Goal: Task Accomplishment & Management: Use online tool/utility

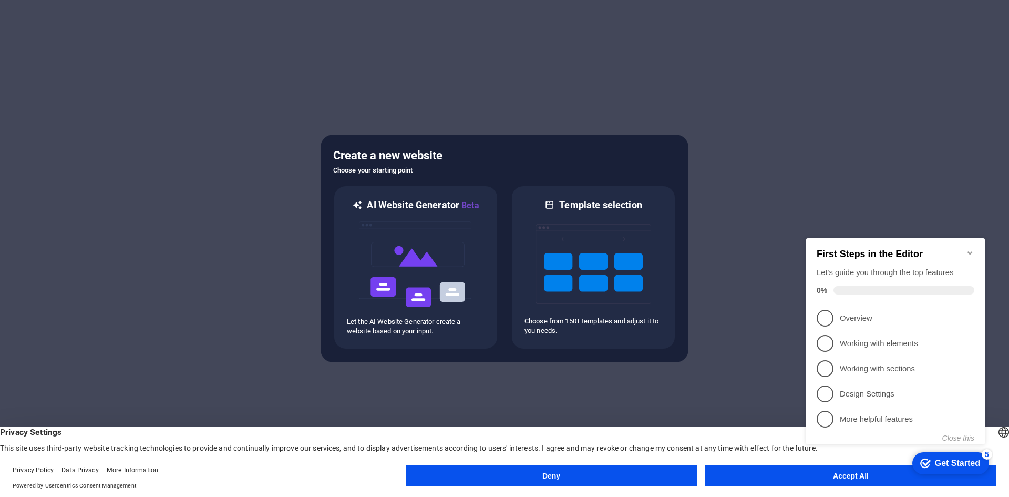
click at [966, 251] on icon "Minimize checklist" at bounding box center [970, 253] width 8 height 8
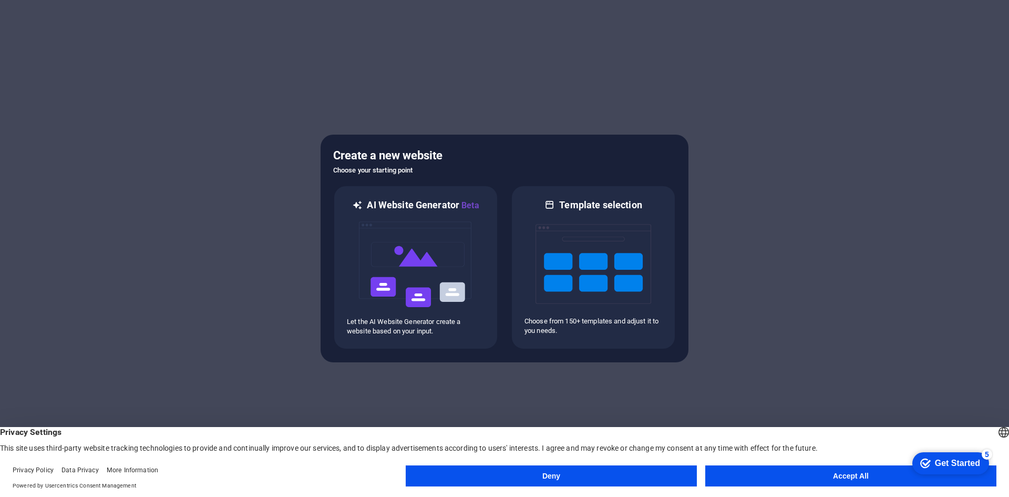
click at [797, 476] on button "Accept All" at bounding box center [850, 475] width 291 height 21
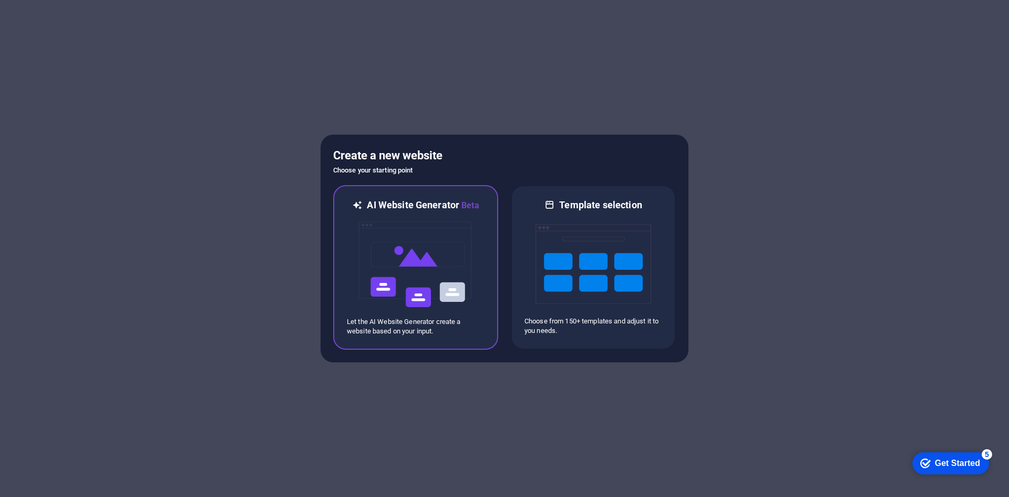
click at [343, 255] on div "AI Website Generator Beta Let the AI Website Generator create a website based o…" at bounding box center [415, 267] width 165 height 164
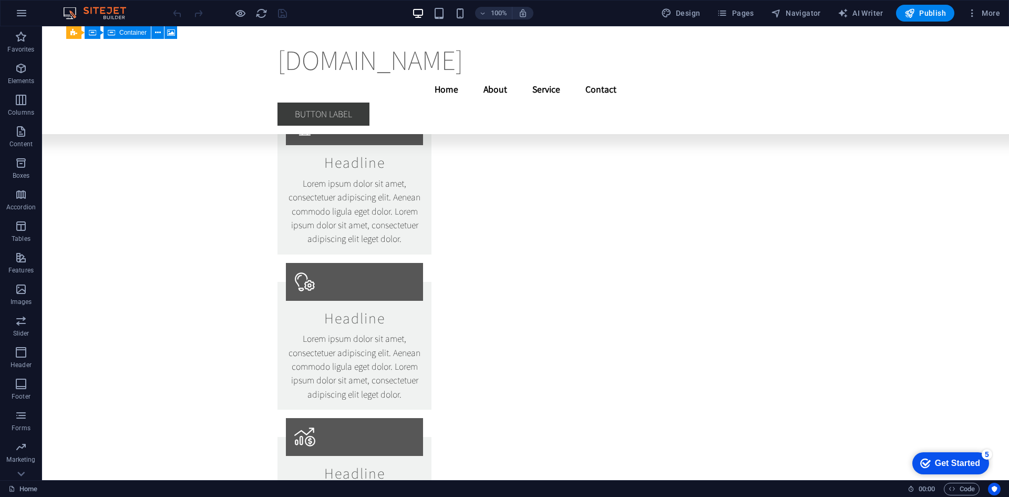
scroll to position [7111, 0]
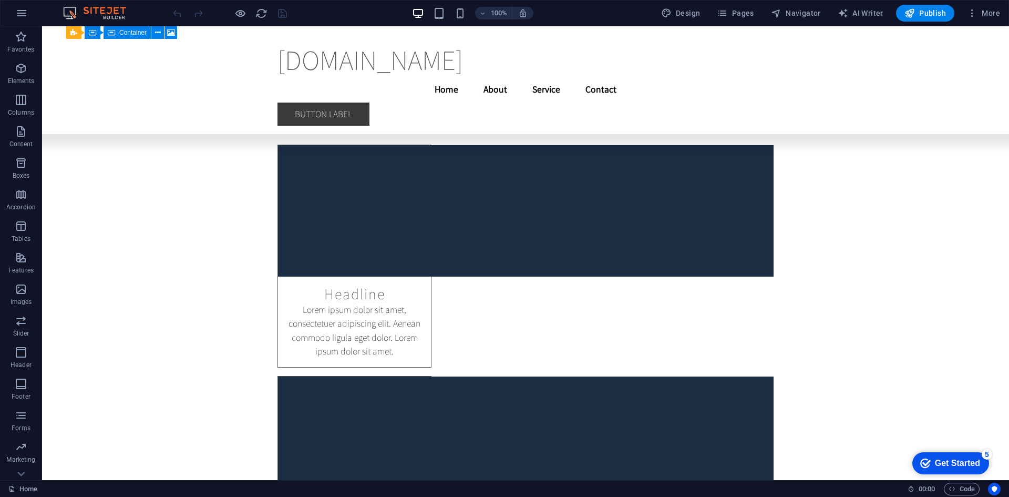
click at [455, 8] on div "100%" at bounding box center [472, 13] width 121 height 17
click at [457, 11] on icon "button" at bounding box center [460, 13] width 12 height 12
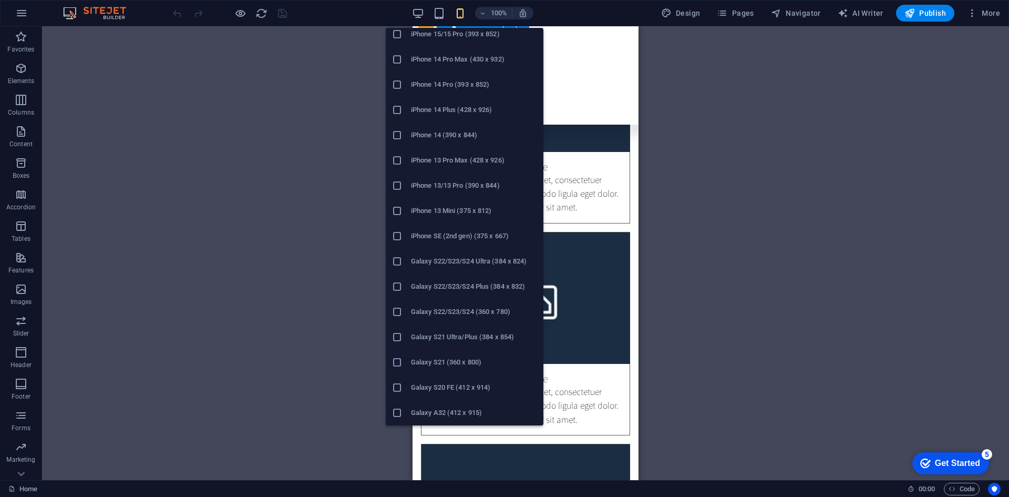
scroll to position [0, 0]
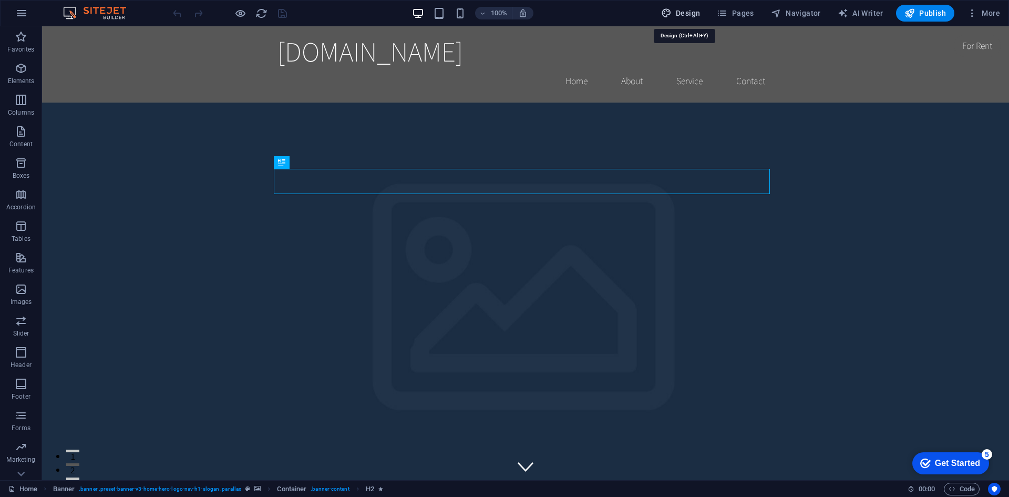
click at [678, 13] on span "Design" at bounding box center [680, 13] width 39 height 11
select select "rem"
select select "200"
select select "px"
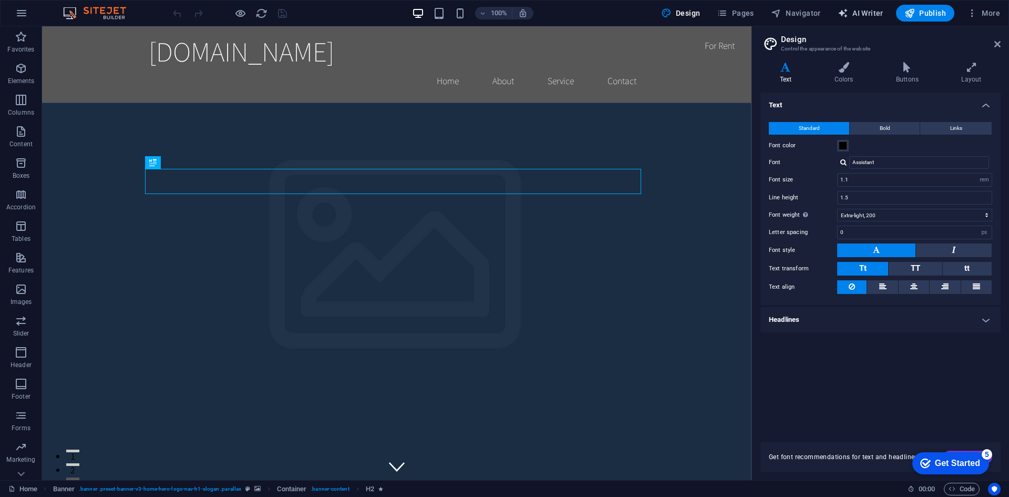
click at [864, 13] on span "AI Writer" at bounding box center [861, 13] width 46 height 11
select select "English"
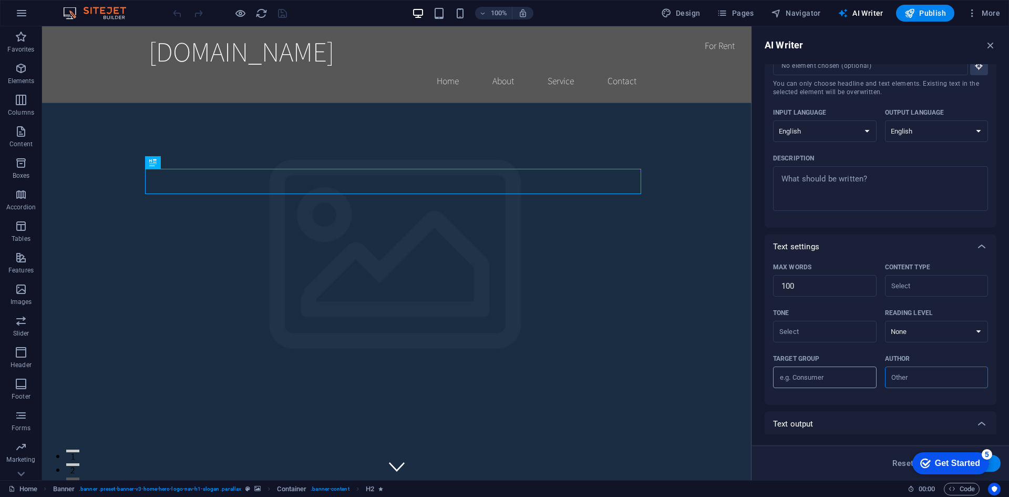
scroll to position [111, 0]
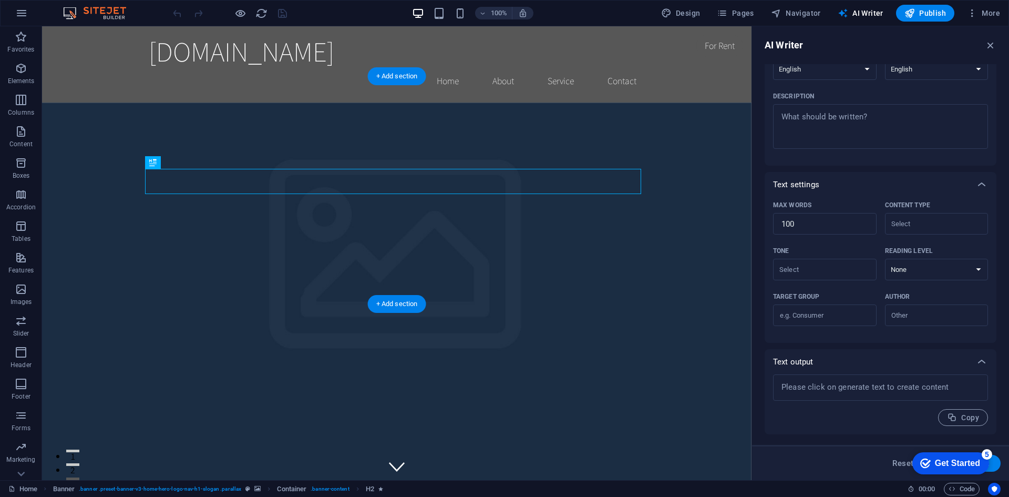
click at [689, 291] on figure at bounding box center [396, 329] width 709 height 454
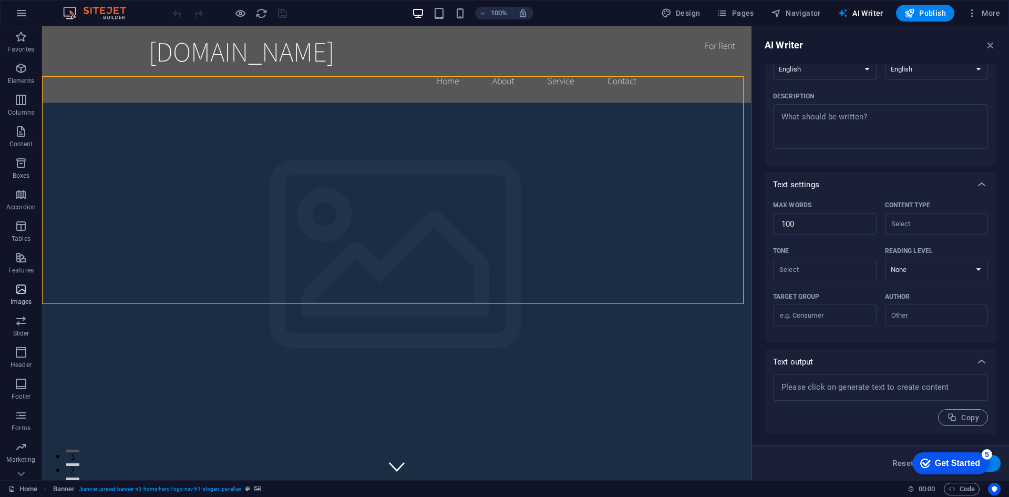
scroll to position [19, 0]
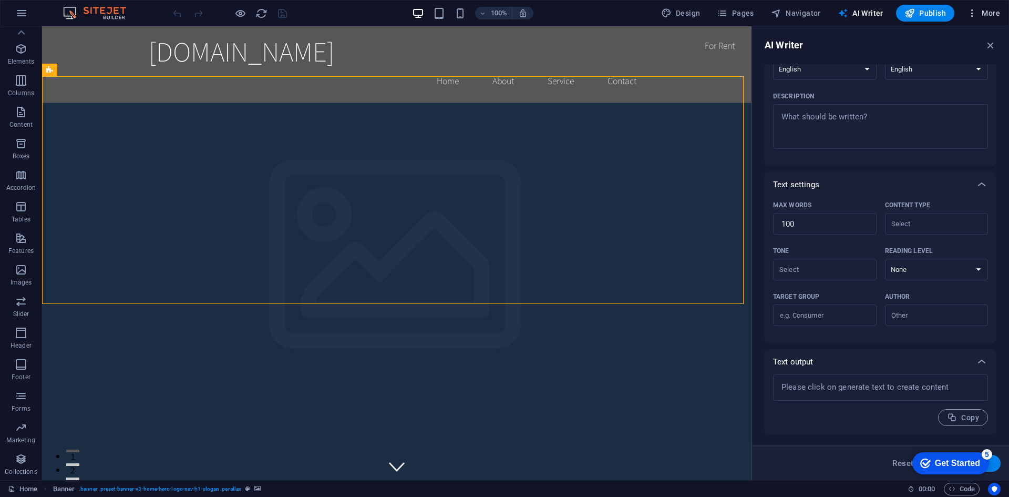
click at [986, 13] on span "More" at bounding box center [983, 13] width 33 height 11
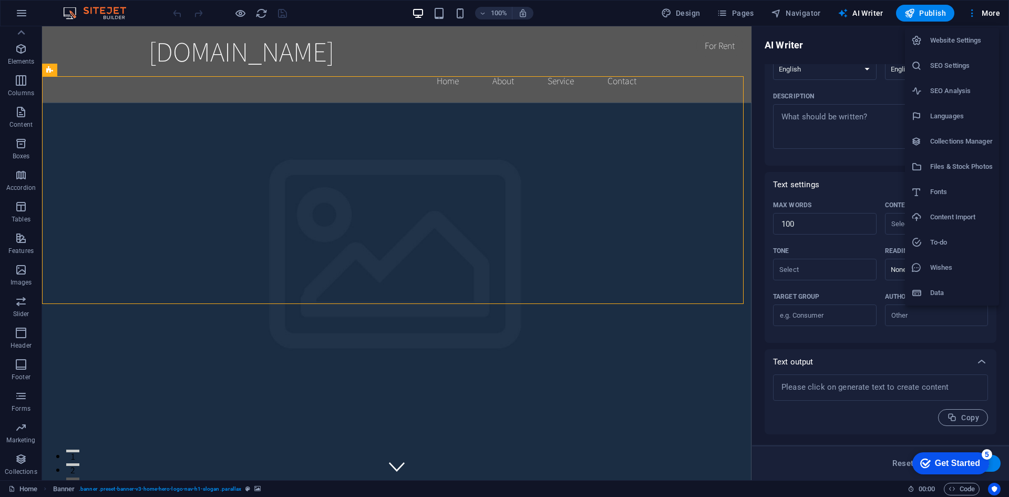
drag, startPoint x: 746, startPoint y: 42, endPoint x: 749, endPoint y: 86, distance: 44.3
click at [749, 86] on div at bounding box center [504, 248] width 1009 height 497
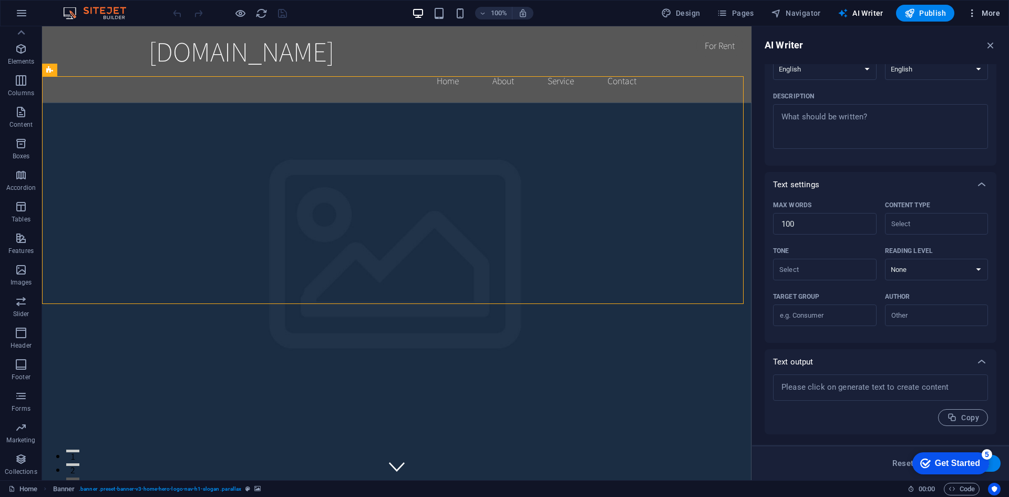
click at [980, 12] on span "More" at bounding box center [983, 13] width 33 height 11
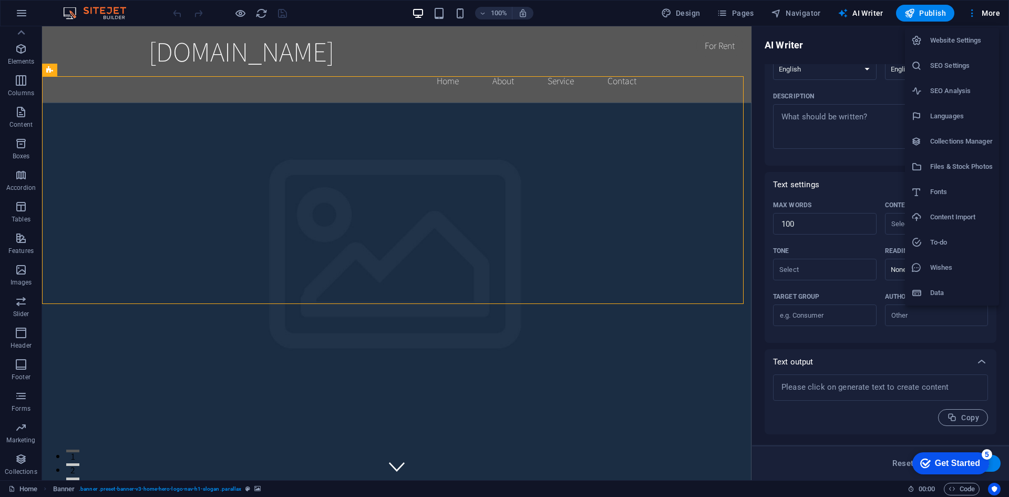
click at [970, 190] on h6 "Fonts" at bounding box center [961, 191] width 63 height 13
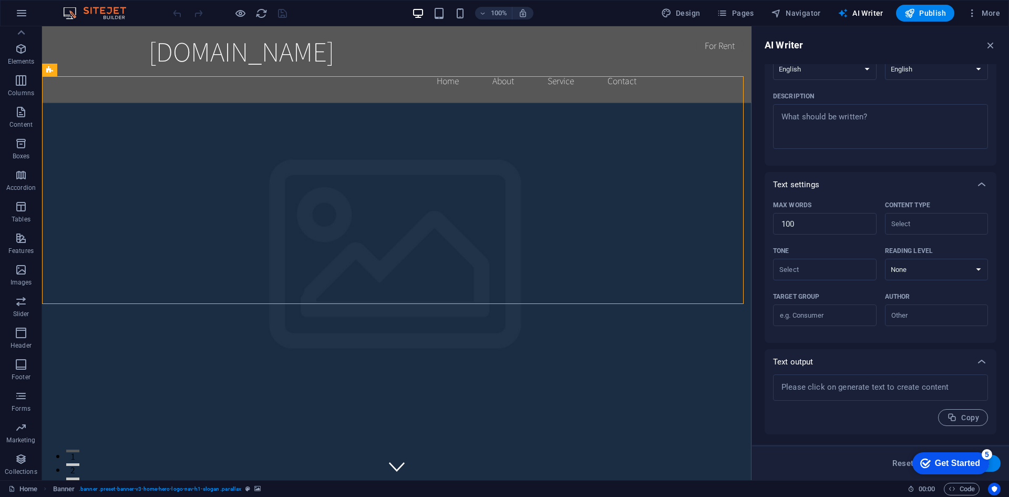
select select "popularity"
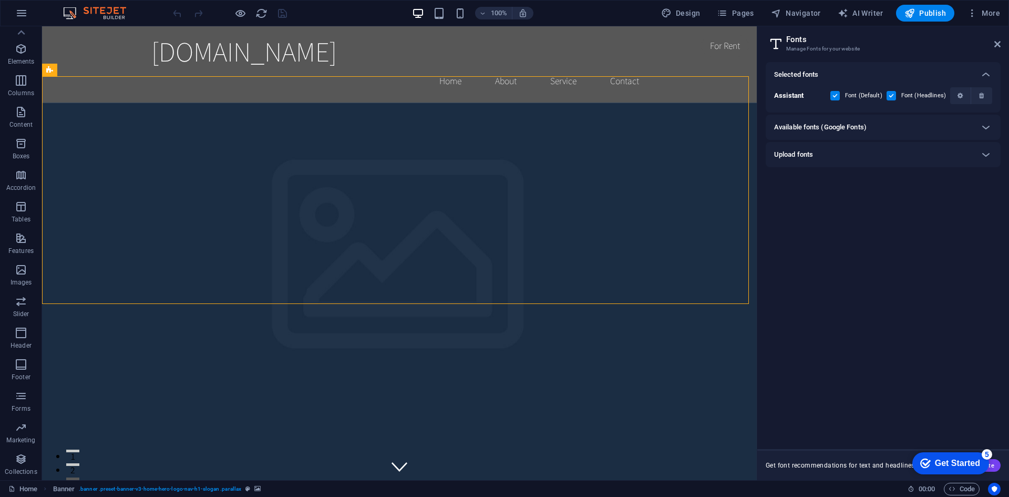
click at [798, 154] on h6 "Upload fonts" at bounding box center [793, 154] width 39 height 13
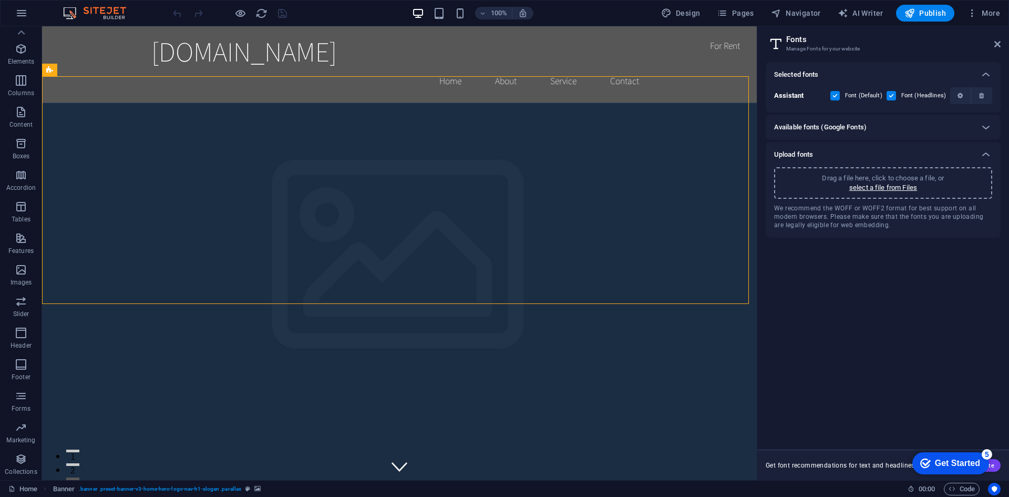
click at [798, 154] on h6 "Upload fonts" at bounding box center [793, 154] width 39 height 13
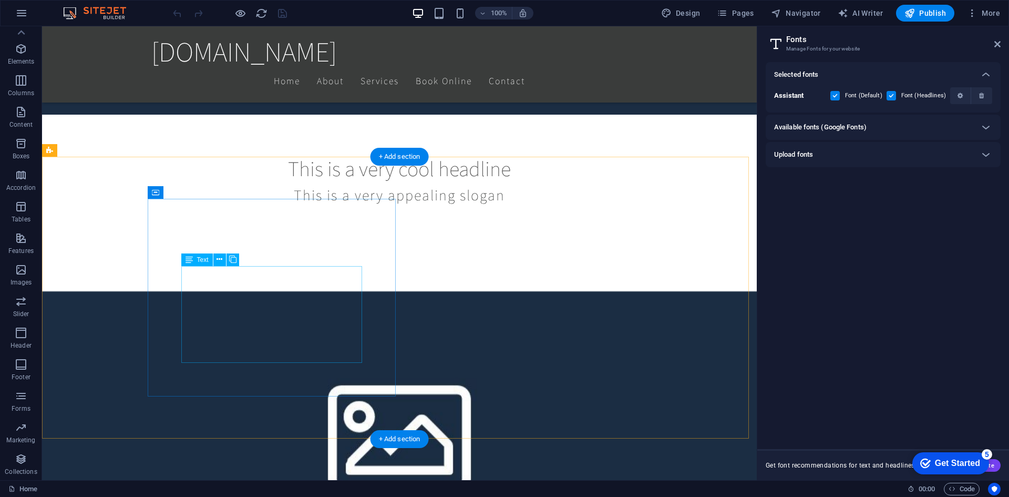
scroll to position [105, 0]
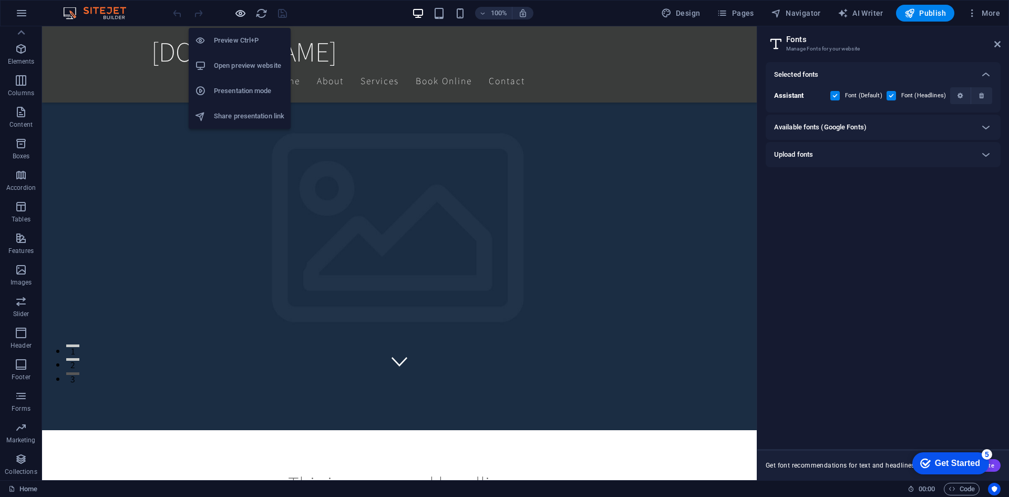
click at [240, 15] on icon "button" at bounding box center [240, 13] width 12 height 12
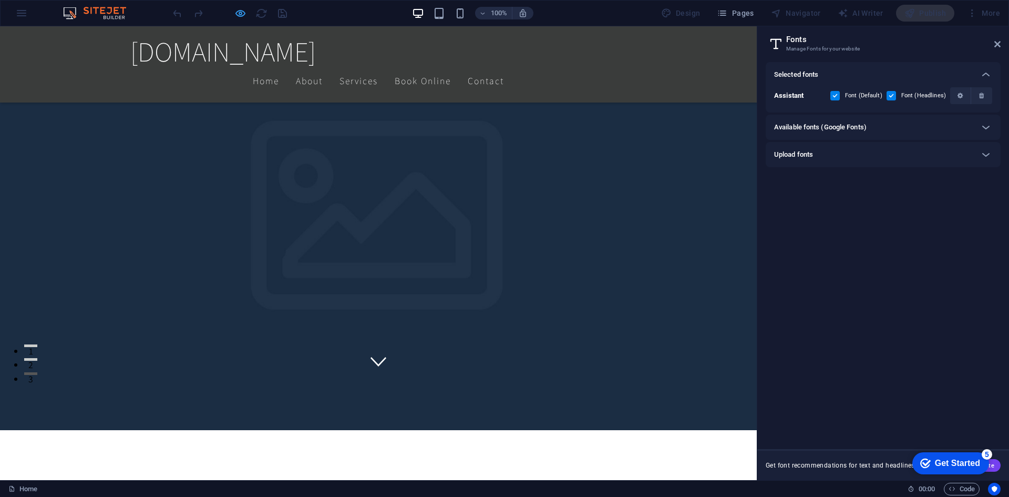
click at [241, 14] on icon "button" at bounding box center [240, 13] width 12 height 12
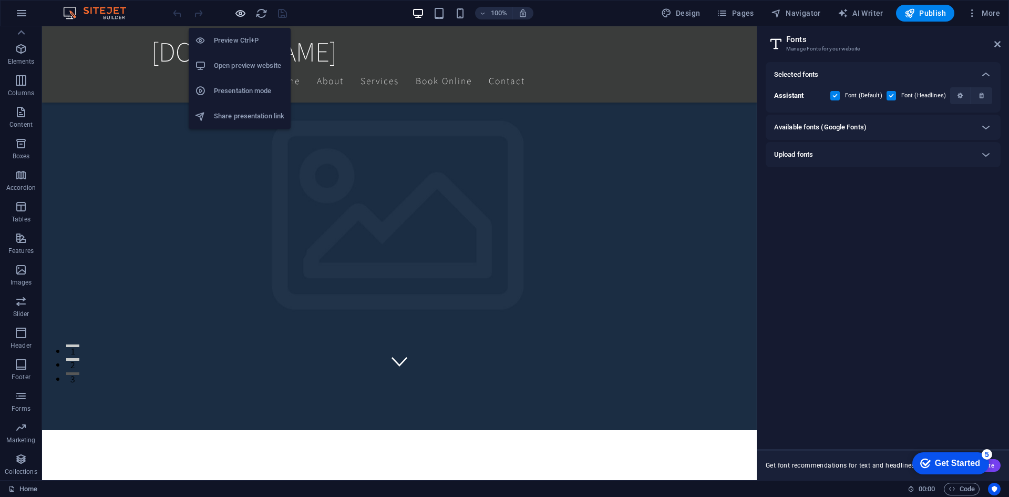
click at [235, 67] on h6 "Open preview website" at bounding box center [249, 65] width 70 height 13
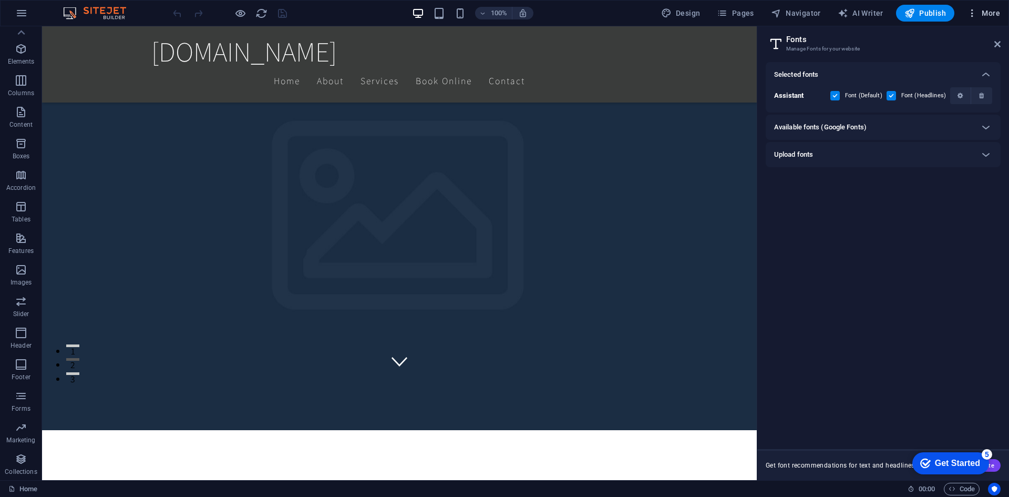
click at [996, 9] on span "More" at bounding box center [983, 13] width 33 height 11
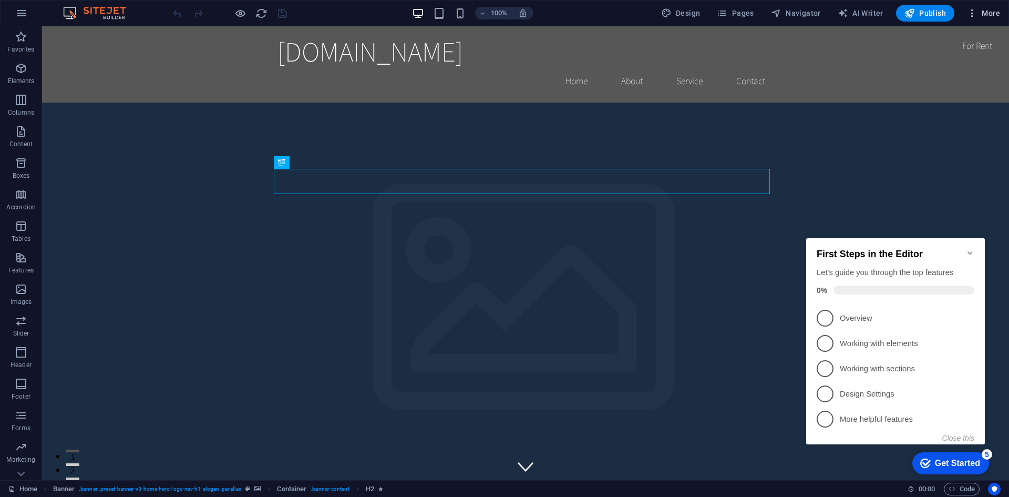
click at [982, 12] on span "More" at bounding box center [983, 13] width 33 height 11
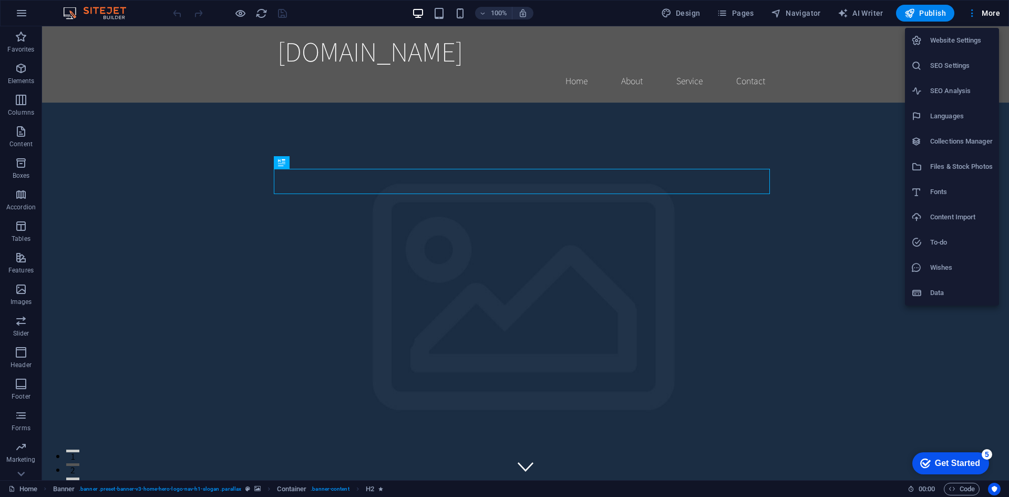
click at [962, 41] on h6 "Website Settings" at bounding box center [961, 40] width 63 height 13
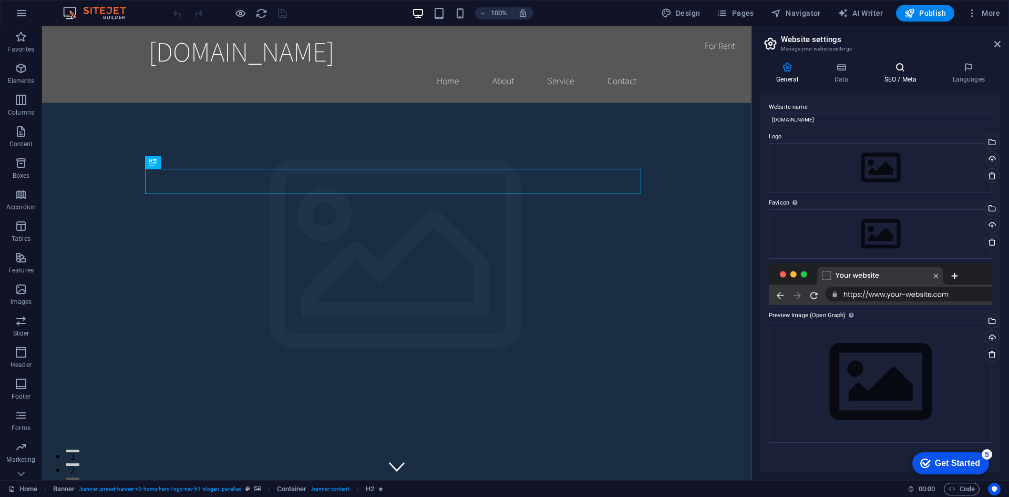
click at [905, 81] on h4 "SEO / Meta" at bounding box center [902, 73] width 68 height 22
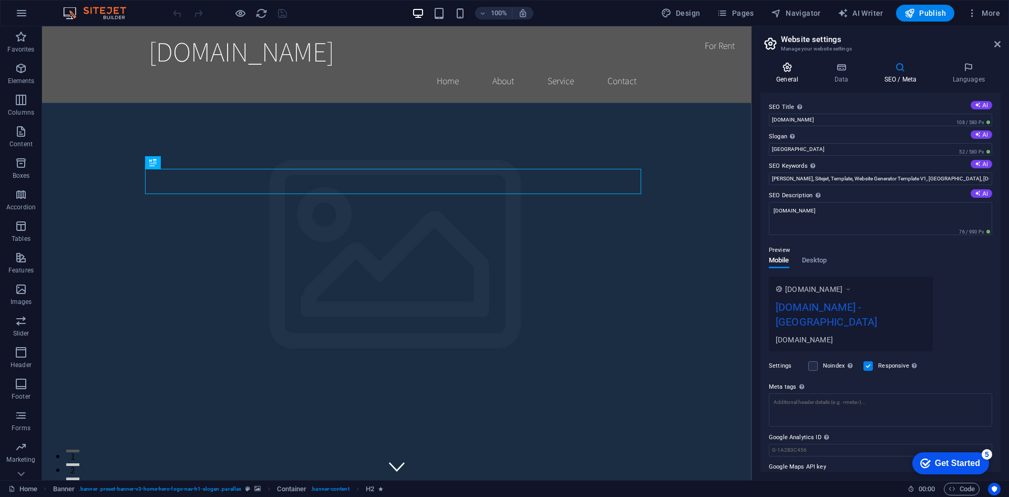
click at [796, 66] on icon at bounding box center [787, 67] width 54 height 11
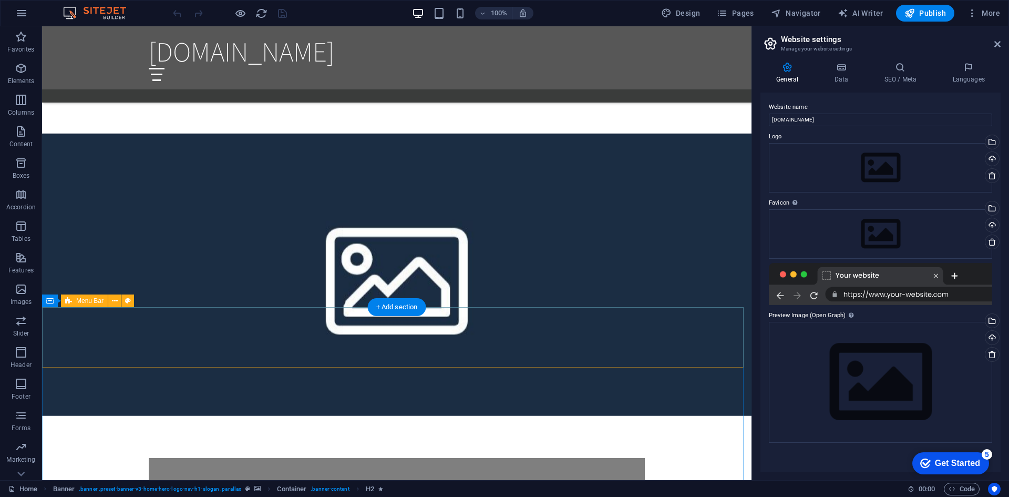
scroll to position [1061, 0]
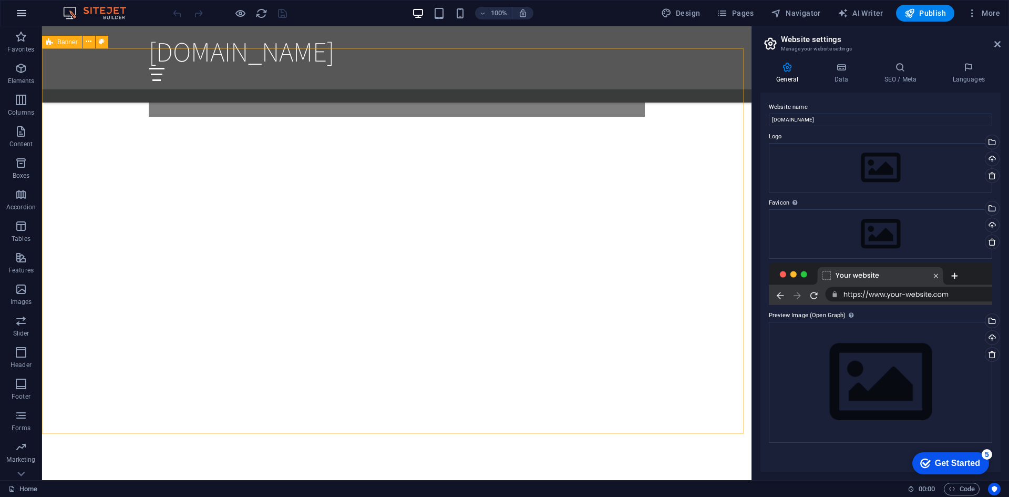
click at [21, 11] on icon "button" at bounding box center [21, 13] width 13 height 13
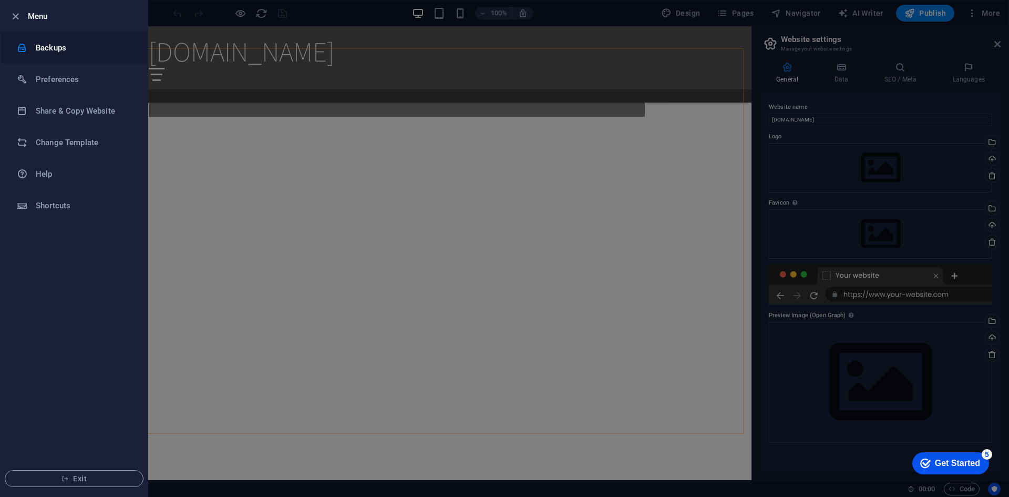
click at [68, 55] on li "Backups" at bounding box center [74, 48] width 147 height 32
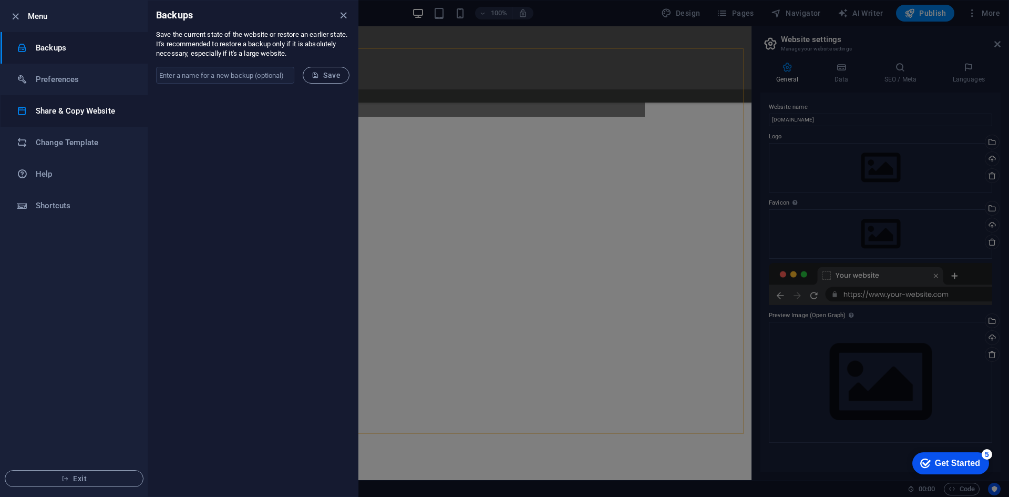
click at [98, 107] on h6 "Share & Copy Website" at bounding box center [84, 111] width 97 height 13
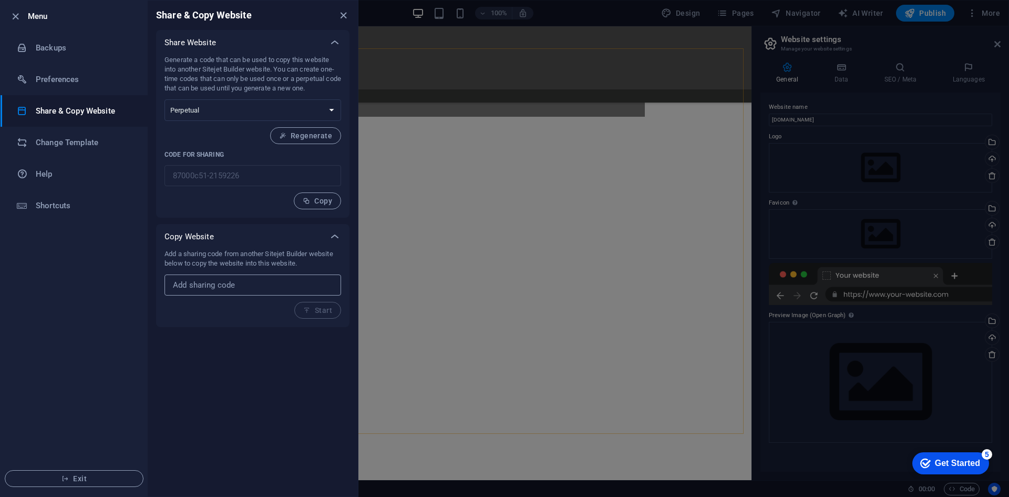
click at [239, 286] on input "text" at bounding box center [252, 284] width 177 height 21
drag, startPoint x: 198, startPoint y: 252, endPoint x: 310, endPoint y: 263, distance: 112.4
click at [310, 263] on p "Add a sharing code from another Sitejet Builder website below to copy the websi…" at bounding box center [252, 258] width 177 height 19
click at [87, 142] on h6 "Change Template" at bounding box center [84, 142] width 97 height 13
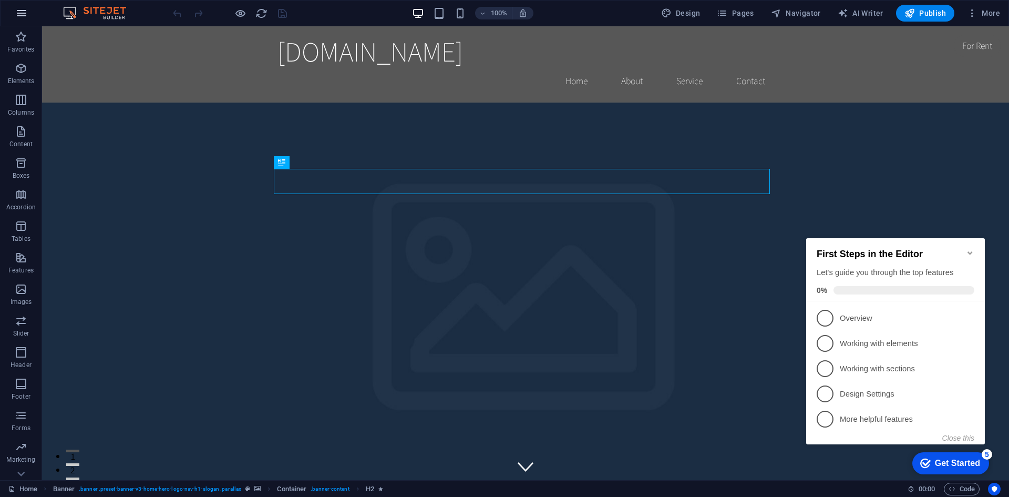
click at [24, 16] on icon "button" at bounding box center [21, 13] width 13 height 13
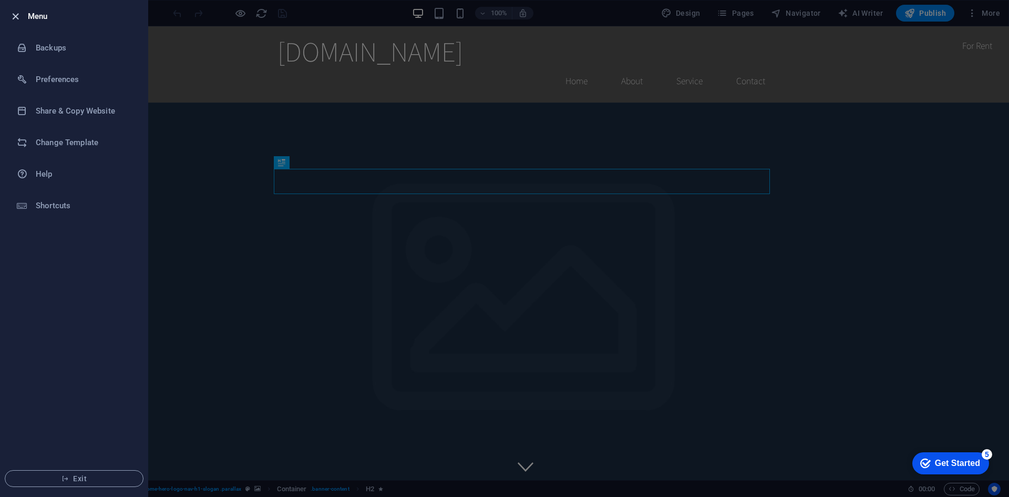
click at [19, 20] on icon "button" at bounding box center [15, 17] width 12 height 12
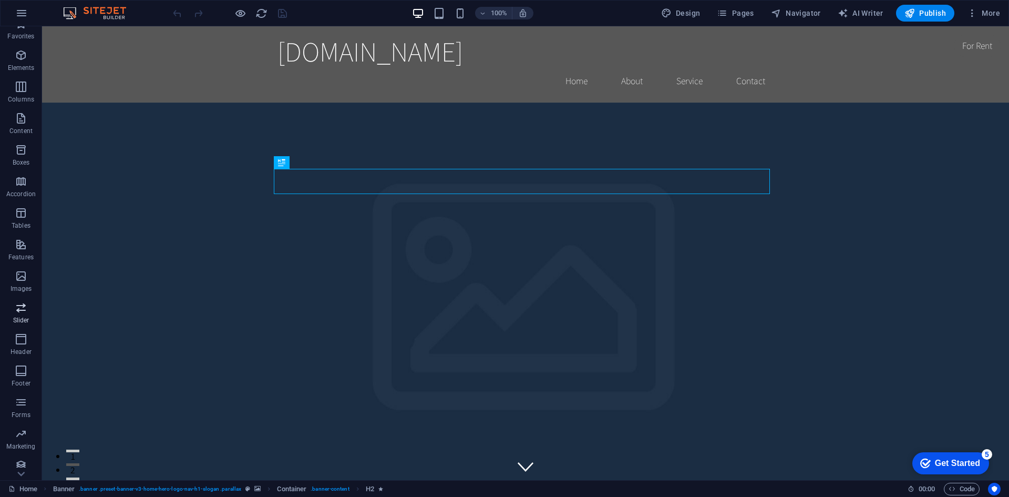
scroll to position [19, 0]
click at [23, 461] on icon "button" at bounding box center [21, 458] width 13 height 13
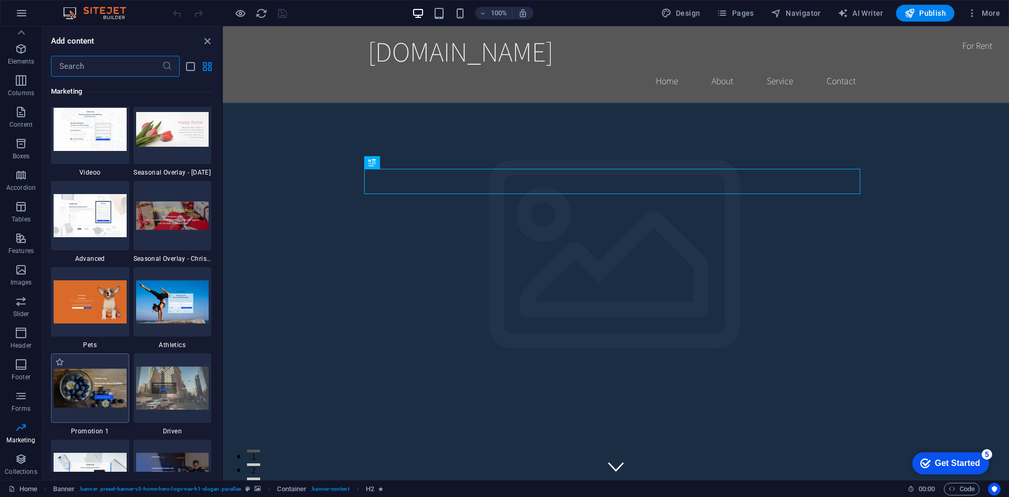
scroll to position [8884, 0]
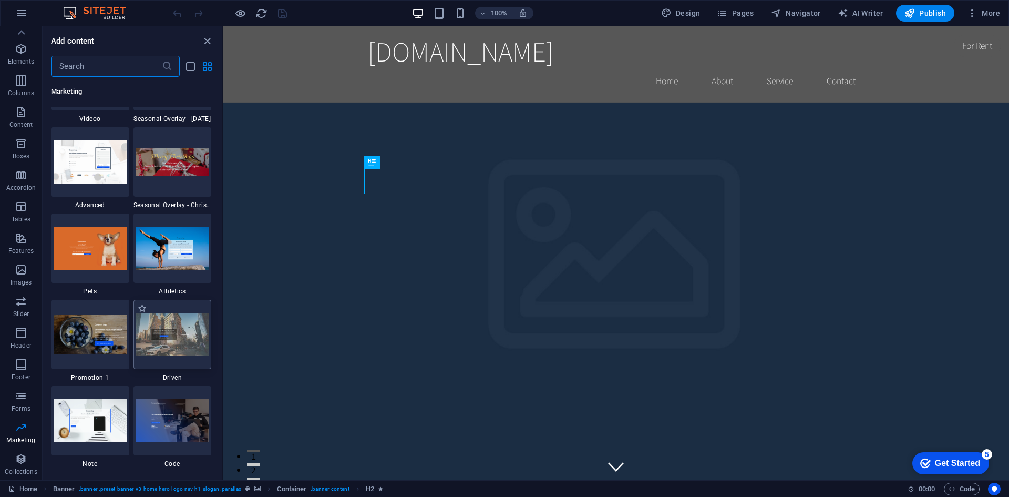
click at [155, 329] on img at bounding box center [172, 334] width 73 height 43
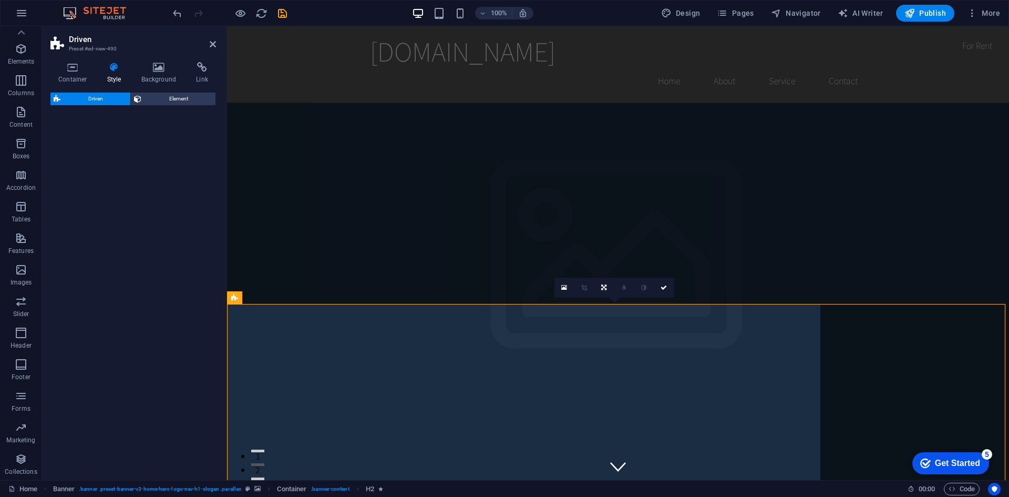
select select "%"
select select "rem"
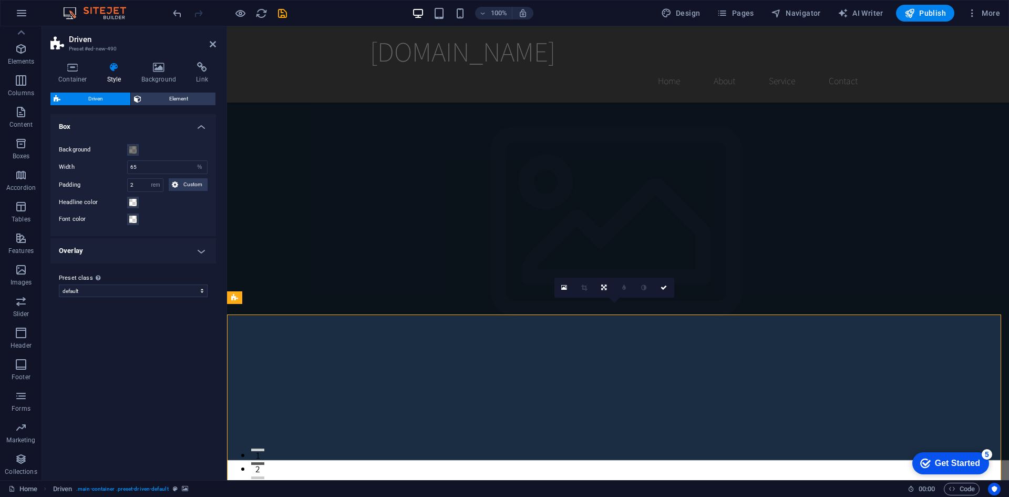
scroll to position [0, 0]
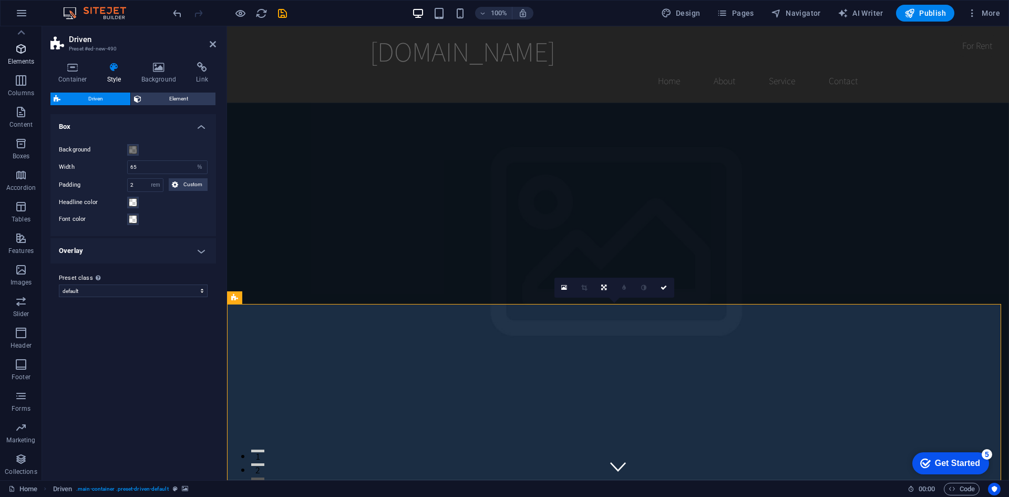
click at [25, 49] on icon "button" at bounding box center [21, 49] width 13 height 13
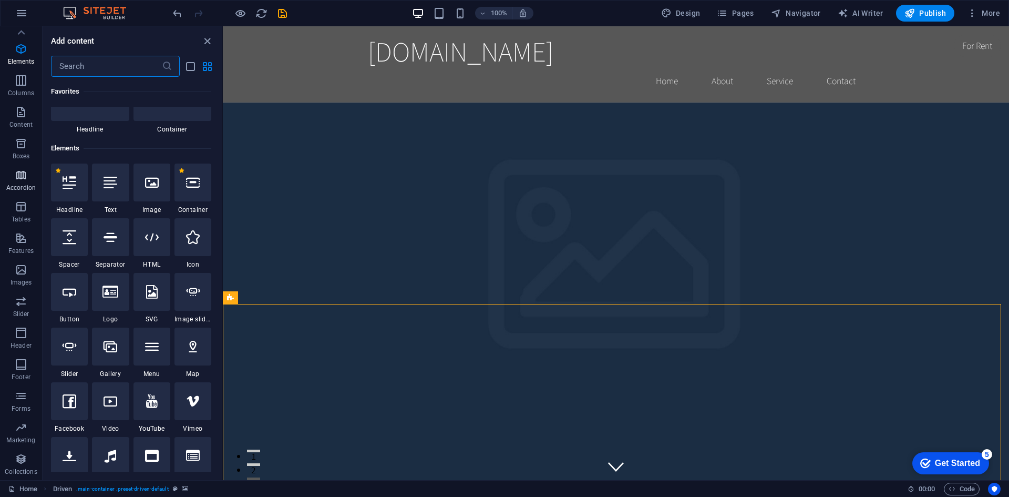
scroll to position [112, 0]
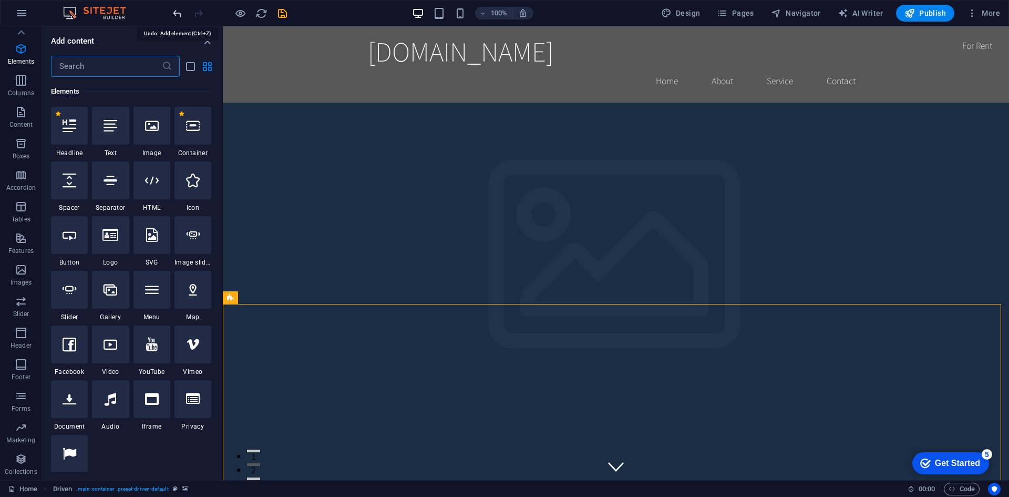
click at [181, 12] on icon "undo" at bounding box center [177, 13] width 12 height 12
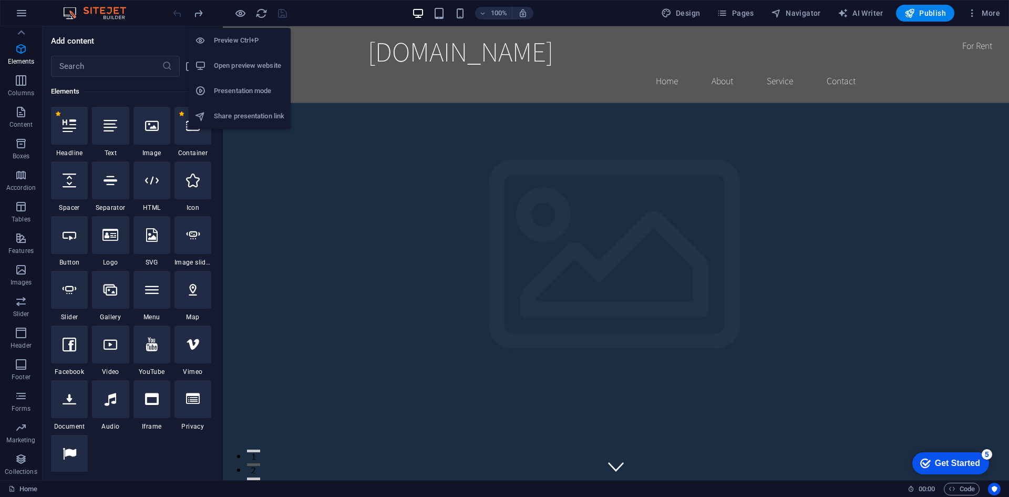
click at [227, 64] on h6 "Open preview website" at bounding box center [249, 65] width 70 height 13
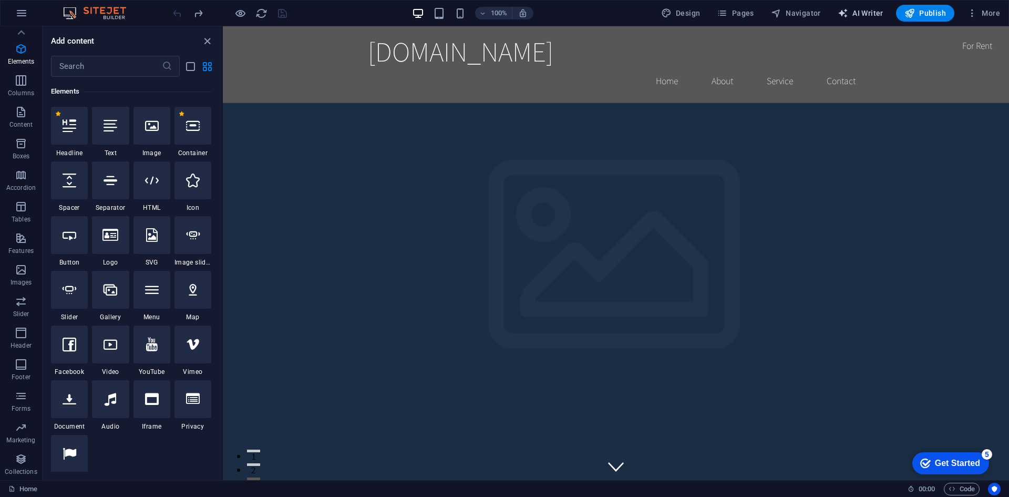
click at [842, 14] on icon "button" at bounding box center [843, 13] width 11 height 11
select select "English"
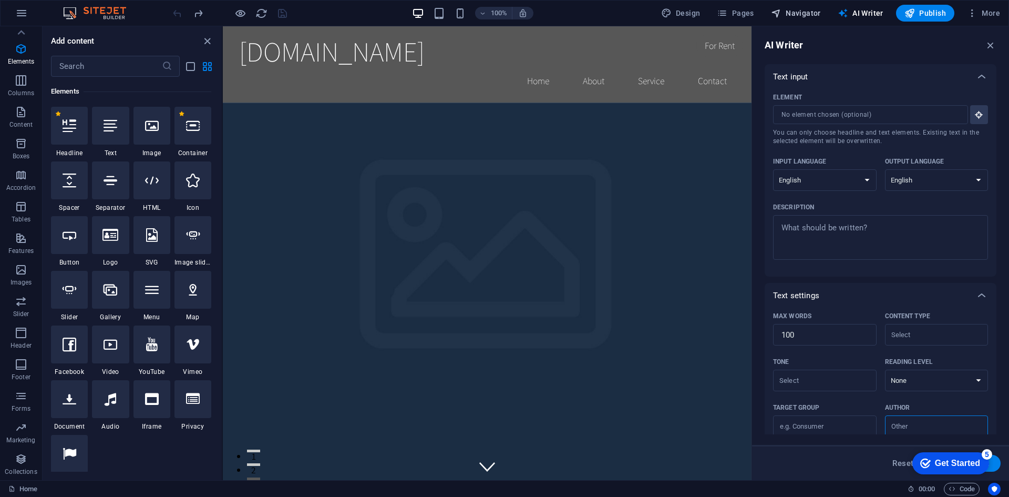
click at [793, 12] on span "Navigator" at bounding box center [796, 13] width 50 height 11
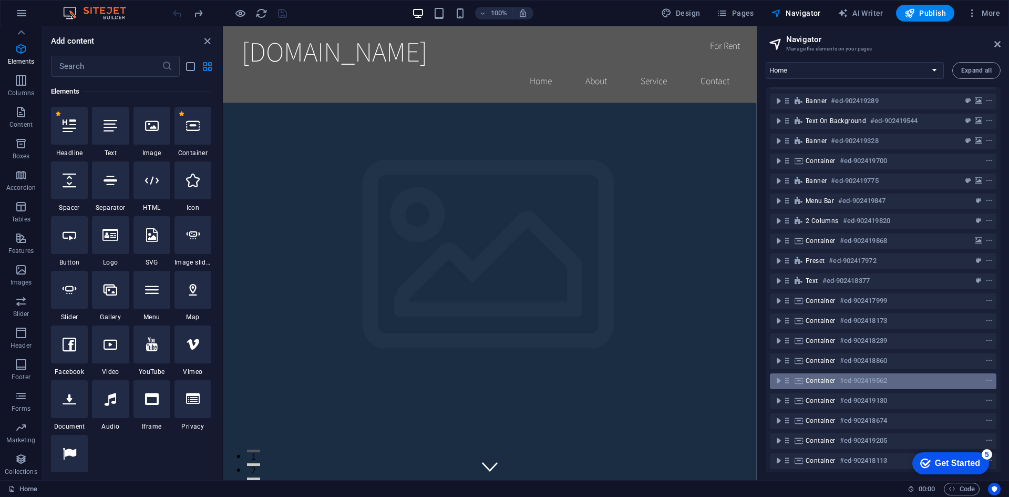
scroll to position [0, 0]
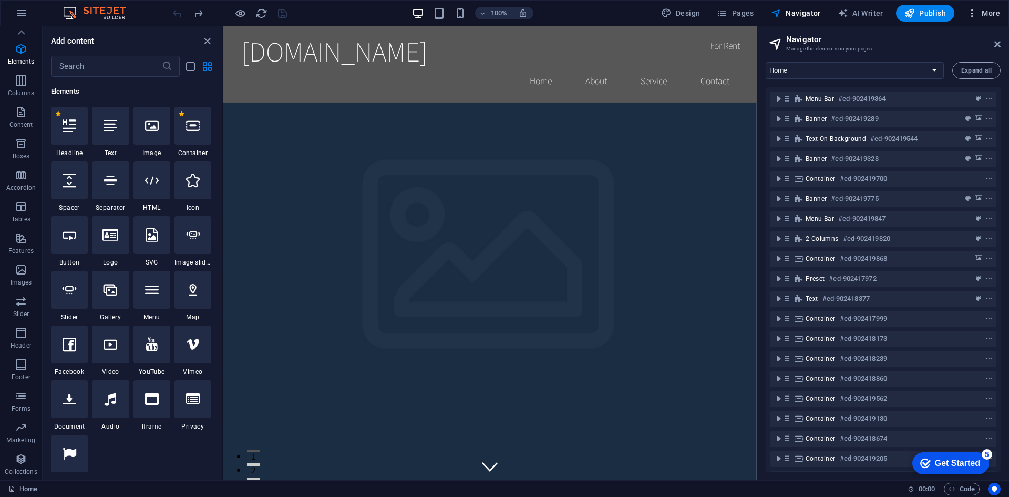
click at [973, 11] on icon "button" at bounding box center [972, 13] width 11 height 11
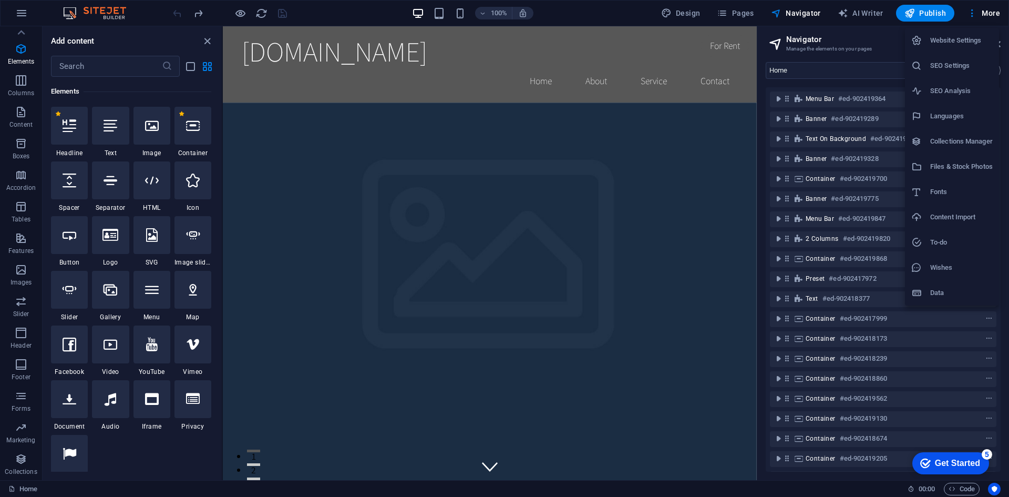
click at [945, 12] on div at bounding box center [504, 248] width 1009 height 497
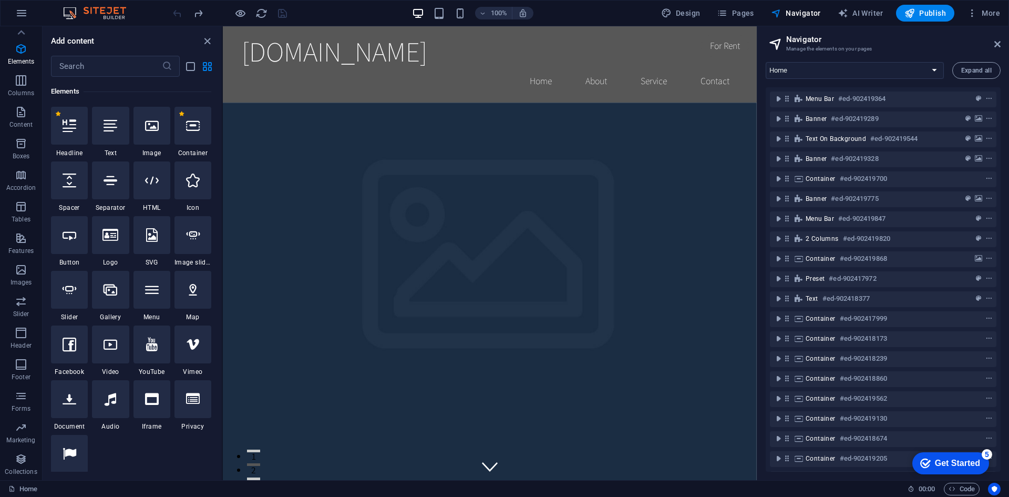
click at [1001, 41] on aside "Navigator Manage the elements on your pages Home Subpage Legal Notice Privacy N…" at bounding box center [883, 253] width 252 height 454
click at [997, 41] on icon at bounding box center [997, 44] width 6 height 8
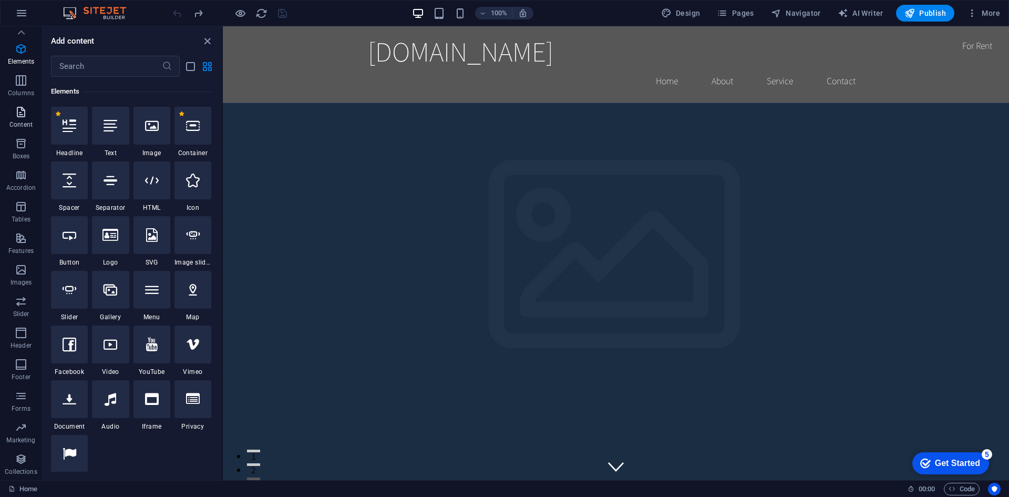
click at [30, 111] on span "Content" at bounding box center [21, 118] width 42 height 25
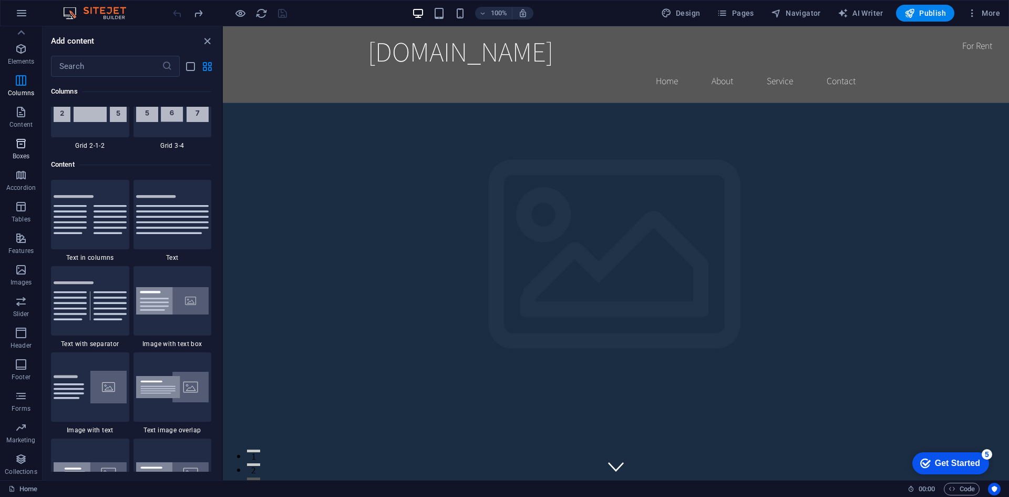
scroll to position [1839, 0]
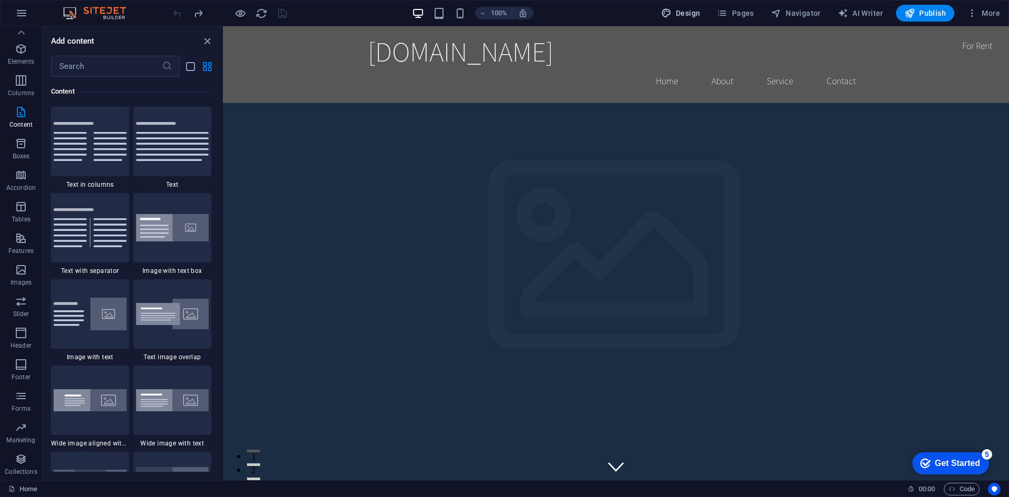
click at [685, 13] on span "Design" at bounding box center [680, 13] width 39 height 11
select select "rem"
select select "200"
select select "px"
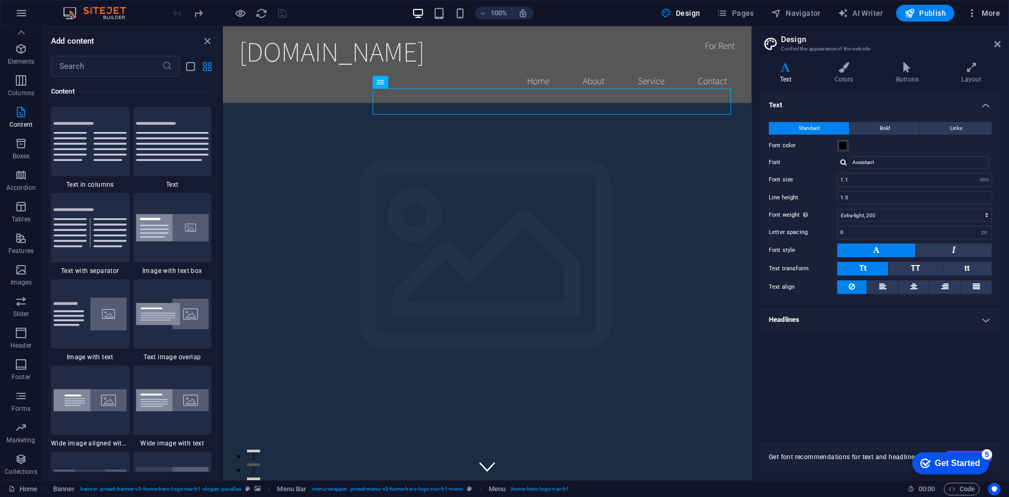
click at [971, 10] on icon "button" at bounding box center [972, 13] width 11 height 11
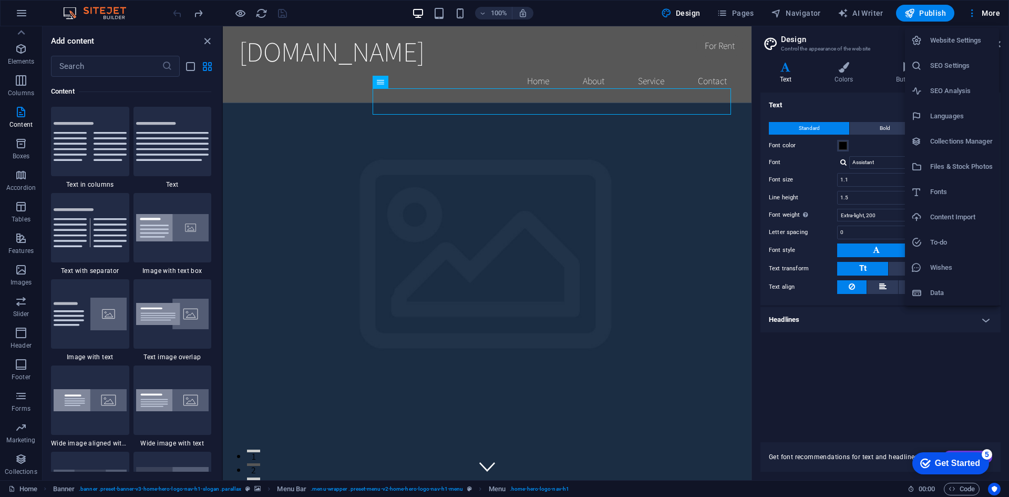
click at [970, 45] on h6 "Website Settings" at bounding box center [961, 40] width 63 height 13
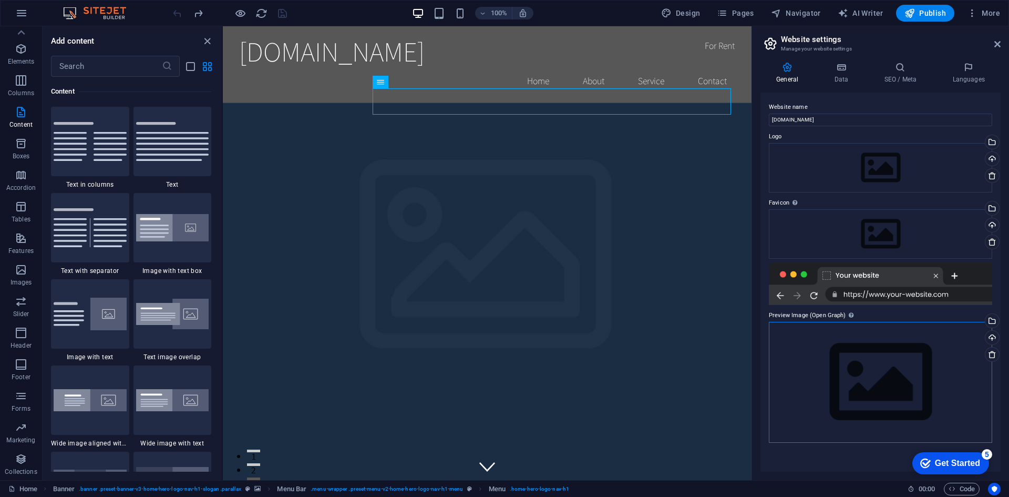
click at [856, 390] on div "Drag files here, click to choose files or select files from Files or our free s…" at bounding box center [880, 382] width 223 height 120
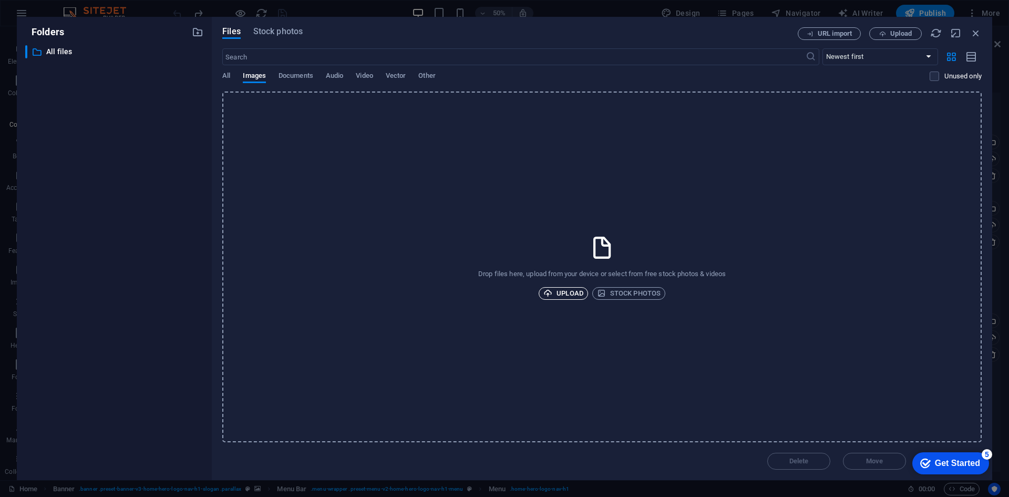
click at [572, 297] on span "Upload" at bounding box center [563, 293] width 40 height 13
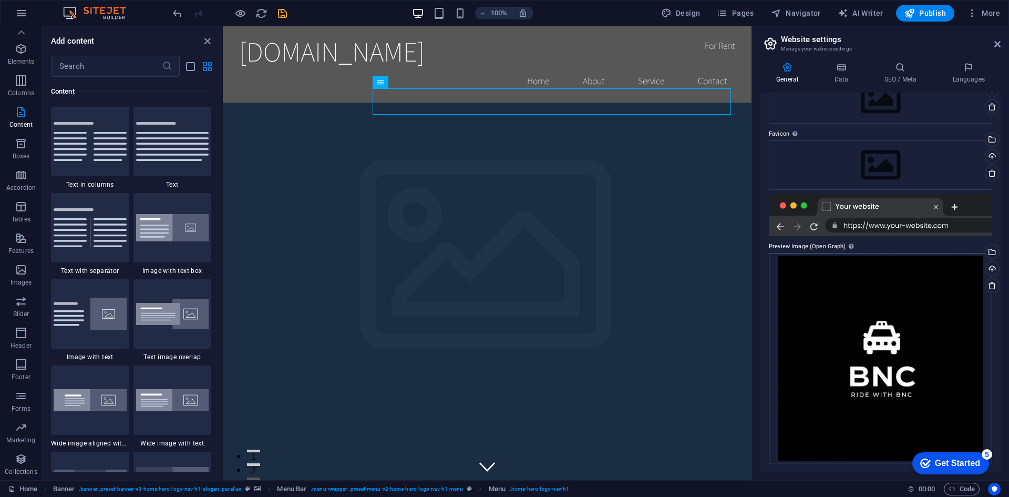
scroll to position [0, 0]
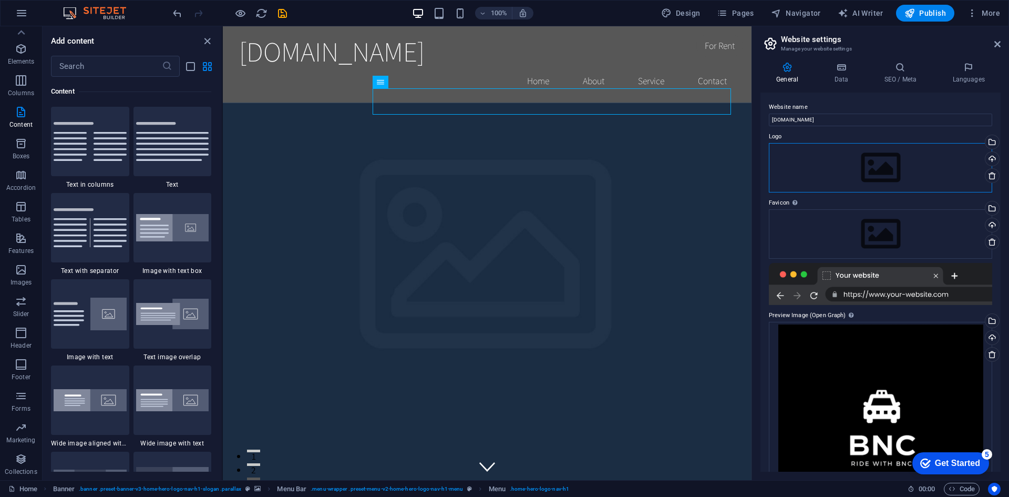
click at [868, 162] on div "Drag files here, click to choose files or select files from Files or our free s…" at bounding box center [880, 167] width 223 height 49
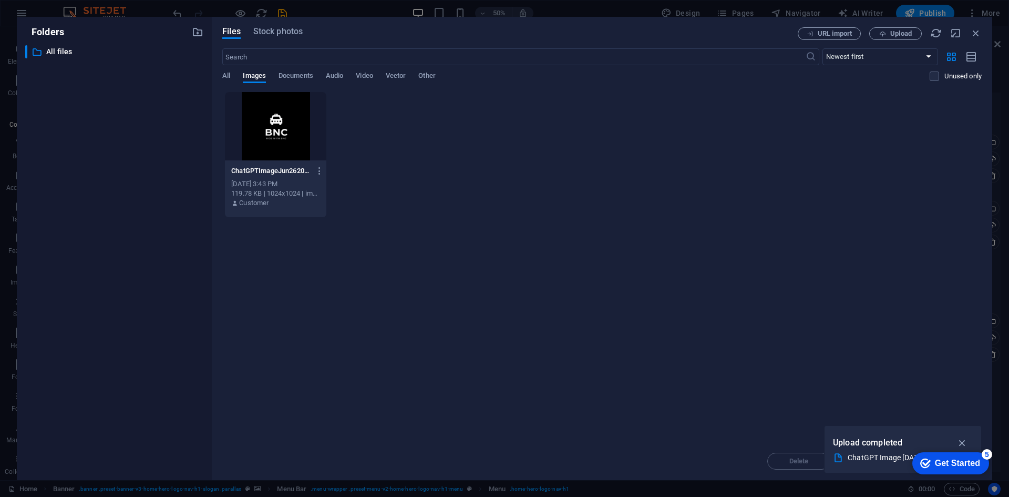
click at [306, 119] on div at bounding box center [275, 126] width 101 height 68
click at [959, 440] on icon "button" at bounding box center [962, 443] width 12 height 12
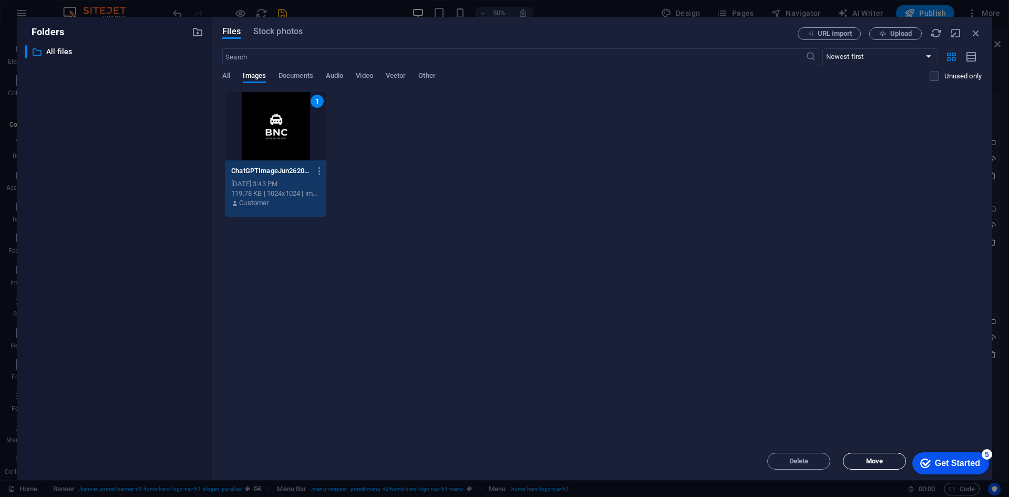
click at [859, 462] on span "Move" at bounding box center [875, 461] width 54 height 6
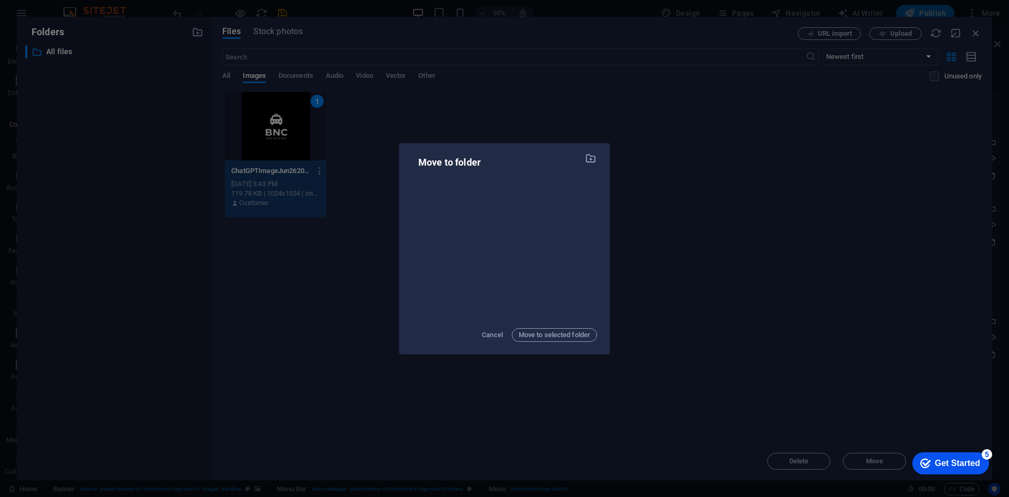
click at [736, 272] on div "Move to folder Cancel Move to selected folder" at bounding box center [504, 248] width 1009 height 497
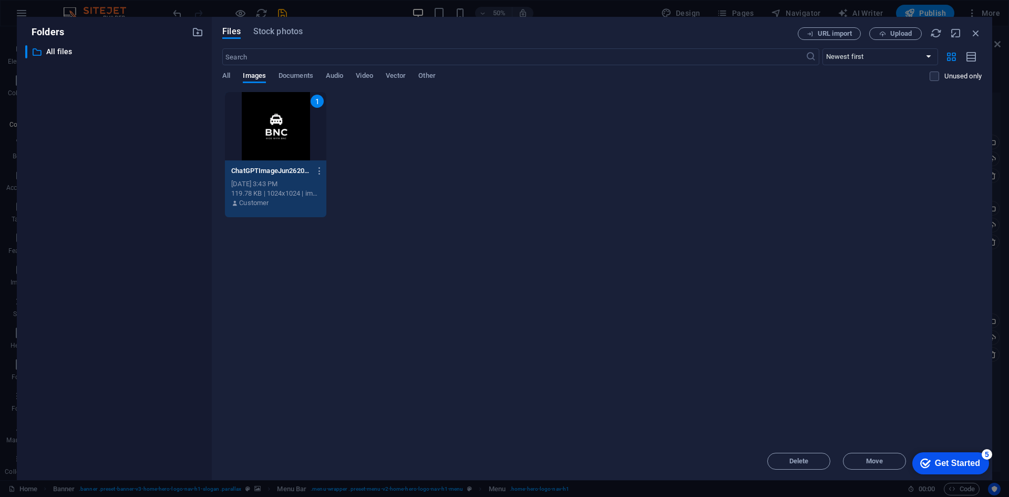
click at [968, 458] on div "Get Started" at bounding box center [957, 462] width 45 height 9
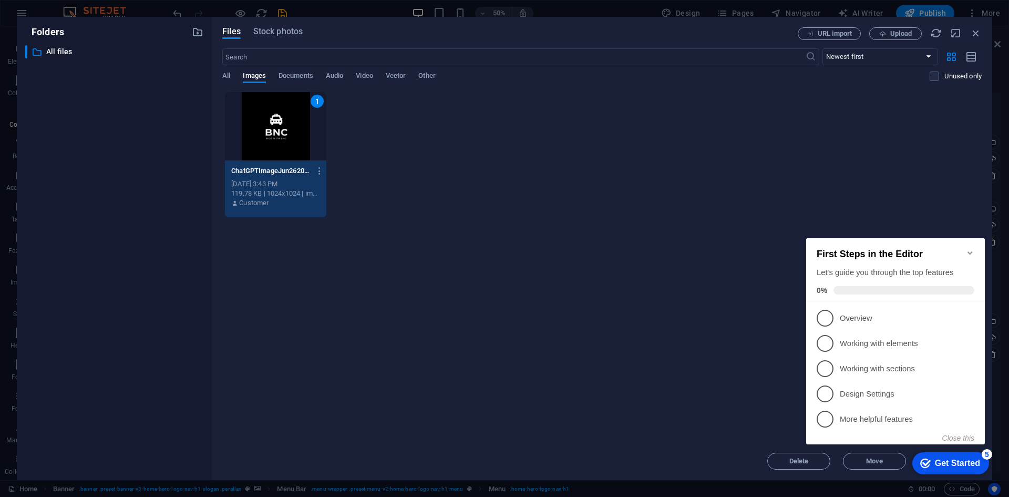
click at [965, 467] on div "Get Started" at bounding box center [957, 462] width 45 height 9
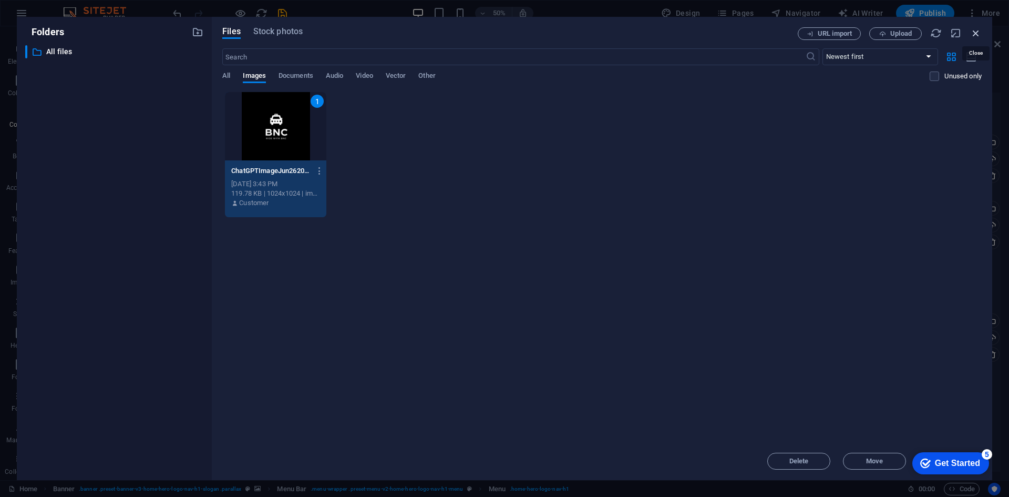
click at [974, 33] on icon "button" at bounding box center [976, 33] width 12 height 12
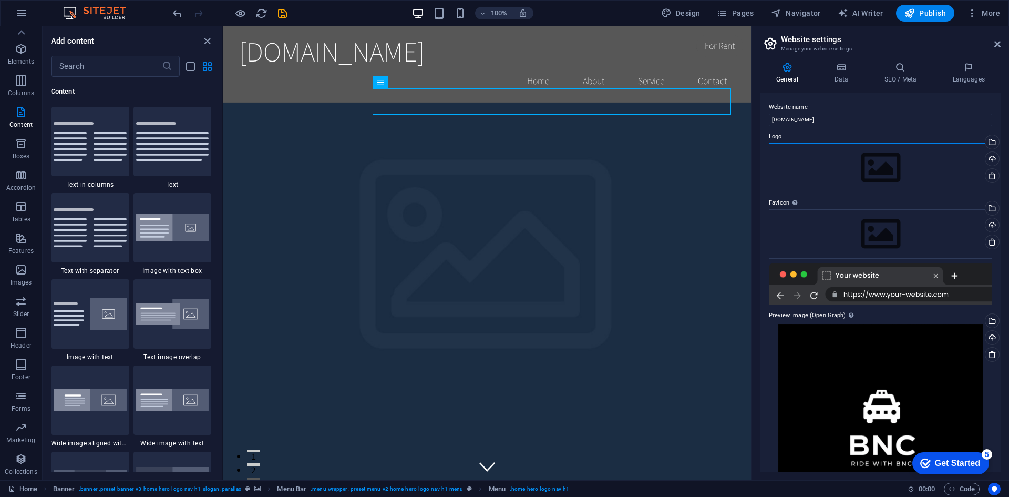
click at [865, 161] on div "Drag files here, click to choose files or select files from Files or our free s…" at bounding box center [880, 167] width 223 height 49
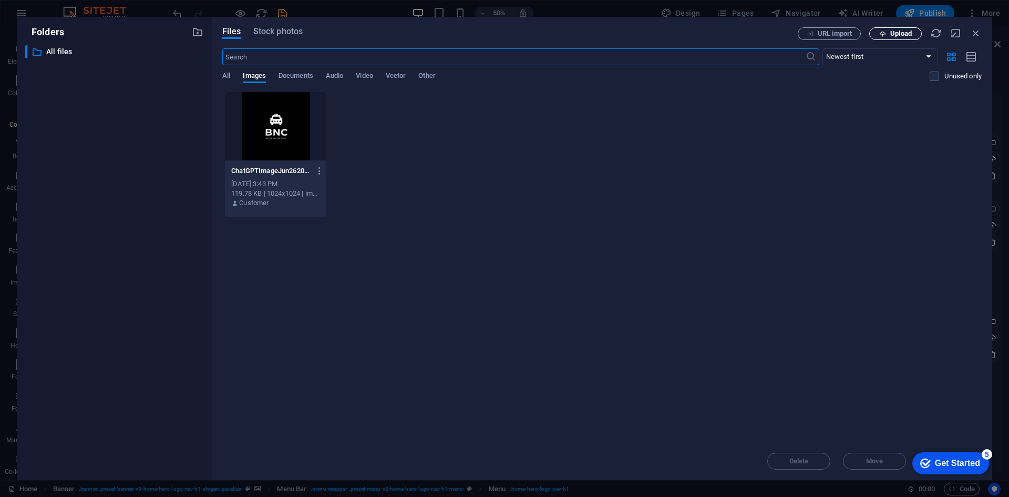
click at [891, 34] on span "Upload" at bounding box center [901, 33] width 22 height 6
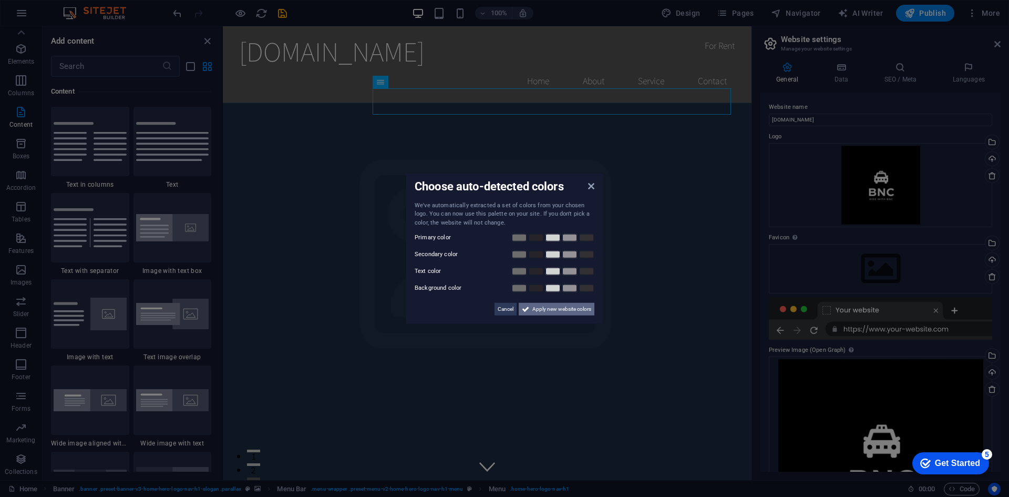
click at [555, 313] on span "Apply new website colors" at bounding box center [561, 309] width 59 height 13
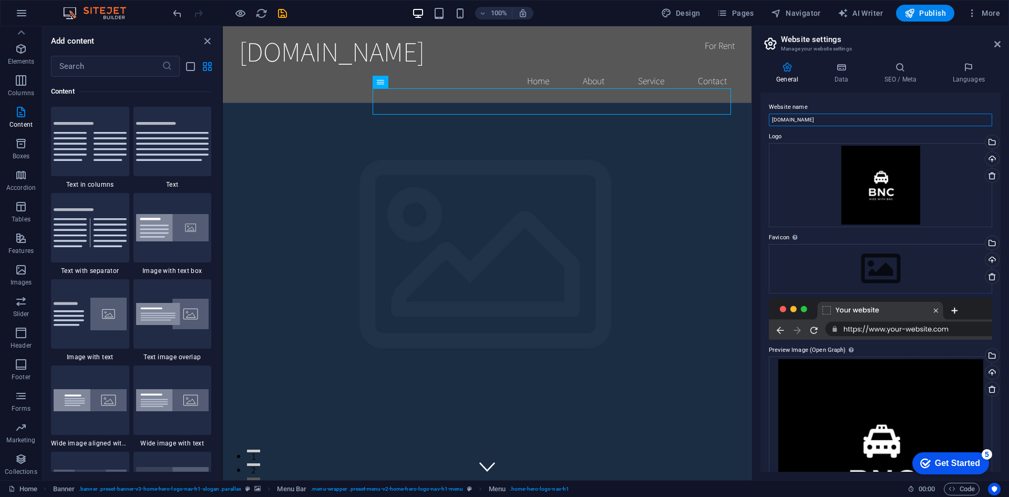
click at [823, 121] on input "[DOMAIN_NAME]" at bounding box center [880, 120] width 223 height 13
click at [843, 84] on h4 "Data" at bounding box center [843, 73] width 50 height 22
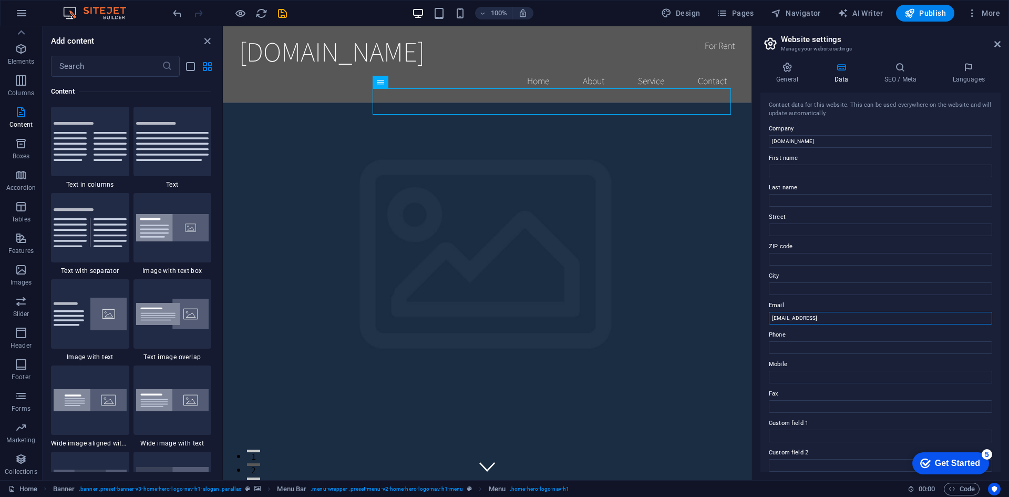
click at [832, 318] on input "[EMAIL_ADDRESS]" at bounding box center [880, 318] width 223 height 13
type input "[EMAIL_ADDRESS][DOMAIN_NAME]"
click at [791, 72] on icon at bounding box center [787, 67] width 54 height 11
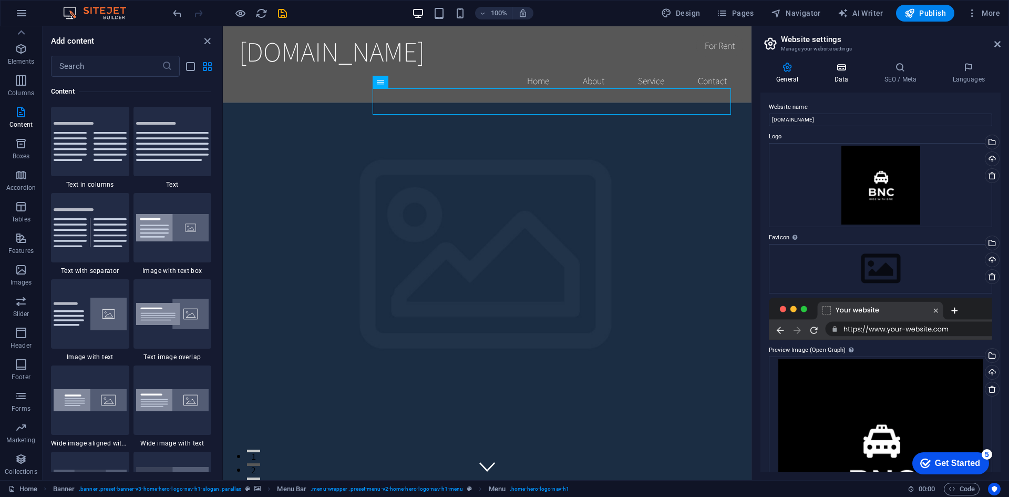
click at [839, 64] on icon at bounding box center [841, 67] width 46 height 11
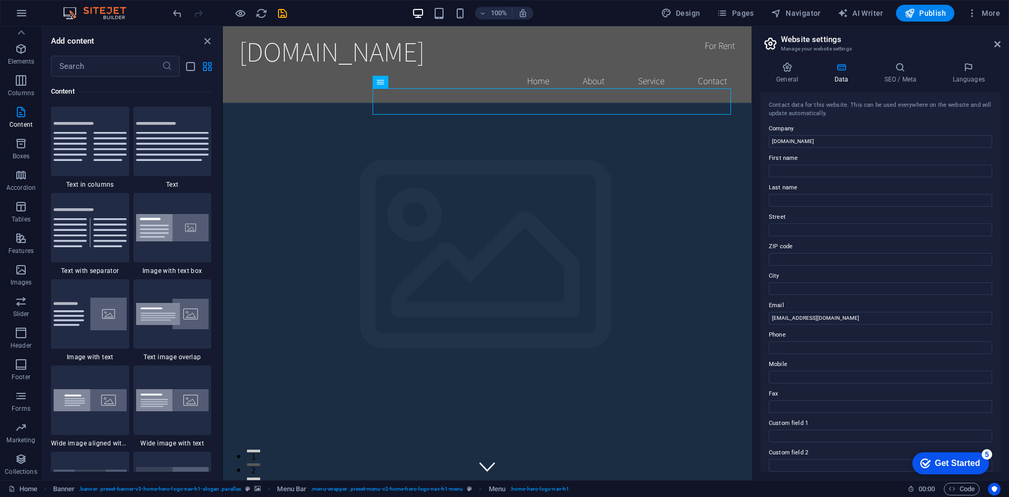
click at [780, 60] on div "General Data SEO / Meta Languages Website name [DOMAIN_NAME] Logo Drag files he…" at bounding box center [880, 267] width 257 height 426
click at [784, 64] on icon at bounding box center [787, 67] width 54 height 11
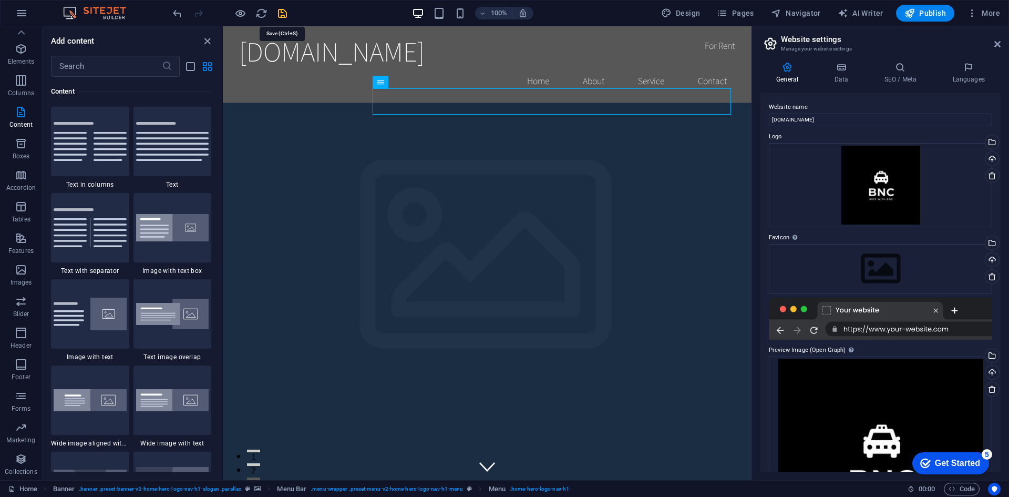
click at [285, 13] on icon "save" at bounding box center [282, 13] width 12 height 12
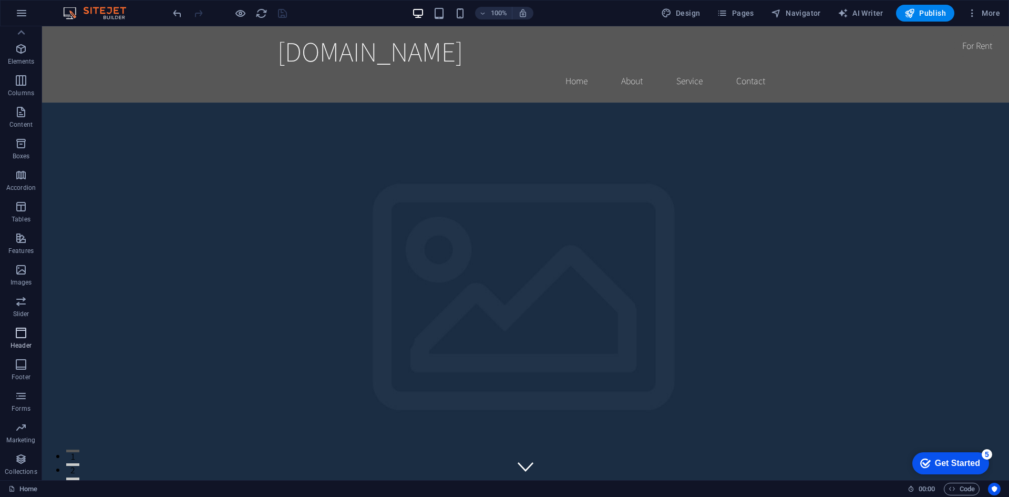
click at [19, 339] on span "Header" at bounding box center [21, 338] width 42 height 25
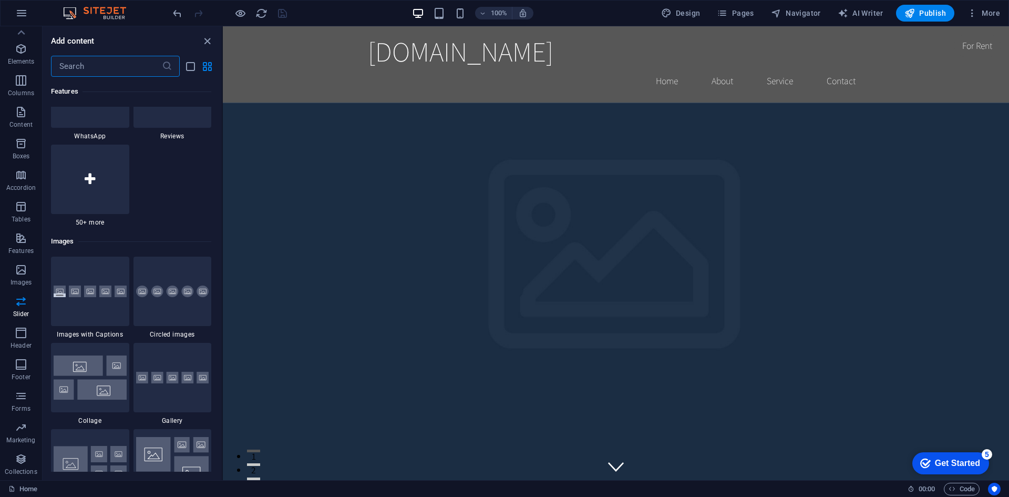
scroll to position [4909, 0]
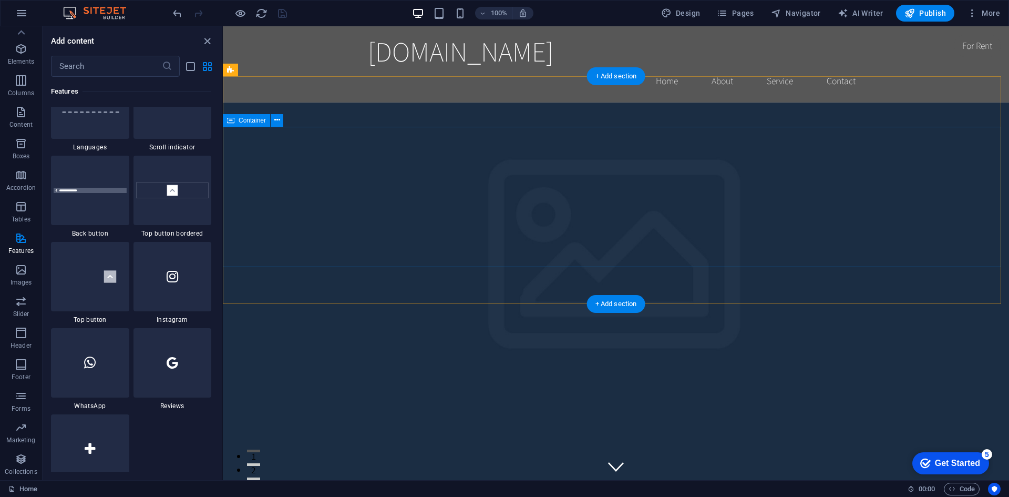
drag, startPoint x: 441, startPoint y: 295, endPoint x: 437, endPoint y: 292, distance: 6.0
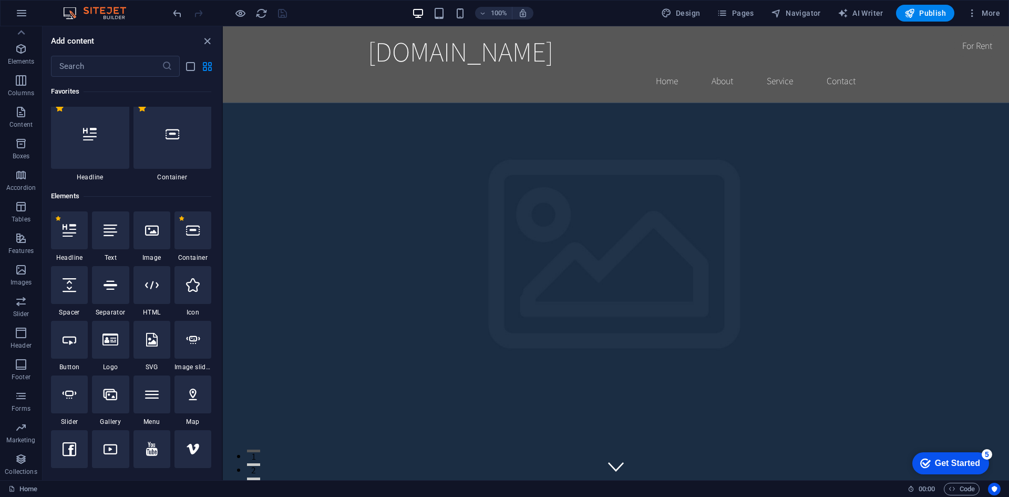
scroll to position [0, 0]
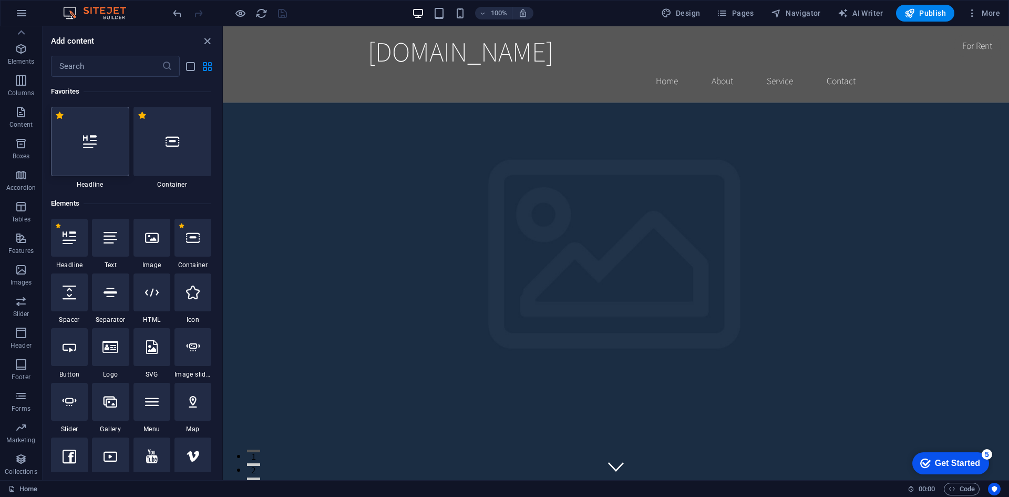
click at [108, 138] on div at bounding box center [90, 141] width 78 height 69
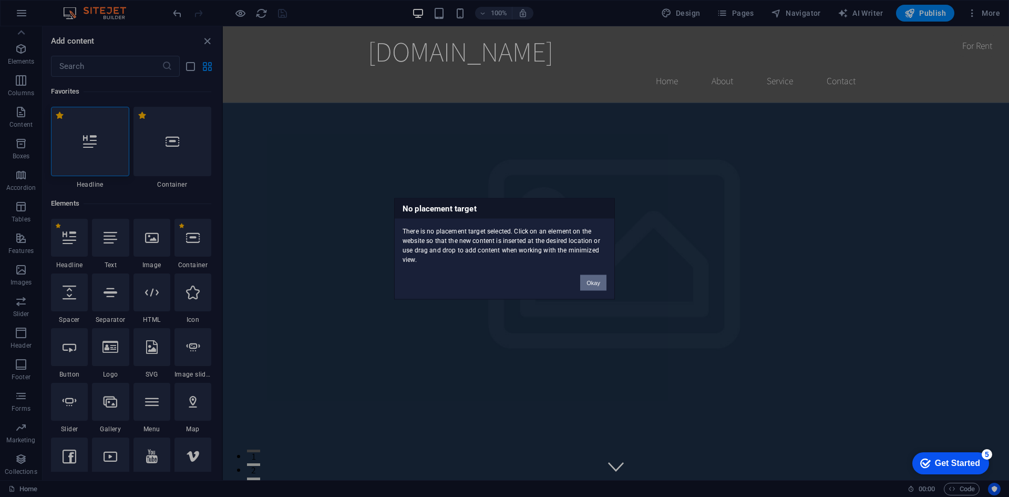
click at [581, 280] on button "Okay" at bounding box center [593, 282] width 26 height 16
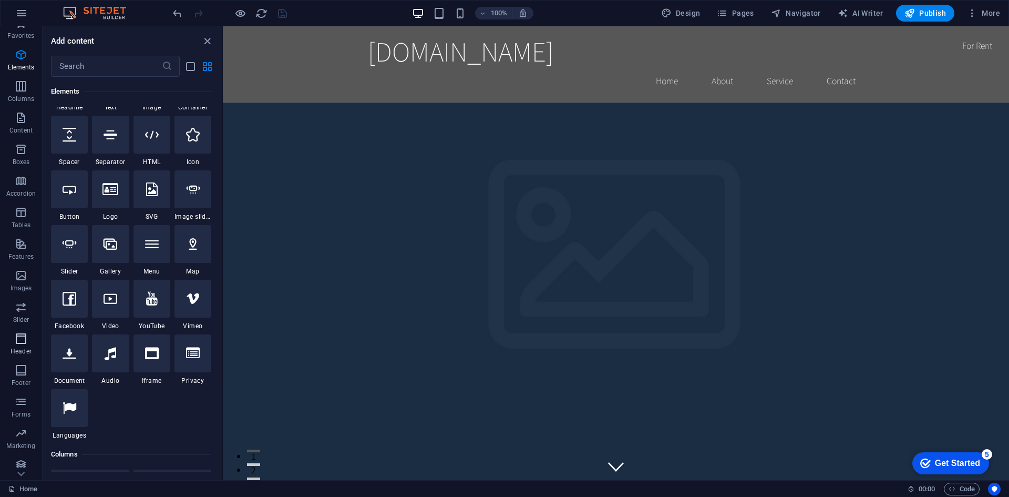
scroll to position [19, 0]
click at [28, 439] on p "Marketing" at bounding box center [20, 440] width 29 height 8
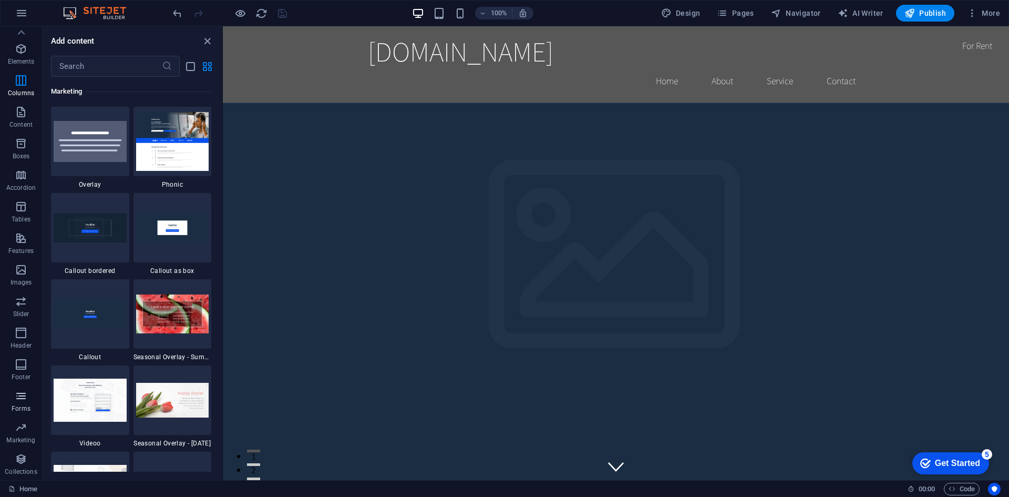
click at [20, 386] on button "Forms" at bounding box center [21, 401] width 42 height 32
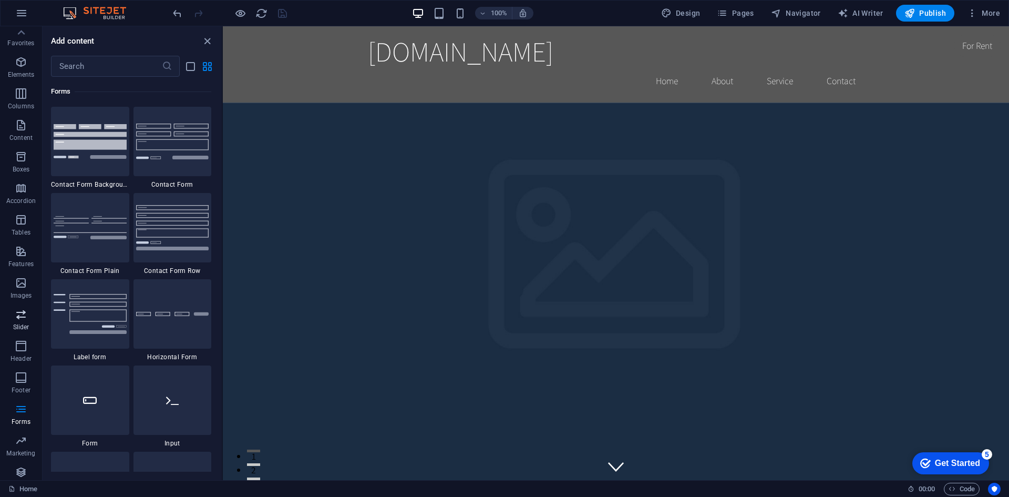
scroll to position [0, 0]
click at [24, 256] on icon "button" at bounding box center [21, 257] width 13 height 13
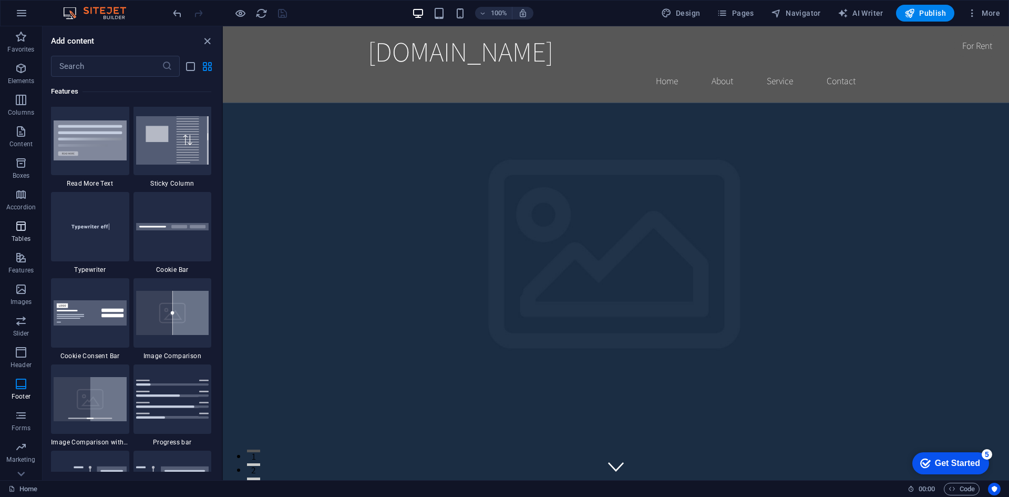
scroll to position [4096, 0]
click at [18, 243] on span "Tables" at bounding box center [21, 232] width 42 height 25
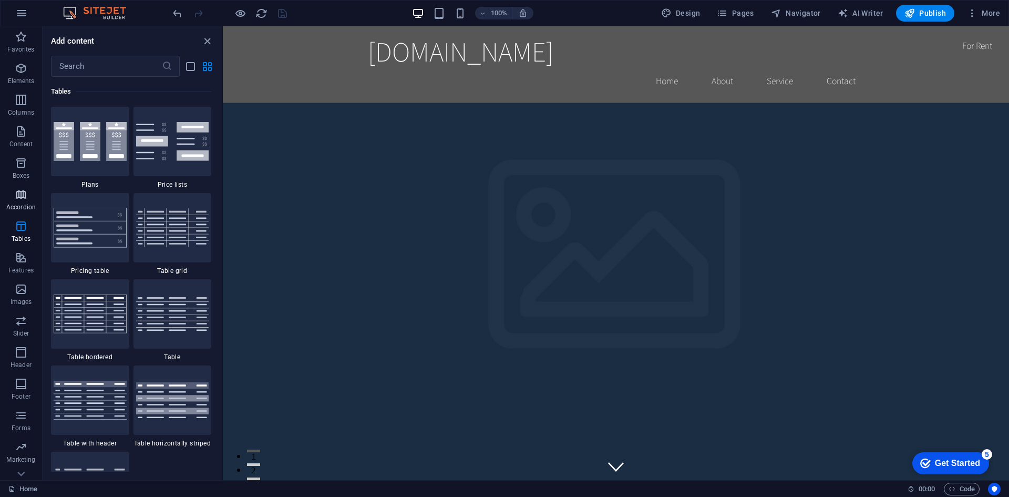
click at [20, 187] on button "Accordion" at bounding box center [21, 200] width 42 height 32
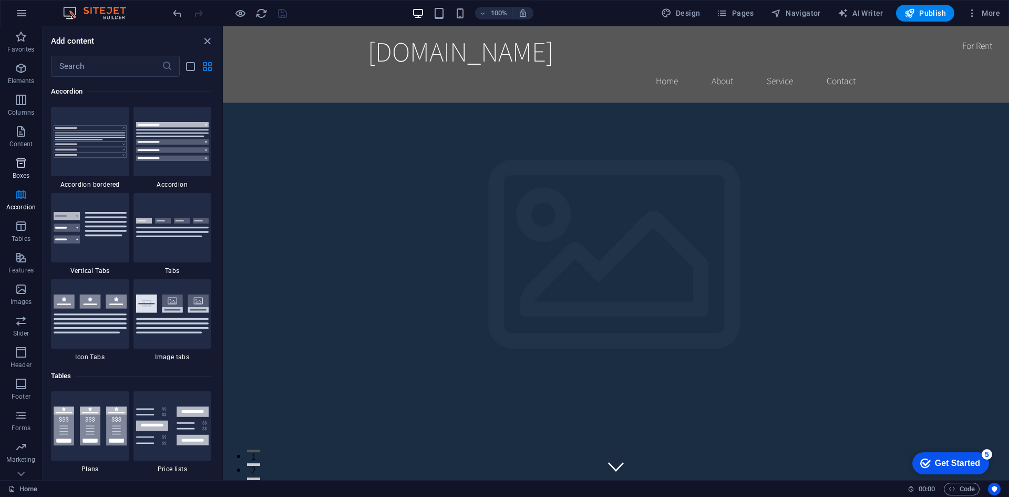
click at [26, 169] on span "Boxes" at bounding box center [21, 169] width 42 height 25
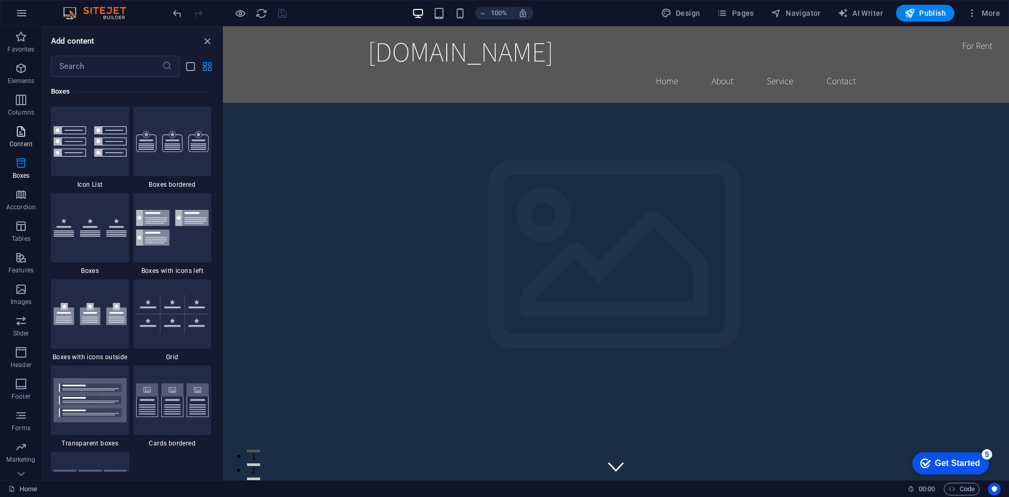
click at [25, 135] on icon "button" at bounding box center [21, 131] width 13 height 13
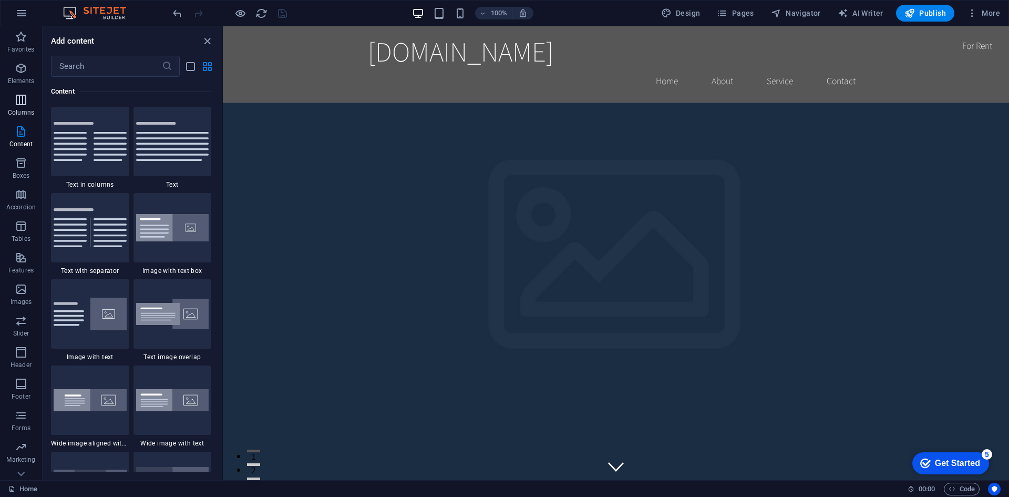
click at [28, 111] on p "Columns" at bounding box center [21, 112] width 26 height 8
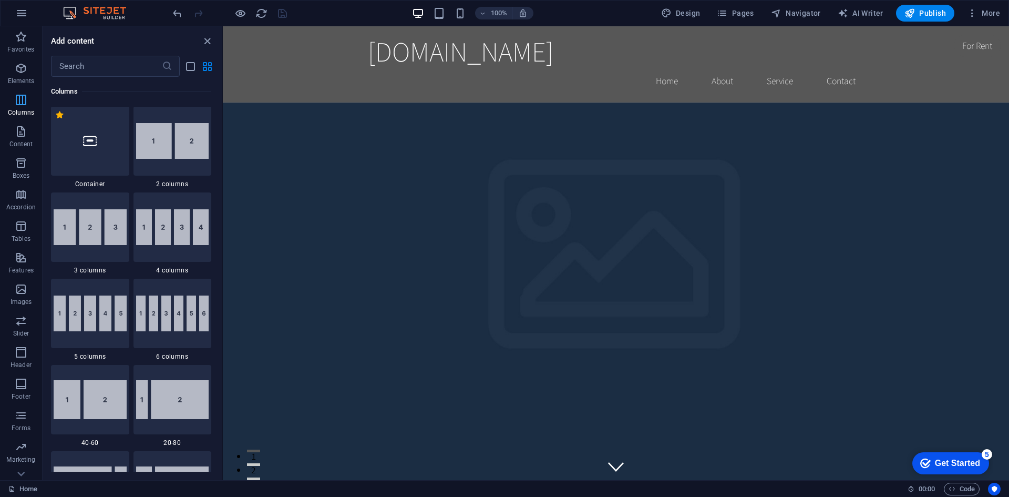
scroll to position [520, 0]
click at [31, 75] on span "Elements" at bounding box center [21, 74] width 42 height 25
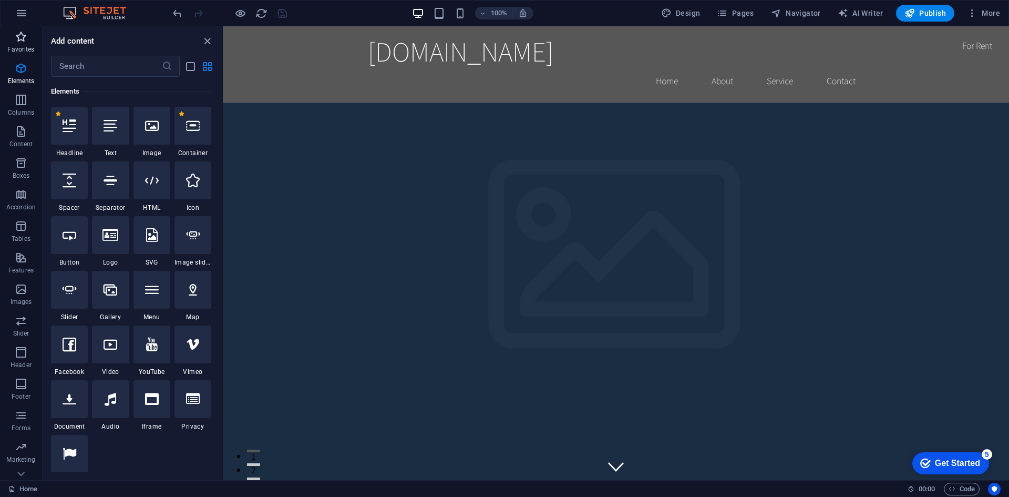
scroll to position [112, 0]
click at [149, 177] on icon at bounding box center [152, 180] width 14 height 14
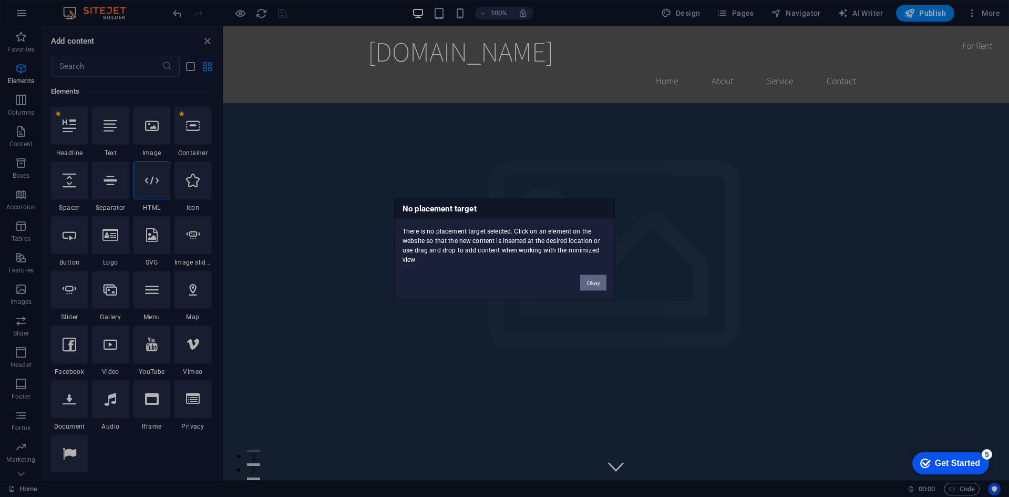
click at [588, 279] on button "Okay" at bounding box center [593, 282] width 26 height 16
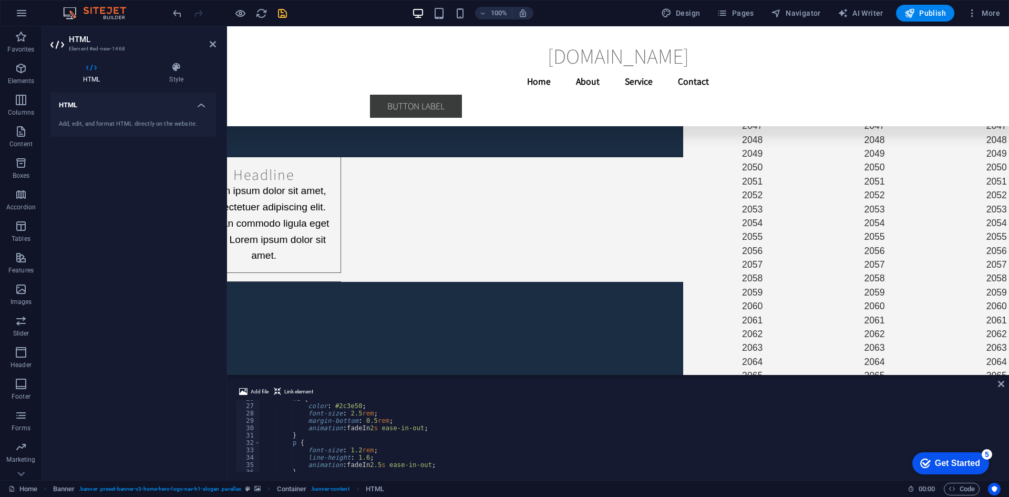
scroll to position [0, 0]
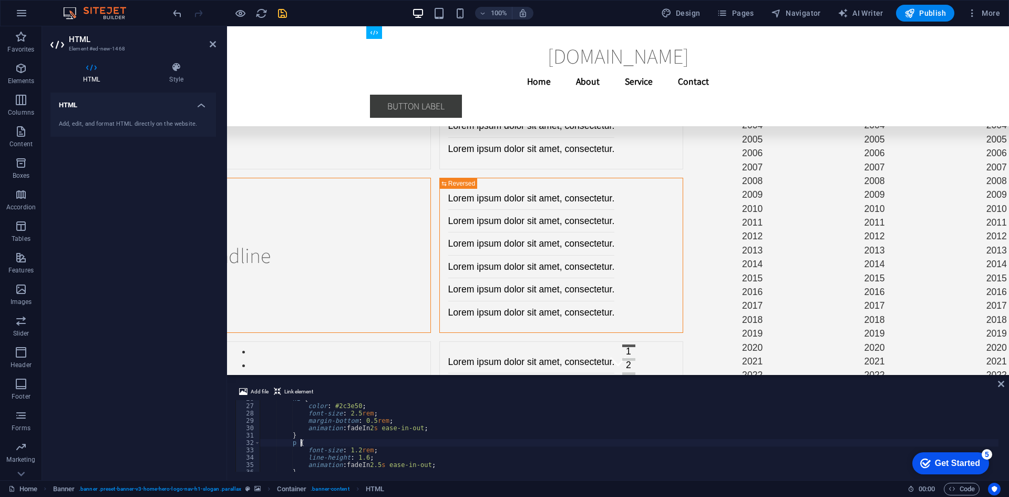
click at [395, 441] on div "h1 { color : #2c3e50 ; font-size : 2.5 rem ; margin-bottom : 0.5 rem ; animatio…" at bounding box center [629, 438] width 739 height 86
click at [478, 460] on div "h1 { color : #2c3e50 ; font-size : 2.5 rem ; margin-bottom : 0.5 rem ; animatio…" at bounding box center [629, 438] width 739 height 86
click at [483, 463] on div "h1 { color : #2c3e50 ; font-size : 2.5 rem ; margin-bottom : 0.5 rem ; animatio…" at bounding box center [629, 438] width 739 height 86
type textarea "animation: fadeIn 2.5s ease-in-out;"
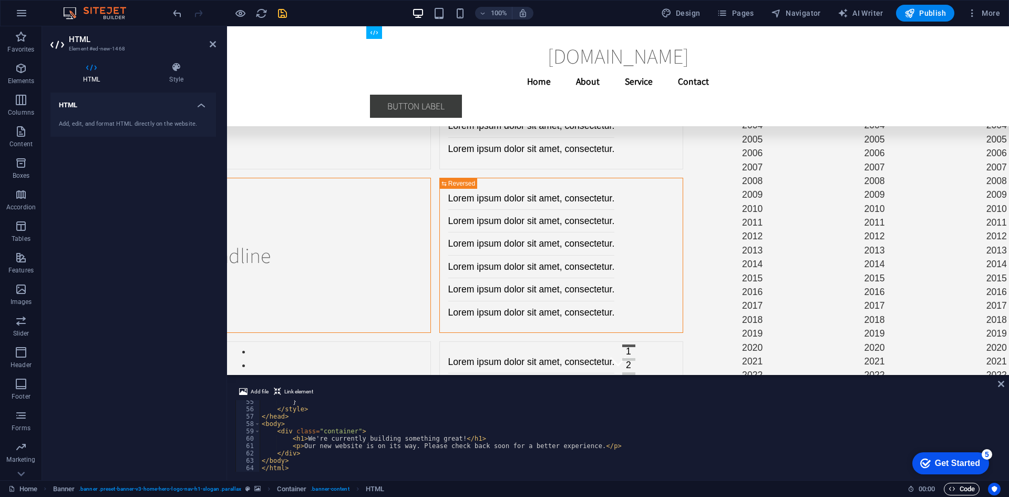
click at [969, 490] on span "Code" at bounding box center [962, 488] width 26 height 13
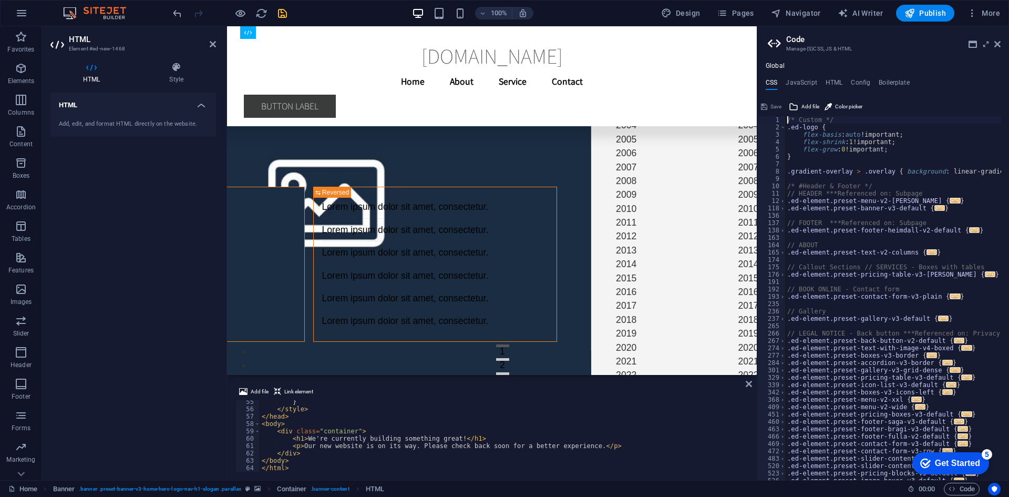
click at [854, 265] on div "/* Custom */ .ed-logo { flex-basis : auto !important; flex-shrink : 1 !importan…" at bounding box center [1001, 301] width 432 height 370
type textarea "// Callout Sections // SERVICES - Boxes with tables"
click at [848, 217] on div "/* Custom */ .ed-logo { flex-basis : auto !important; flex-shrink : 1 !importan…" at bounding box center [1001, 301] width 432 height 370
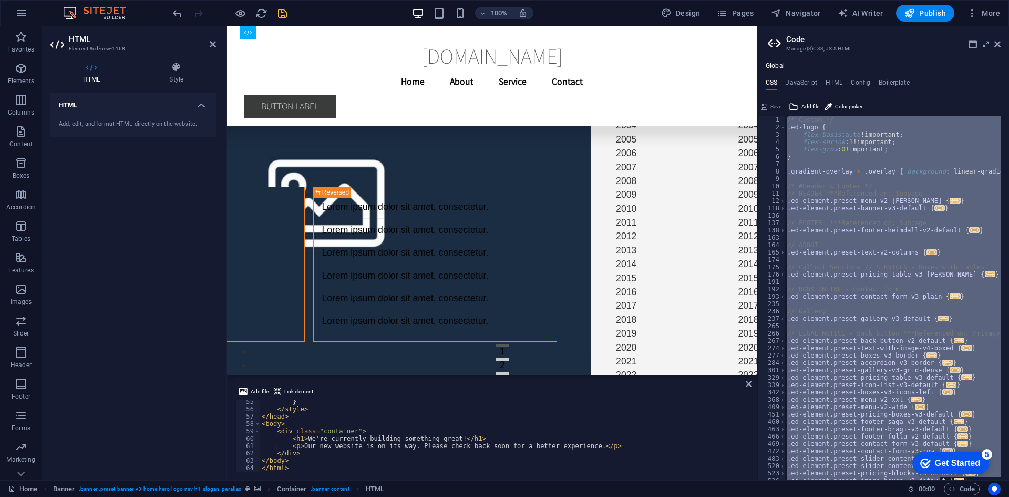
type textarea "</html>"
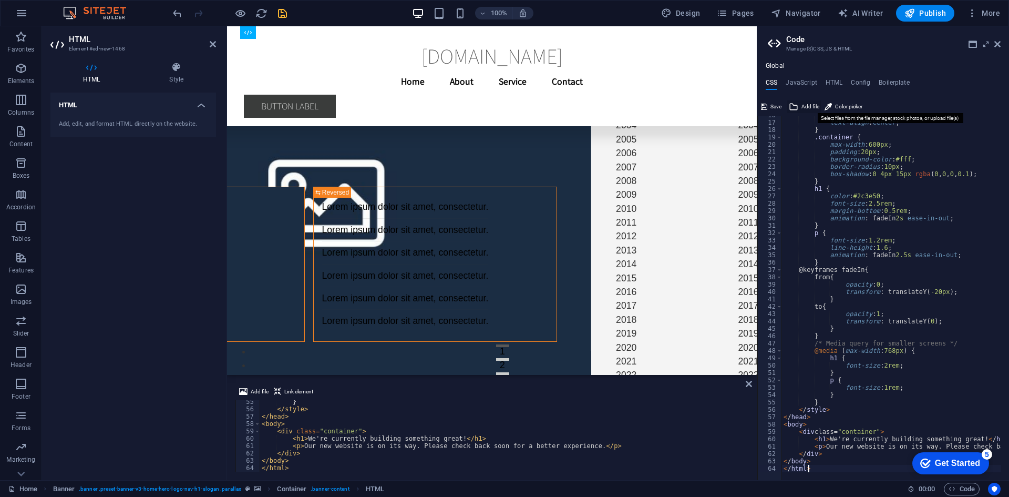
scroll to position [328, 0]
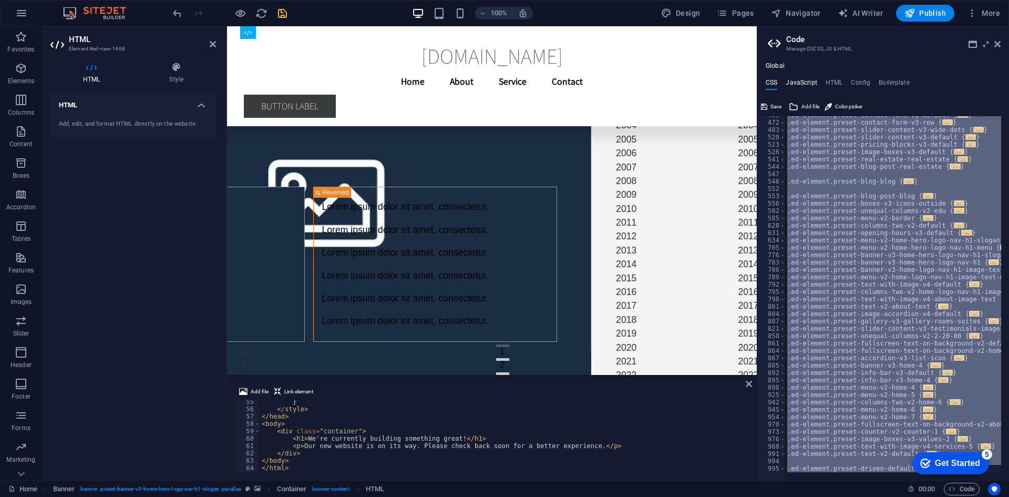
type textarea "@include driven(); }"
click at [810, 81] on h4 "JavaScript" at bounding box center [801, 85] width 31 height 12
type textarea "/* JS for preset "Menu V2" */"
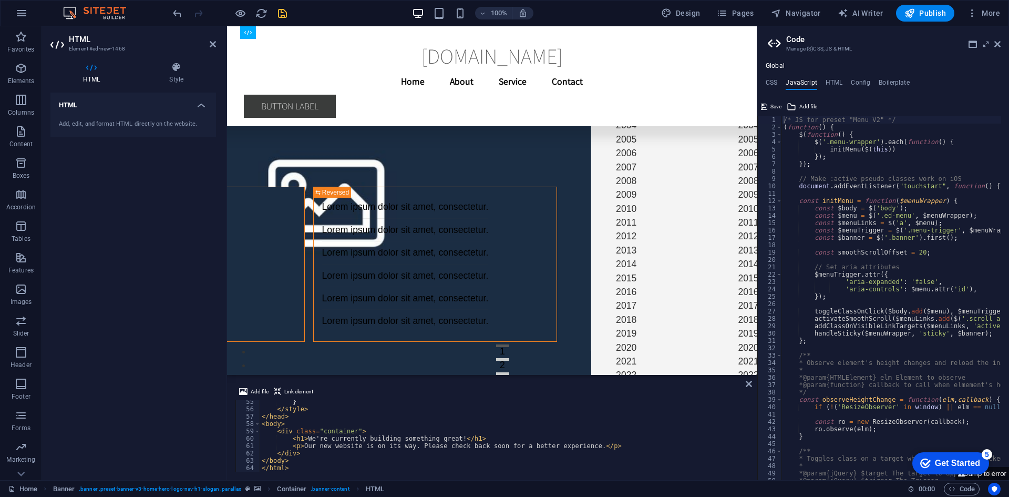
click at [829, 77] on div "Global CSS JavaScript HTML Config Boilerplate @include driven(); } 469 472 483 …" at bounding box center [883, 271] width 252 height 418
click at [833, 81] on h4 "HTML" at bounding box center [834, 85] width 17 height 12
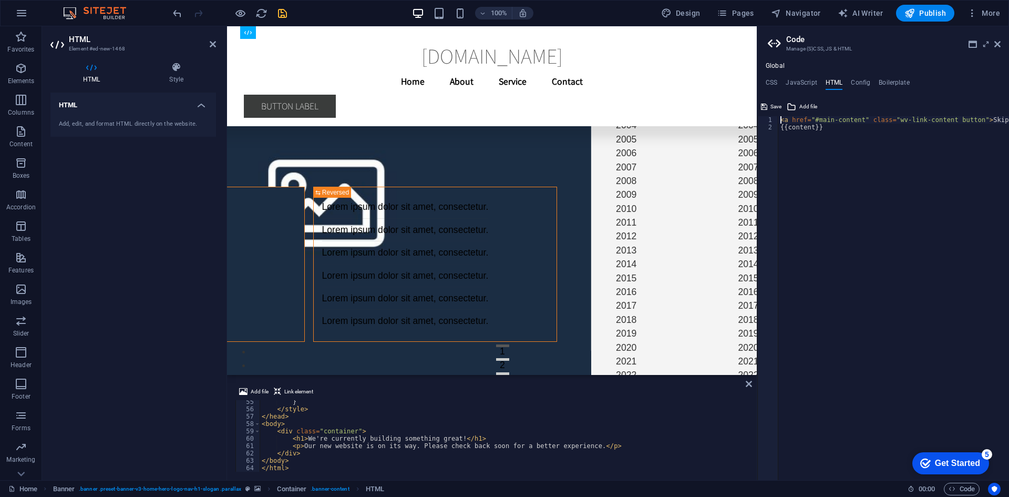
click at [885, 225] on div "< a href = "#main-content" class = "wv-link-content button" > Skip to main cont…" at bounding box center [920, 301] width 284 height 370
type textarea "<a href="#main-content" class="wv-link-content button">Skip to main content</a>…"
paste textarea
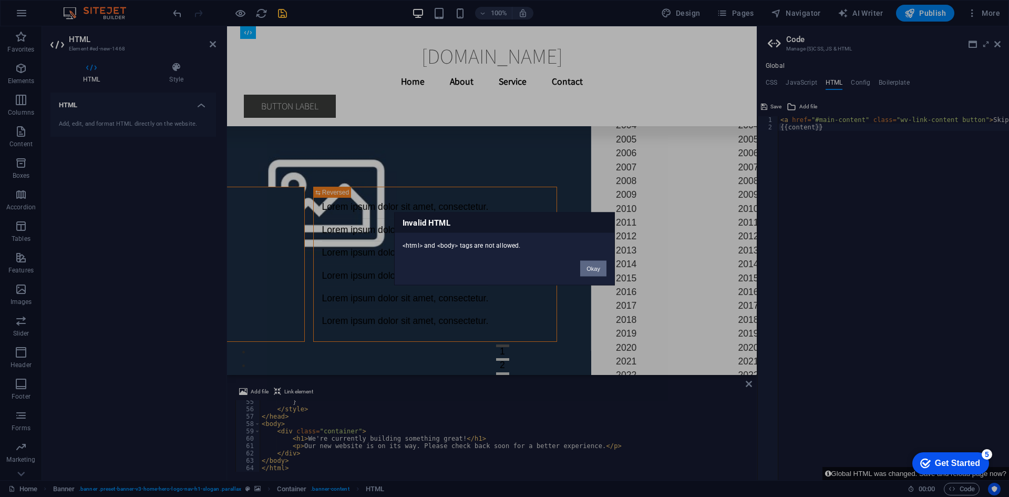
click at [590, 266] on button "Okay" at bounding box center [593, 268] width 26 height 16
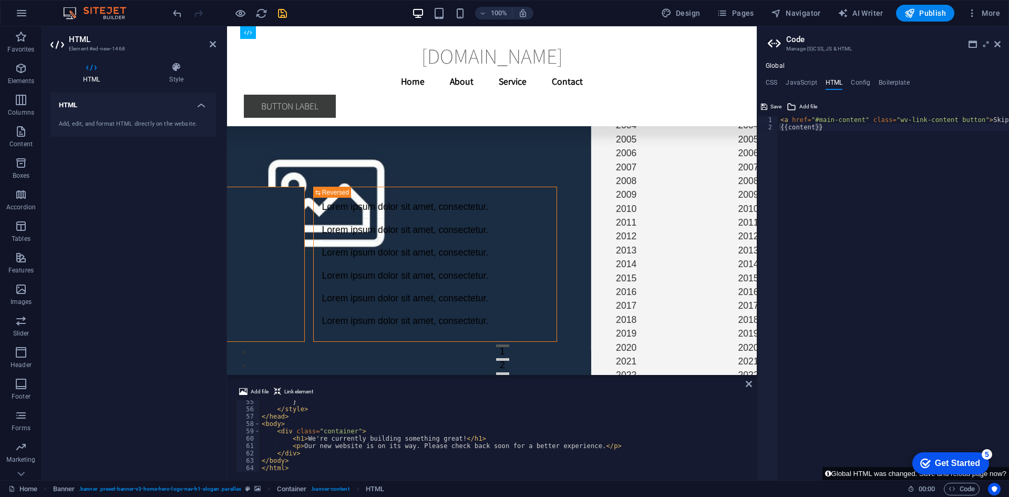
click at [794, 208] on div "< a href = "#main-content" class = "wv-link-content button" > Skip to main cont…" at bounding box center [920, 301] width 284 height 370
click at [847, 193] on div "< a href = "#main-content" class = "wv-link-content button" > Skip to main cont…" at bounding box center [920, 301] width 284 height 370
type textarea "<a href="#main-content" class="wv-link-content button">Skip to main content</a>…"
paste textarea
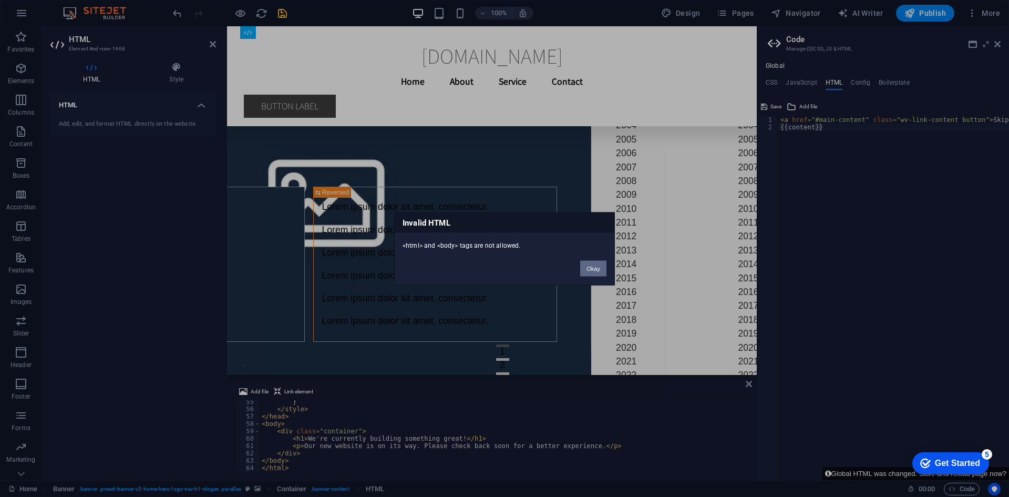
click at [596, 269] on button "Okay" at bounding box center [593, 268] width 26 height 16
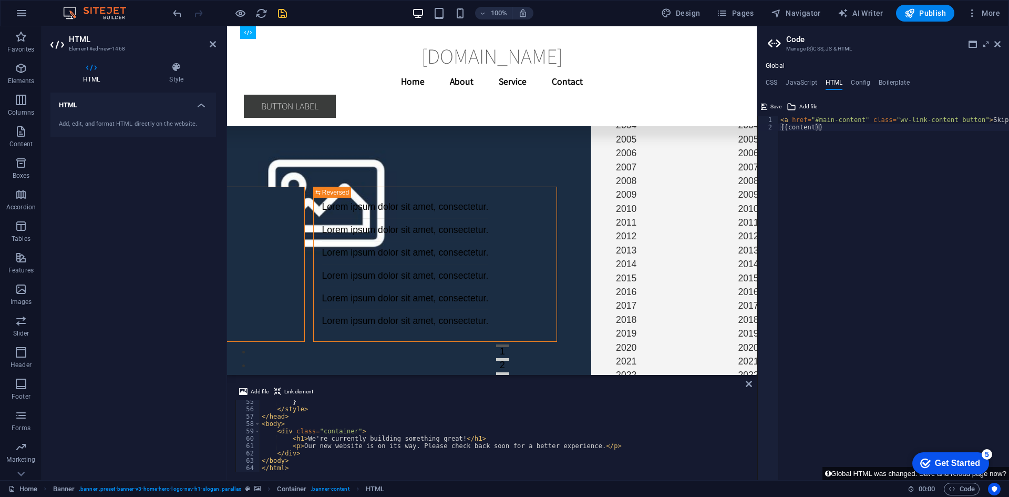
click at [796, 75] on div "Global CSS JavaScript HTML Config Boilerplate @include driven(); } 469 472 483 …" at bounding box center [883, 271] width 252 height 418
click at [800, 82] on h4 "JavaScript" at bounding box center [801, 85] width 31 height 12
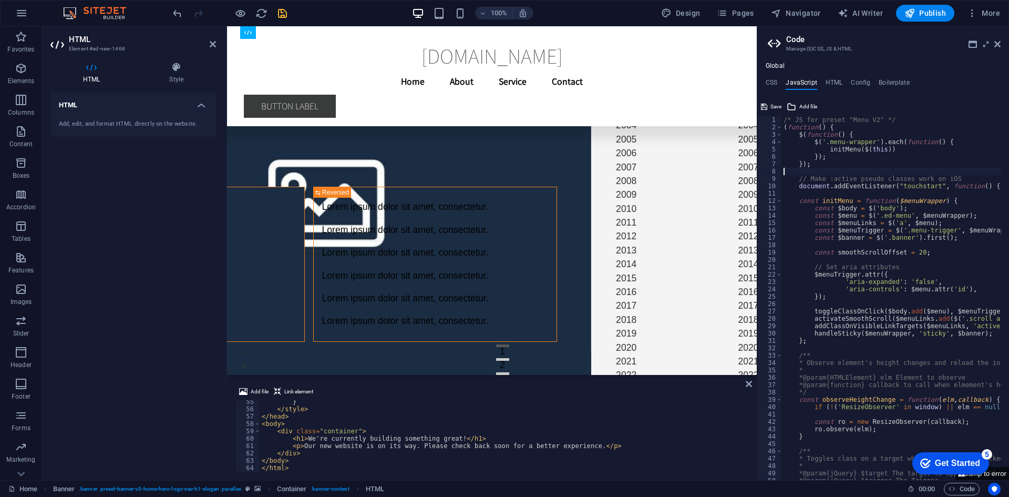
click at [867, 168] on div "/* JS for preset "Menu V2" */ ( function ( ) { $ ( function ( ) { $ ( '.menu-wr…" at bounding box center [1022, 301] width 482 height 370
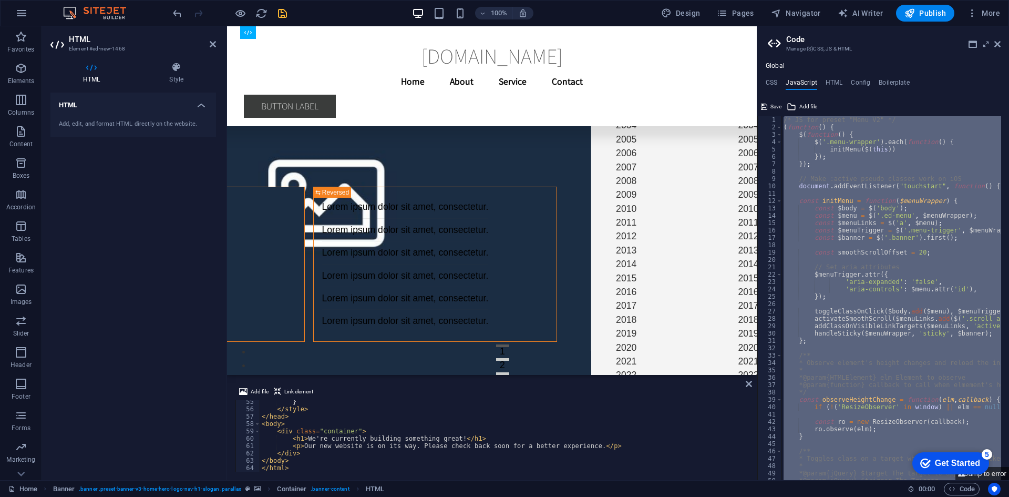
paste textarea "</html>"
type textarea "</html>"
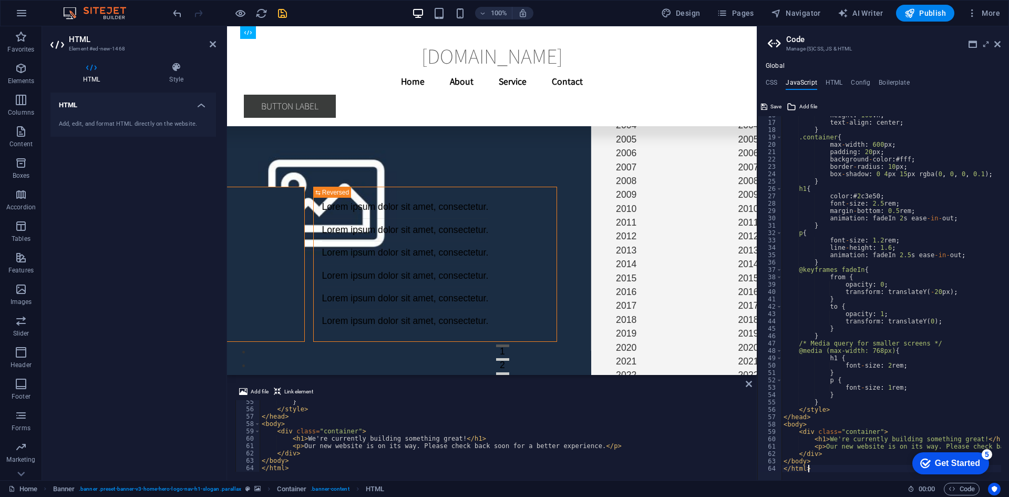
click at [986, 42] on icon at bounding box center [986, 44] width 0 height 8
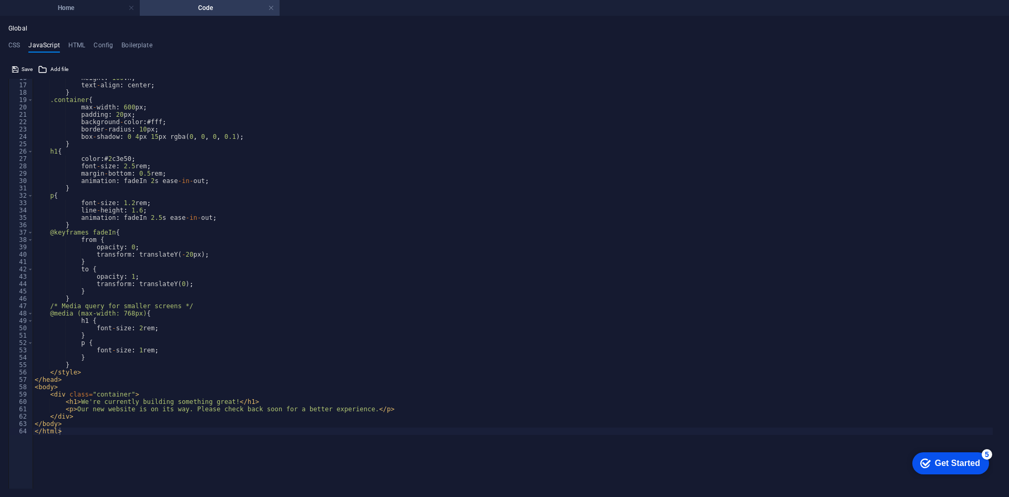
click at [142, 436] on div "height : 100 vh ; text - align : center ; } .container { max - width : 600 px ;…" at bounding box center [513, 259] width 960 height 370
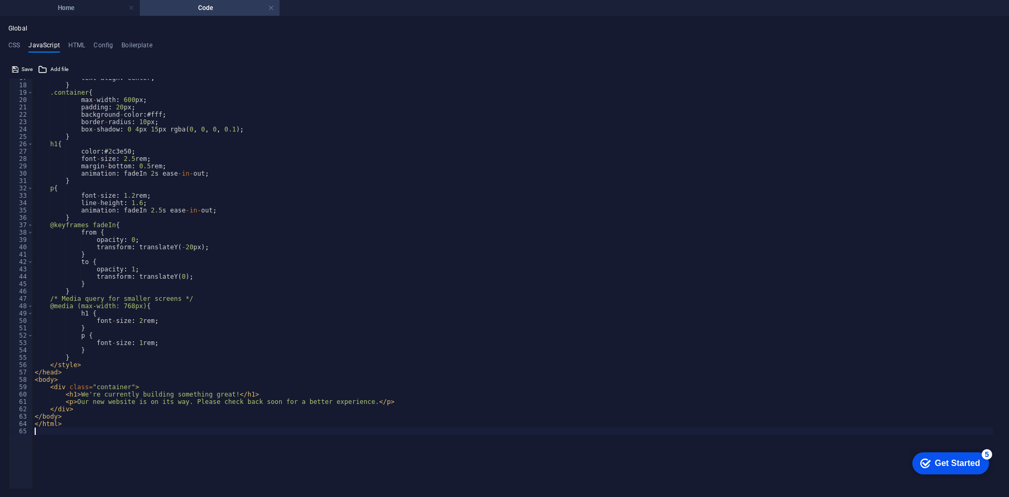
type textarea "</html>"
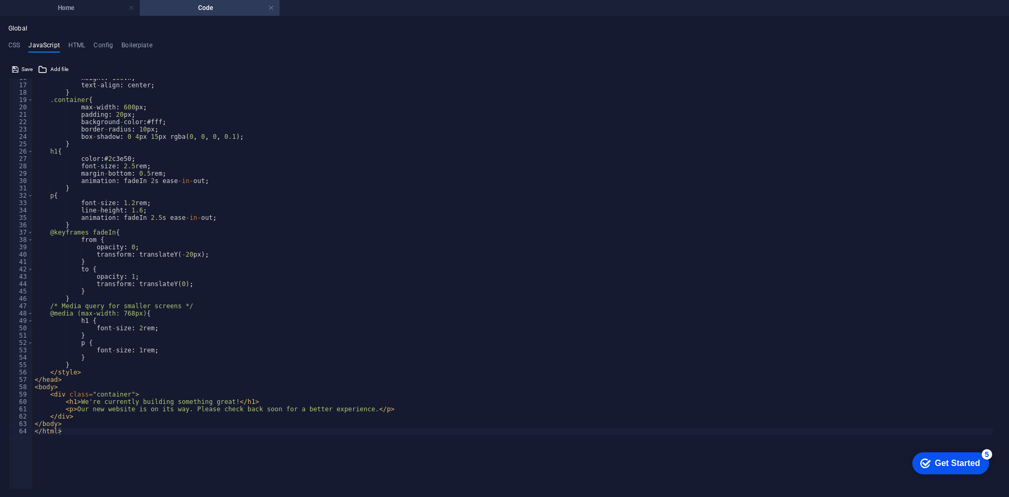
click at [15, 37] on div "Global CSS JavaScript HTML Config Boilerplate @include driven(); } 469 472 483 …" at bounding box center [504, 256] width 992 height 463
click at [17, 42] on h4 "CSS" at bounding box center [14, 48] width 12 height 12
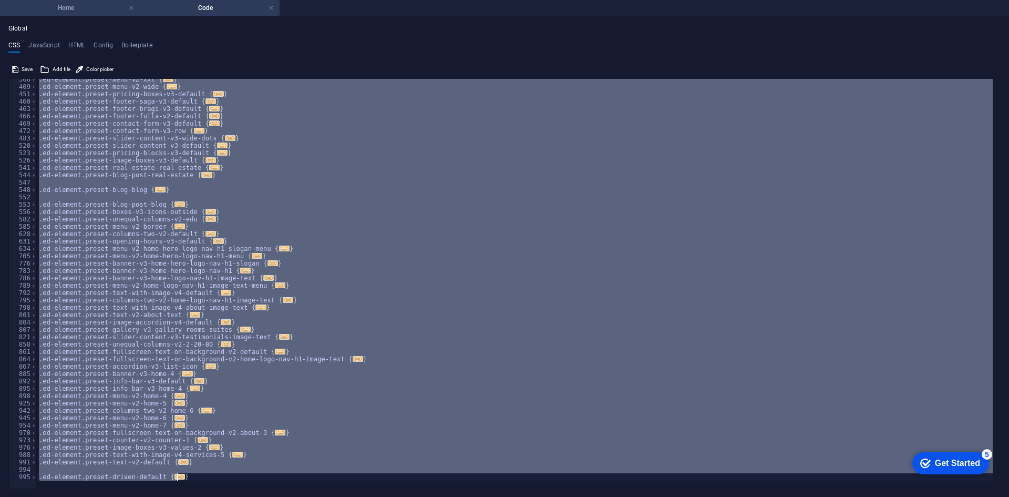
click at [79, 14] on li "Home" at bounding box center [70, 8] width 140 height 16
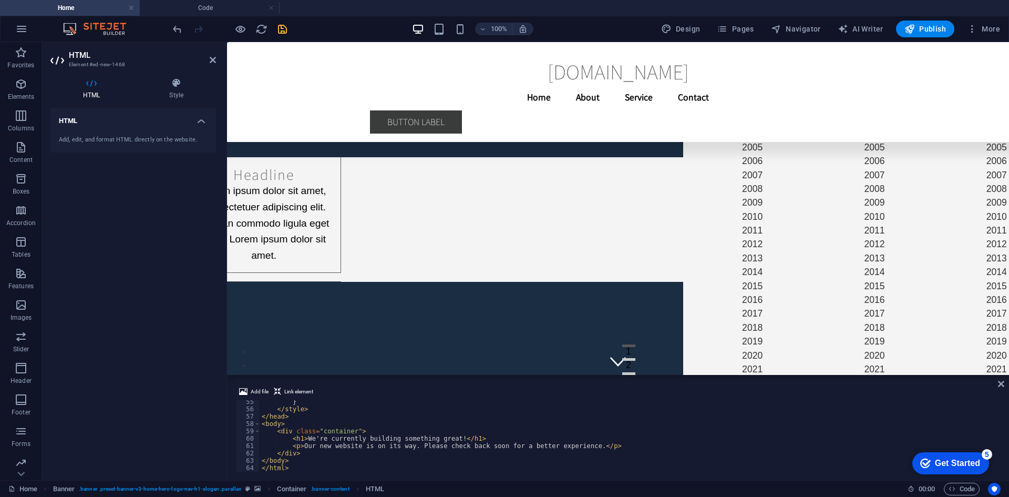
click at [80, 10] on h4 "Home" at bounding box center [70, 8] width 140 height 12
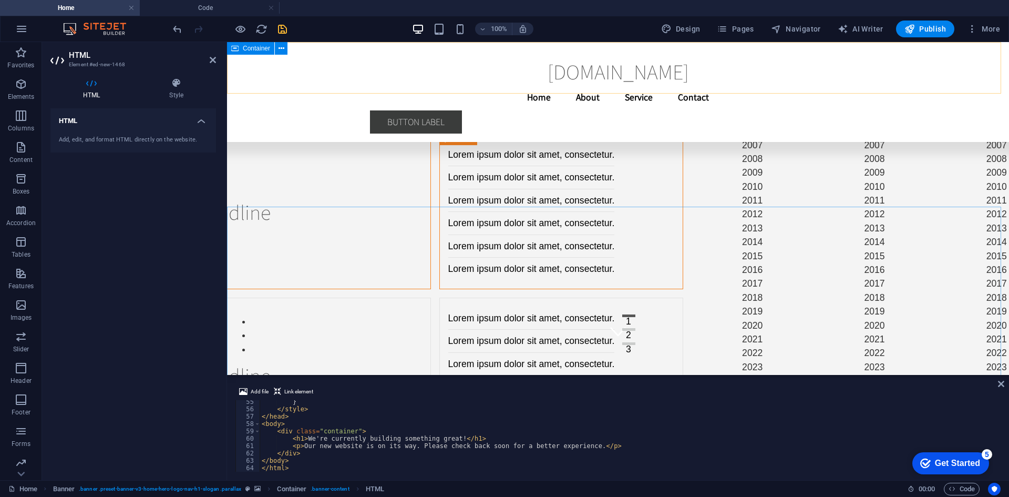
scroll to position [141, 0]
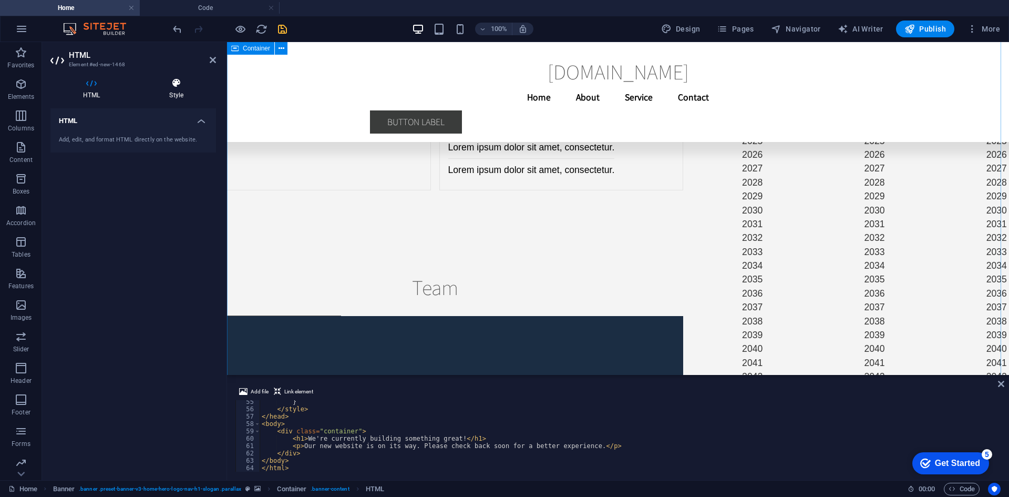
click at [174, 88] on icon at bounding box center [176, 83] width 79 height 11
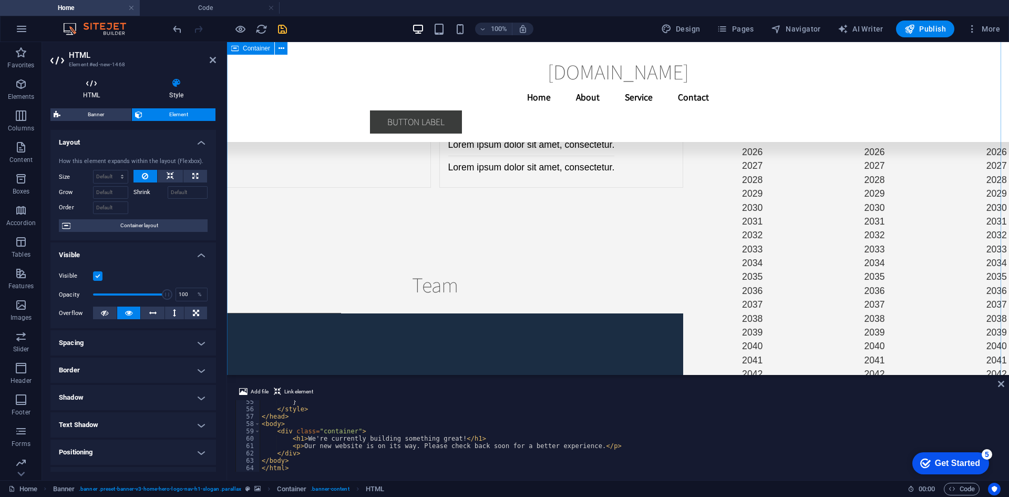
scroll to position [293, 0]
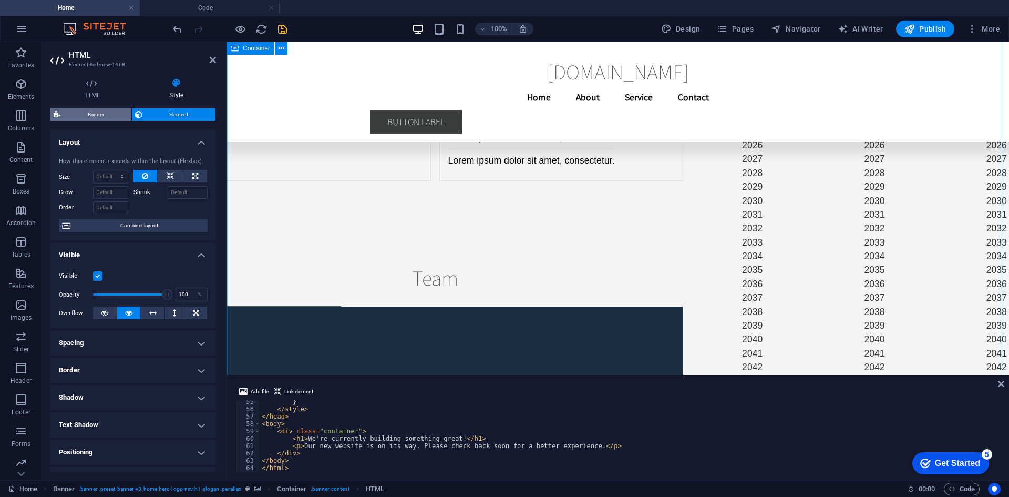
click at [100, 115] on span "Banner" at bounding box center [96, 114] width 65 height 13
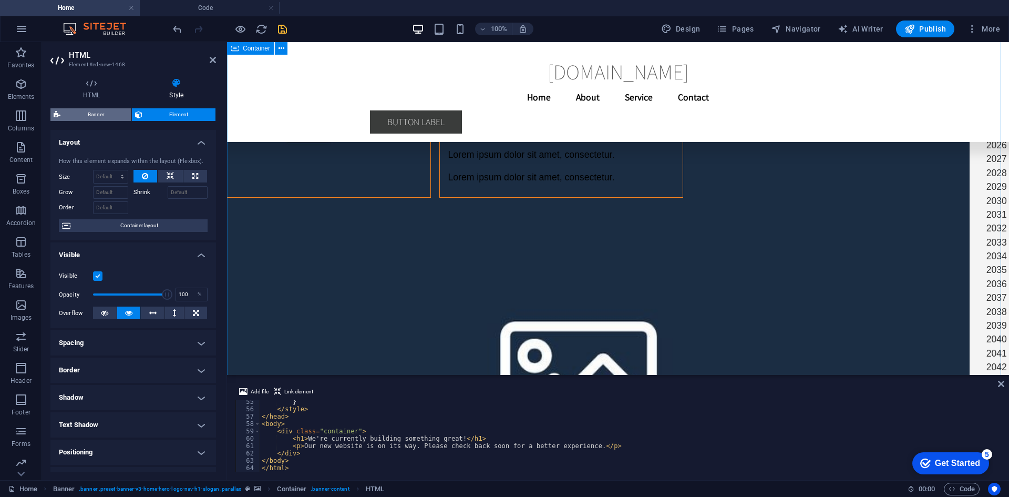
scroll to position [0, 0]
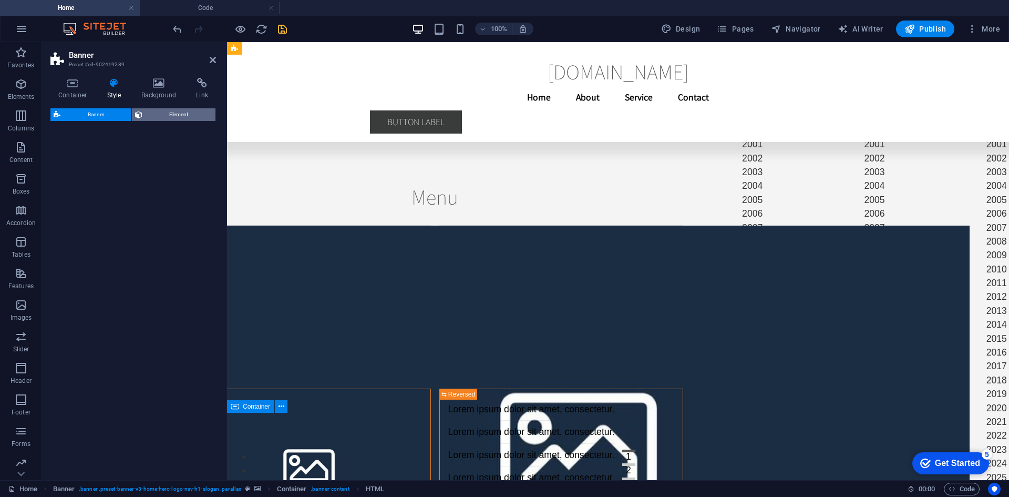
select select "preset-banner-v3-home-hero-logo-nav-h1-slogan"
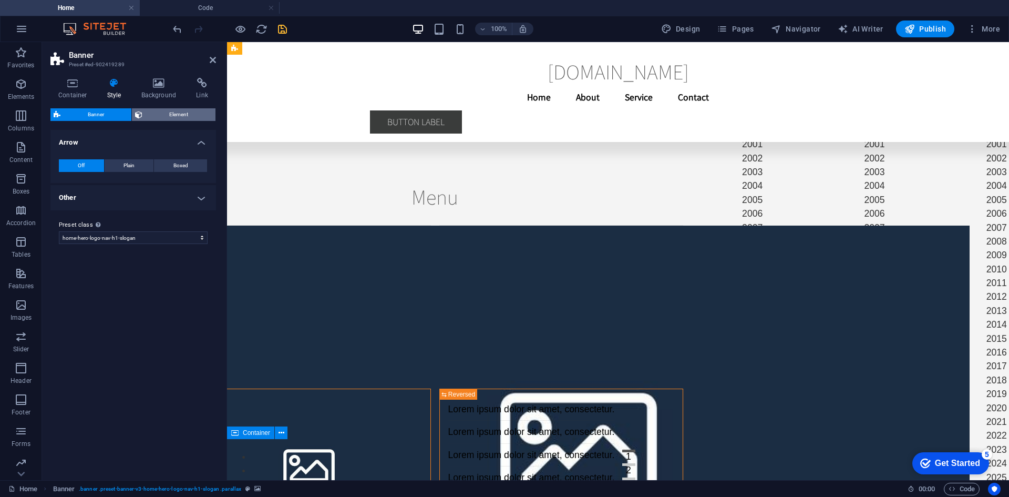
click at [176, 117] on span "Element" at bounding box center [179, 114] width 67 height 13
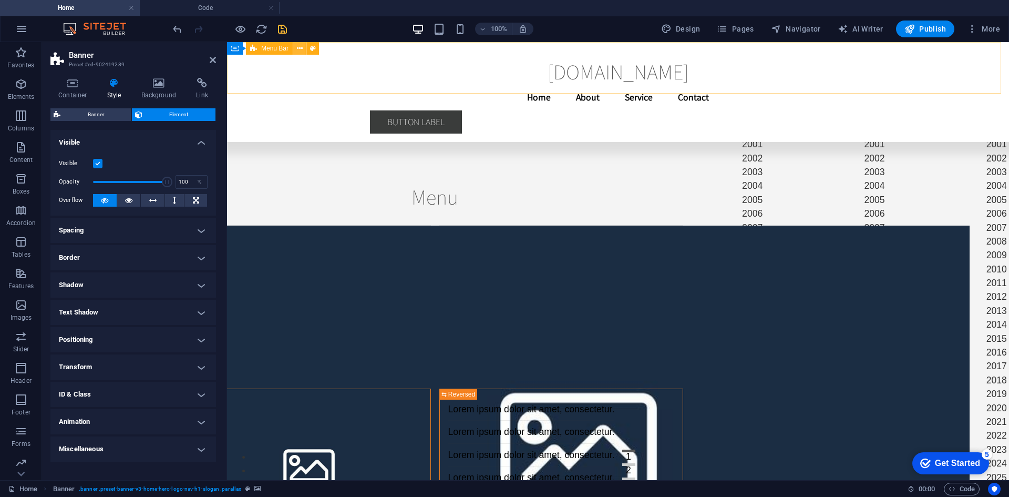
click at [300, 46] on icon at bounding box center [300, 48] width 6 height 11
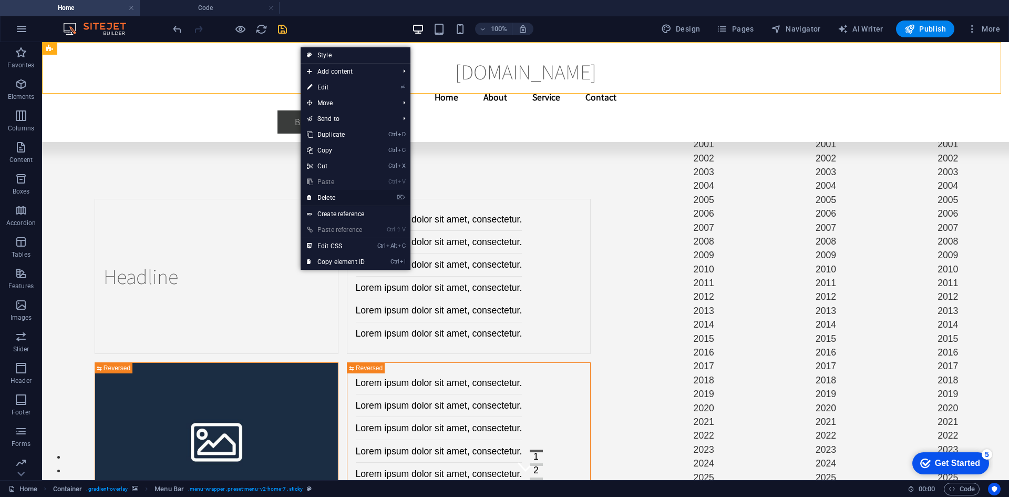
click at [333, 193] on link "⌦ Delete" at bounding box center [336, 198] width 70 height 16
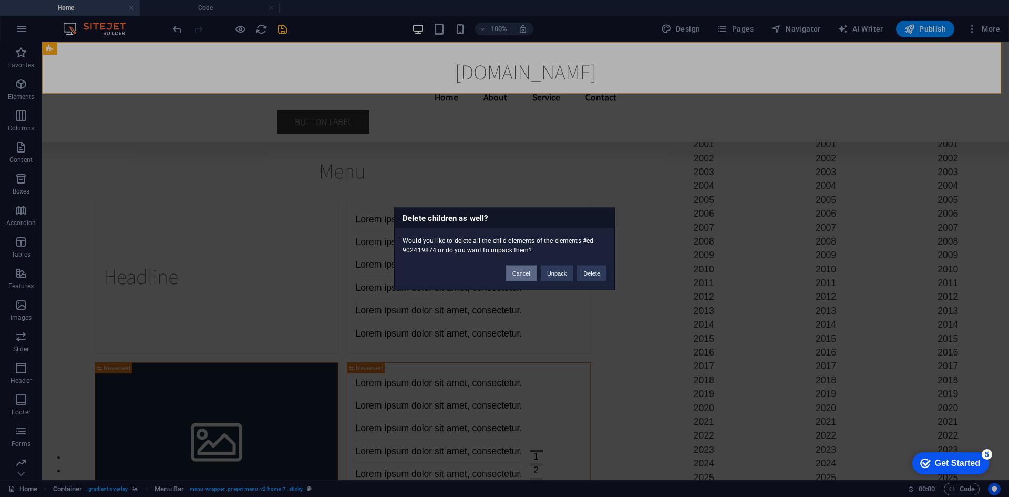
click at [520, 272] on button "Cancel" at bounding box center [521, 273] width 30 height 16
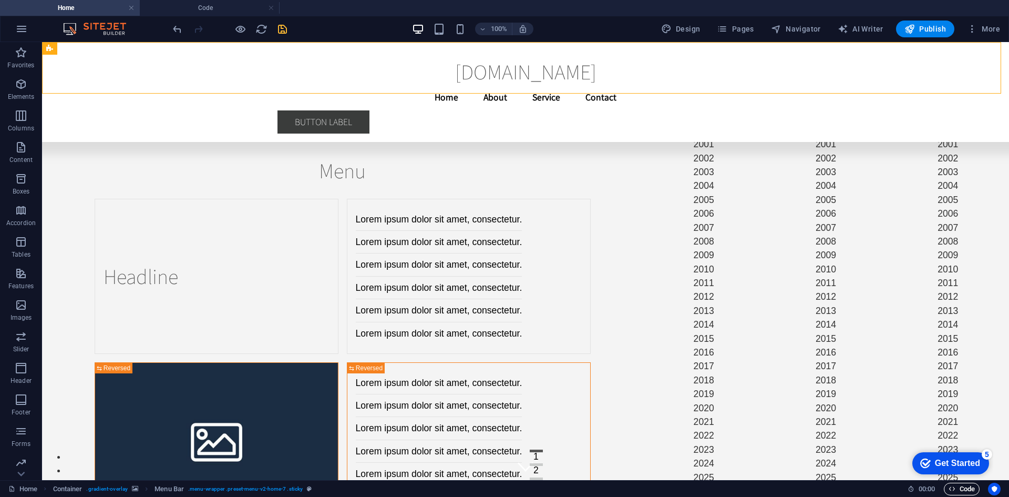
click at [965, 487] on span "Code" at bounding box center [962, 488] width 26 height 13
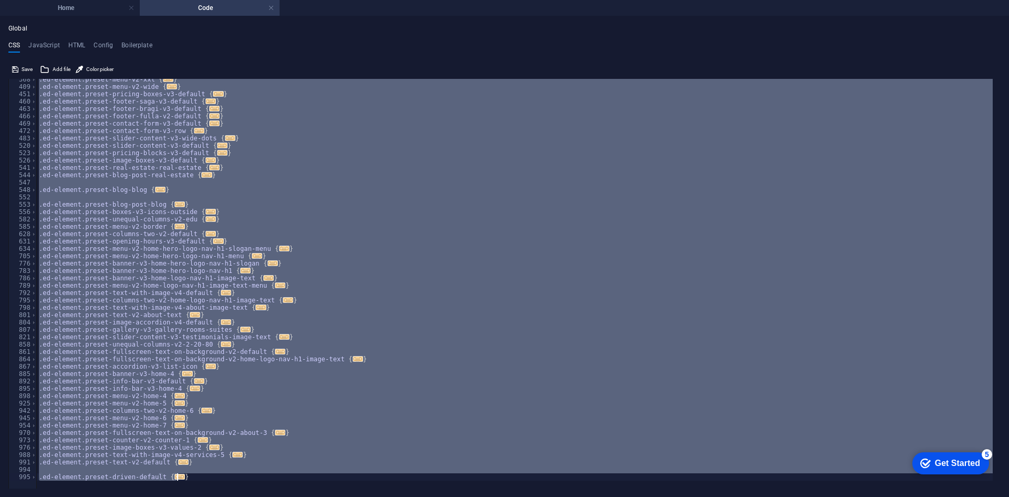
click at [345, 248] on div ".ed-element.preset-menu-v2-xxl { ... } .ed-element.preset-menu-v2-wide { ... } …" at bounding box center [515, 283] width 956 height 409
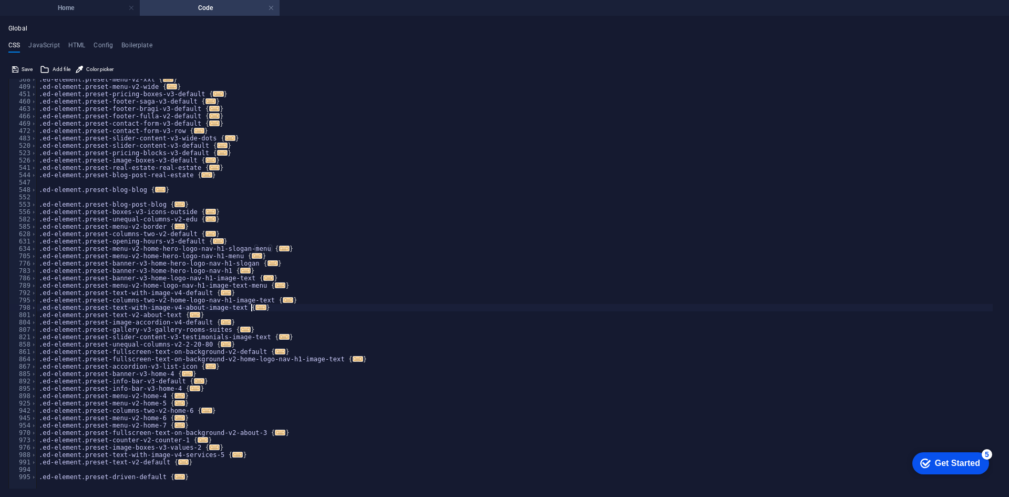
click at [415, 304] on div ".ed-element.preset-menu-v2-xxl { ... } .ed-element.preset-menu-v2-wide { ... } …" at bounding box center [515, 284] width 956 height 416
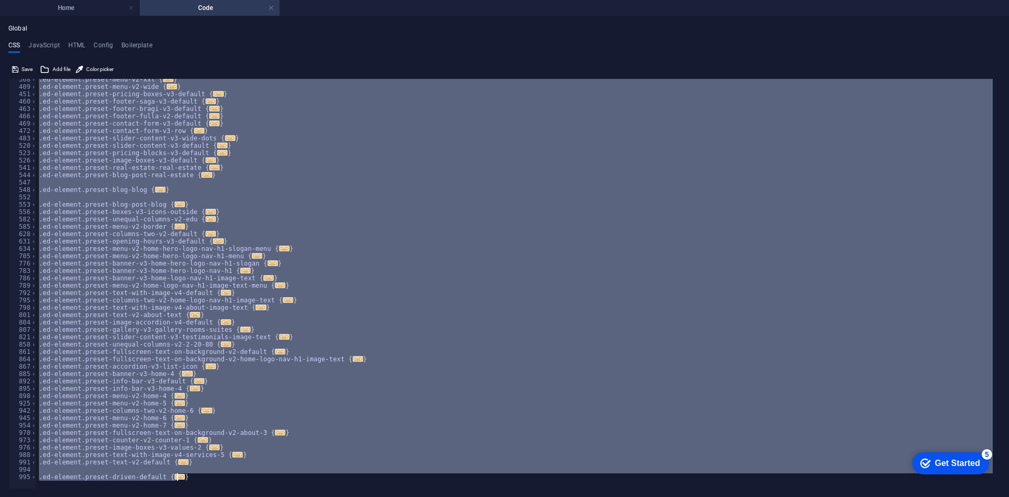
paste textarea "</html>"
type textarea "</html>"
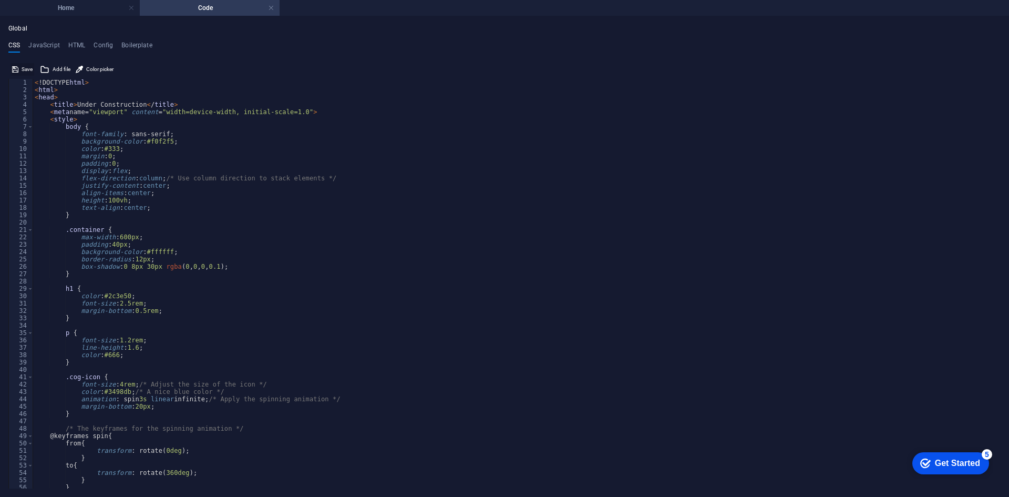
click at [21, 66] on button "Save" at bounding box center [23, 69] width 24 height 13
click at [66, 14] on ul "Home Code" at bounding box center [504, 8] width 1009 height 16
click at [75, 12] on h4 "Home" at bounding box center [70, 8] width 140 height 12
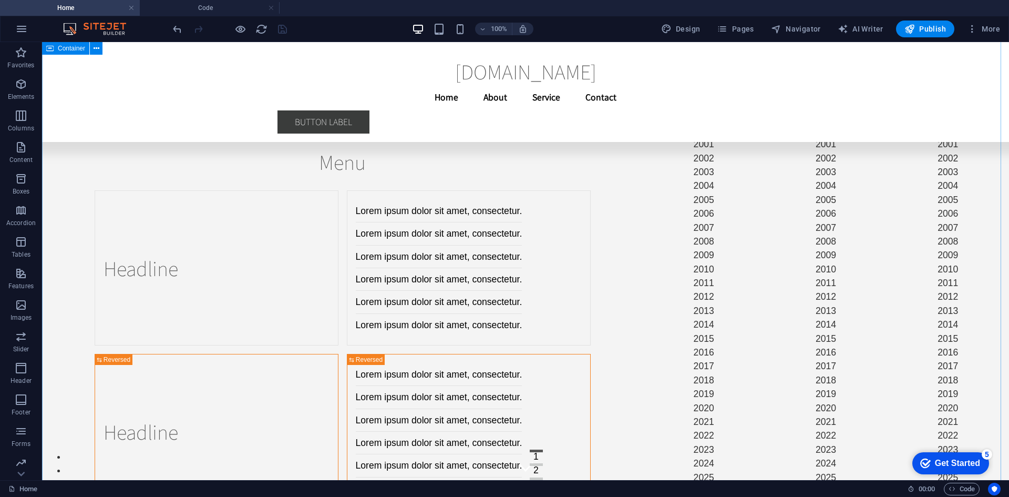
scroll to position [471, 0]
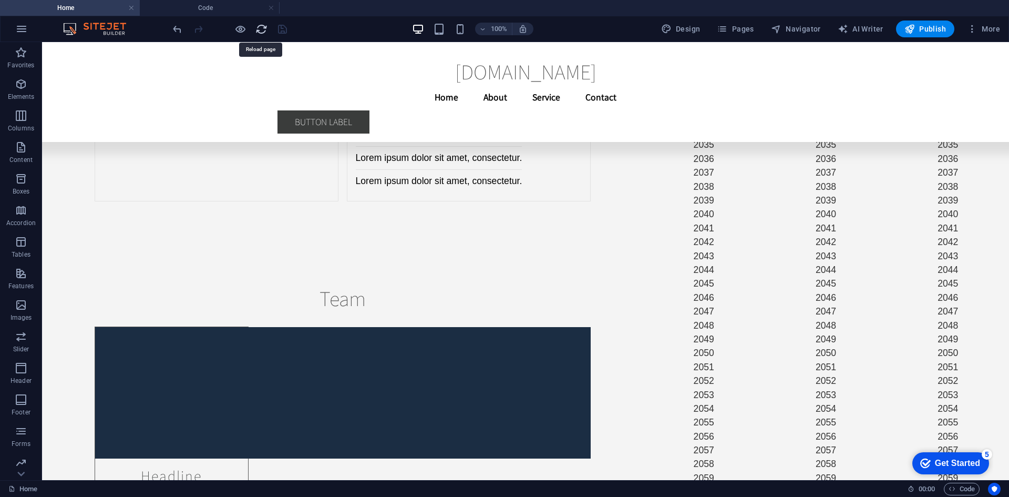
click at [264, 29] on icon "reload" at bounding box center [261, 29] width 12 height 12
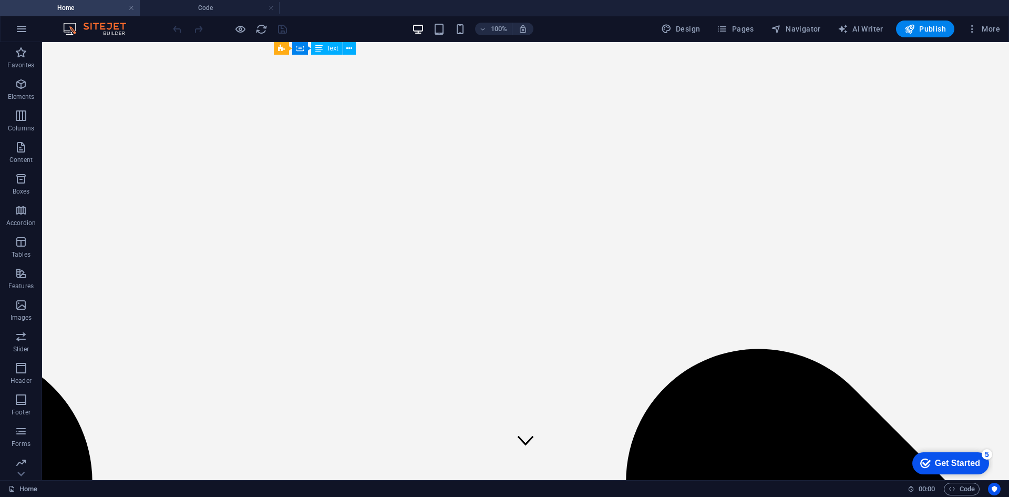
scroll to position [0, 0]
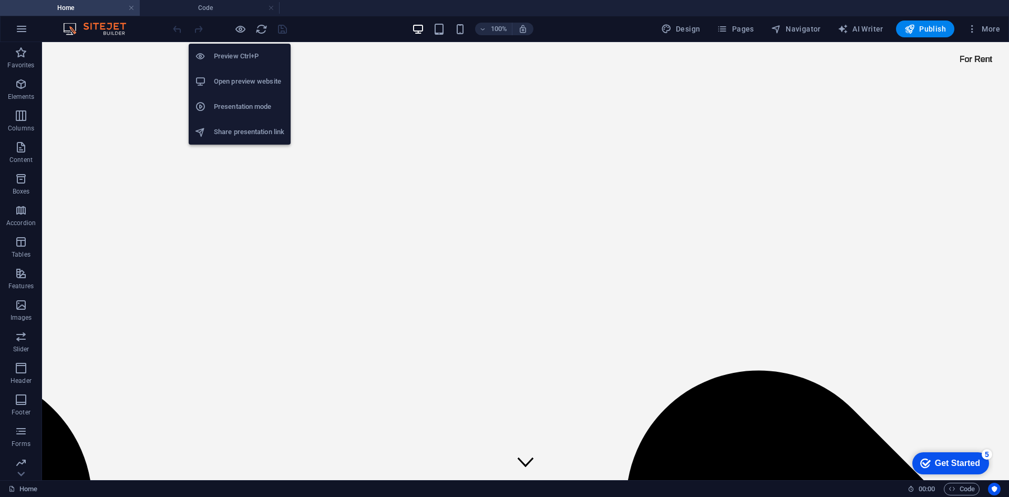
click at [241, 50] on h6 "Preview Ctrl+P" at bounding box center [249, 56] width 70 height 13
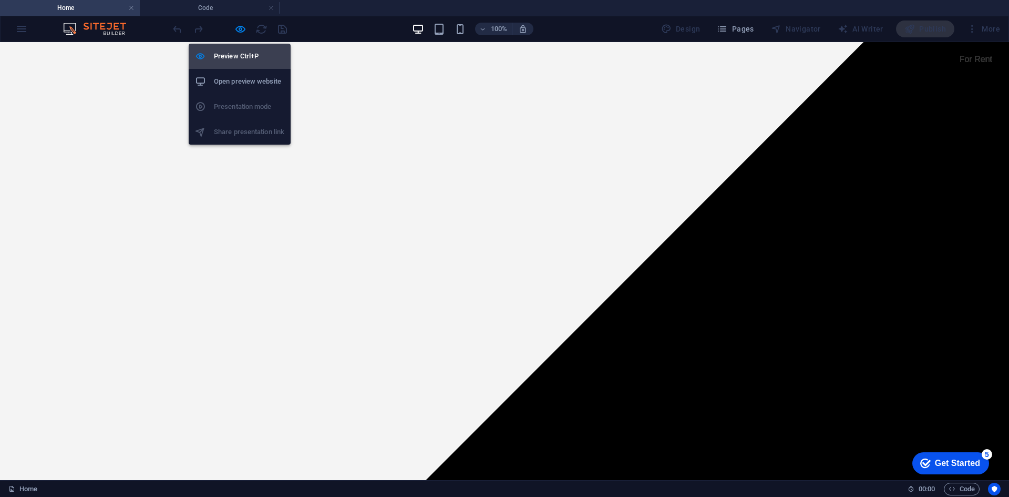
click at [241, 53] on h6 "Preview Ctrl+P" at bounding box center [249, 56] width 70 height 13
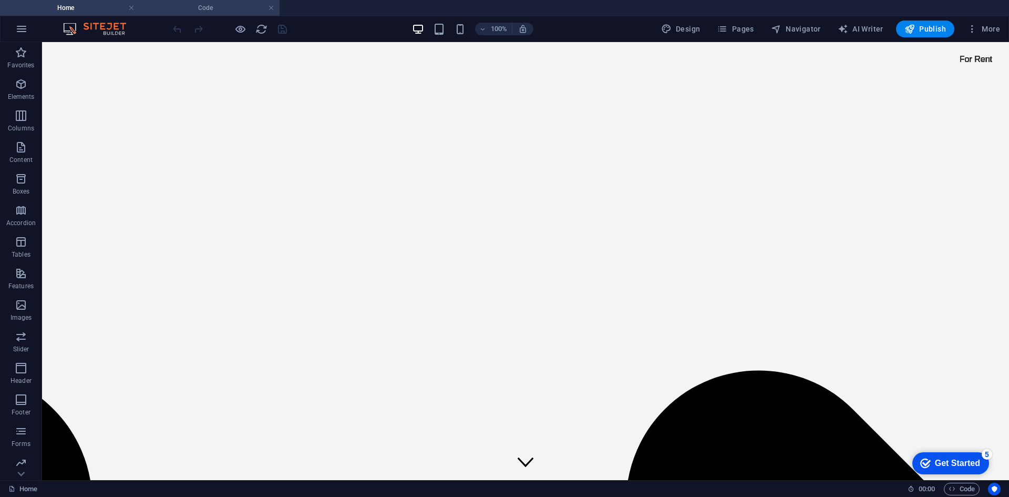
click at [221, 11] on h4 "Code" at bounding box center [210, 8] width 140 height 12
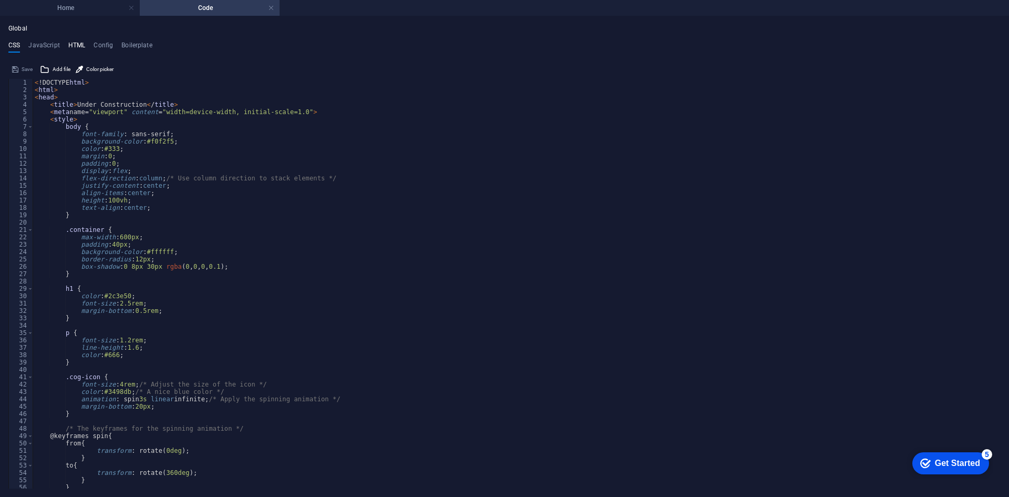
click at [81, 46] on h4 "HTML" at bounding box center [76, 48] width 17 height 12
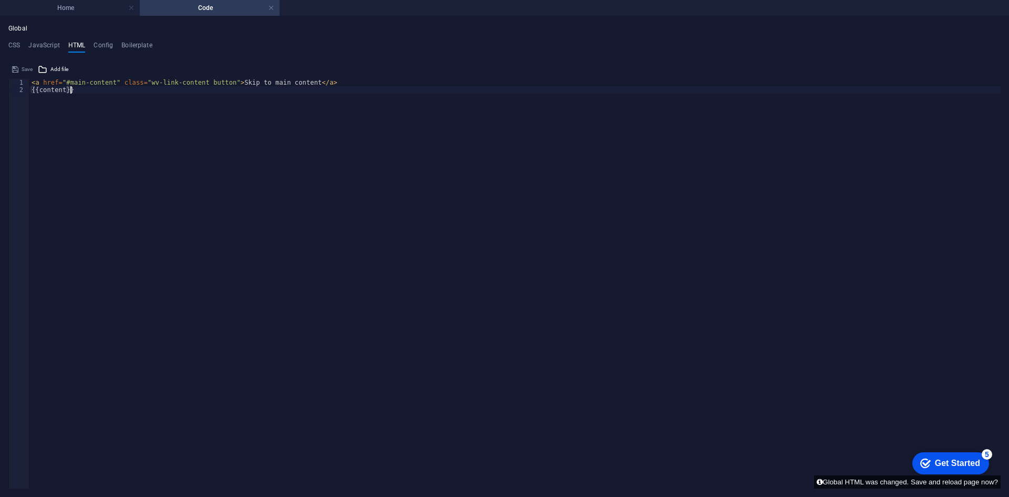
click at [60, 108] on div "< a href = "#main-content" class = "wv-link-content button" > Skip to main cont…" at bounding box center [514, 287] width 971 height 416
type textarea "{{content}}"
click at [42, 39] on div "Global CSS JavaScript HTML Config Boilerplate </html> 1 2 3 4 5 6 7 8 9 10 11 1…" at bounding box center [504, 256] width 992 height 463
click at [44, 42] on h4 "JavaScript" at bounding box center [43, 48] width 31 height 12
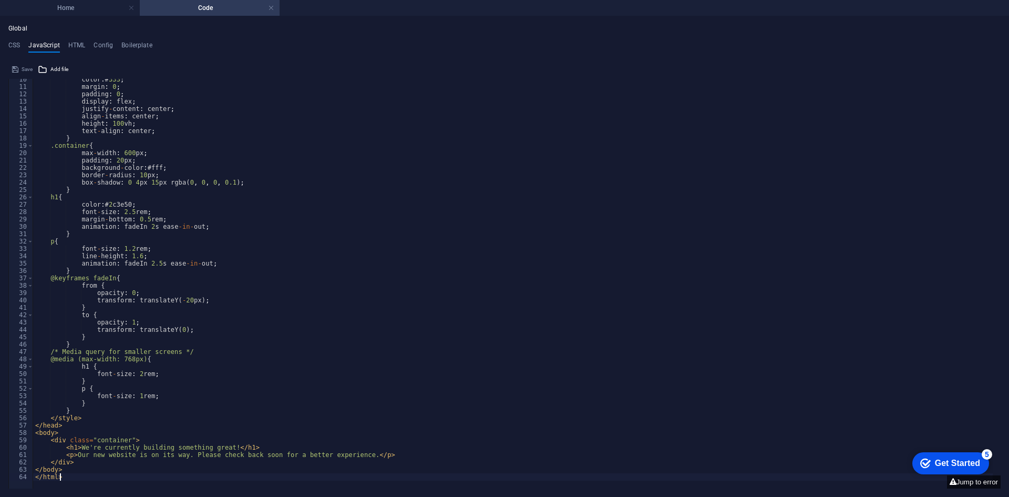
click at [18, 67] on div "Save" at bounding box center [23, 69] width 24 height 13
click at [14, 51] on h4 "CSS" at bounding box center [14, 48] width 12 height 12
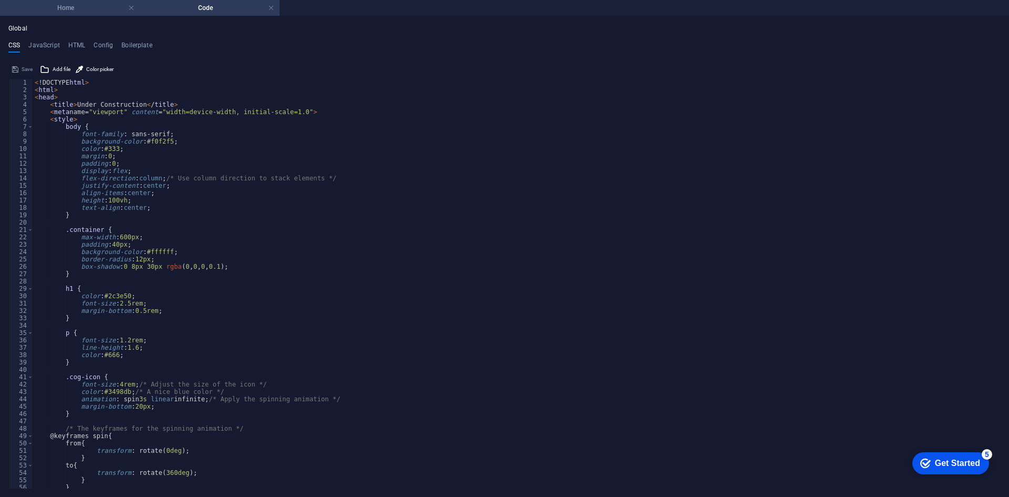
click at [83, 8] on h4 "Home" at bounding box center [70, 8] width 140 height 12
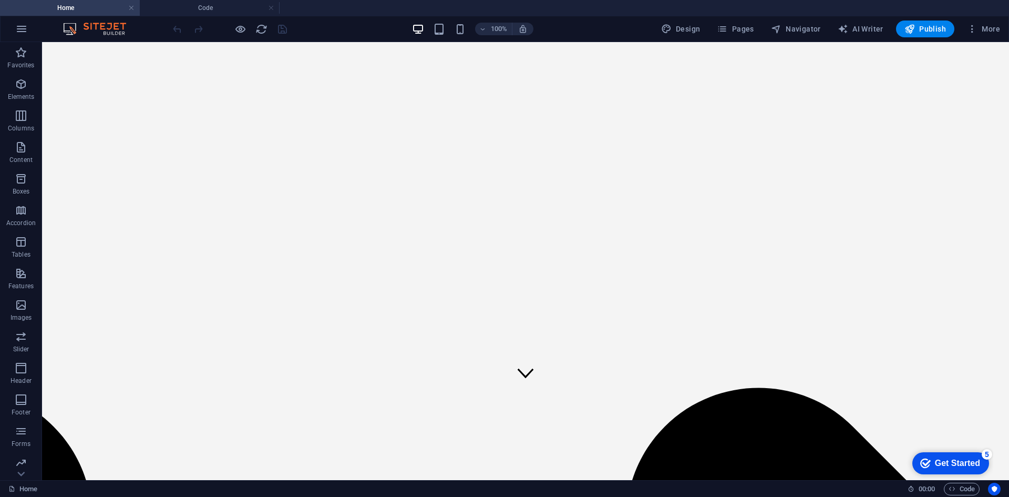
scroll to position [0, 0]
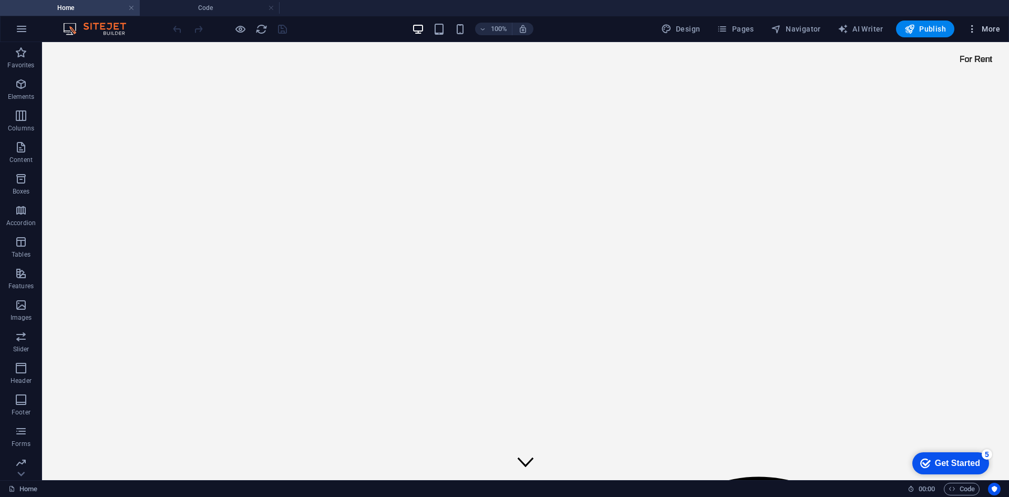
click at [969, 22] on button "More" at bounding box center [984, 28] width 42 height 17
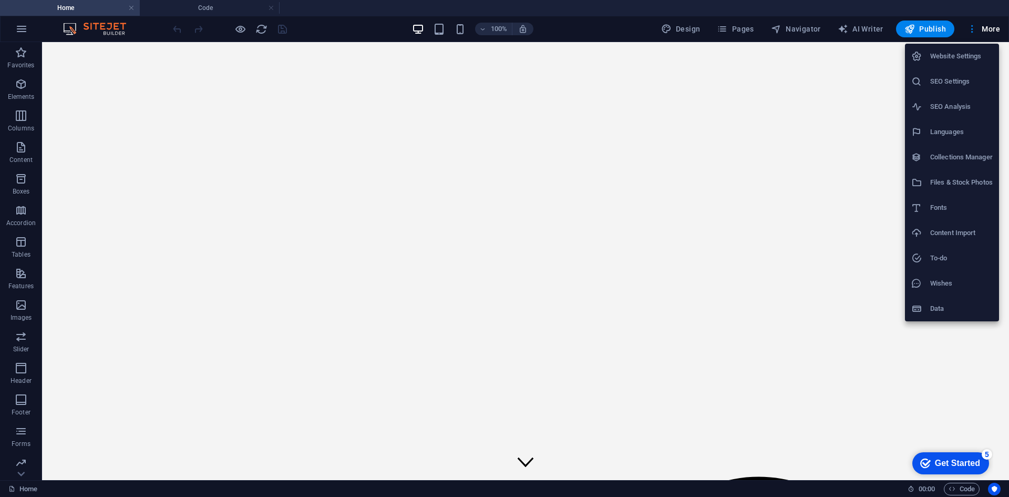
click at [862, 30] on div at bounding box center [504, 248] width 1009 height 497
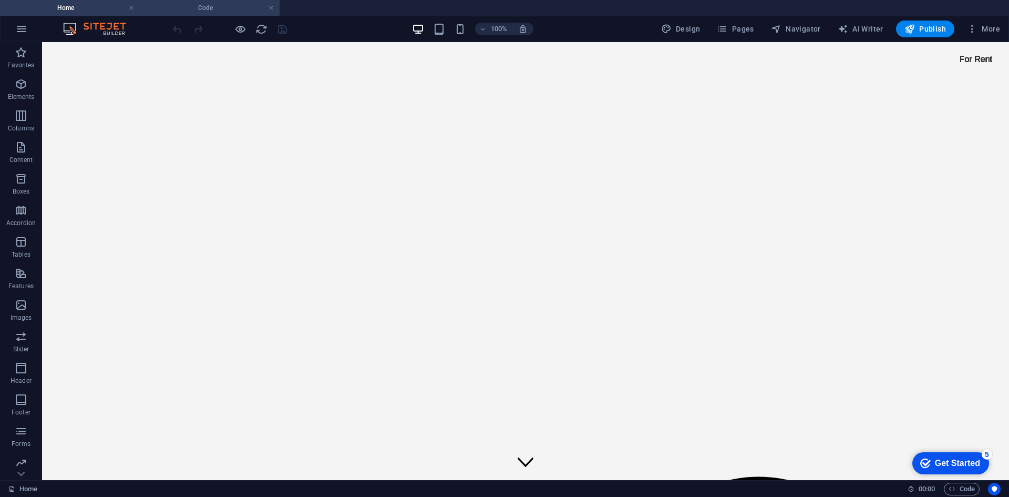
click at [207, 14] on li "Code" at bounding box center [210, 8] width 140 height 16
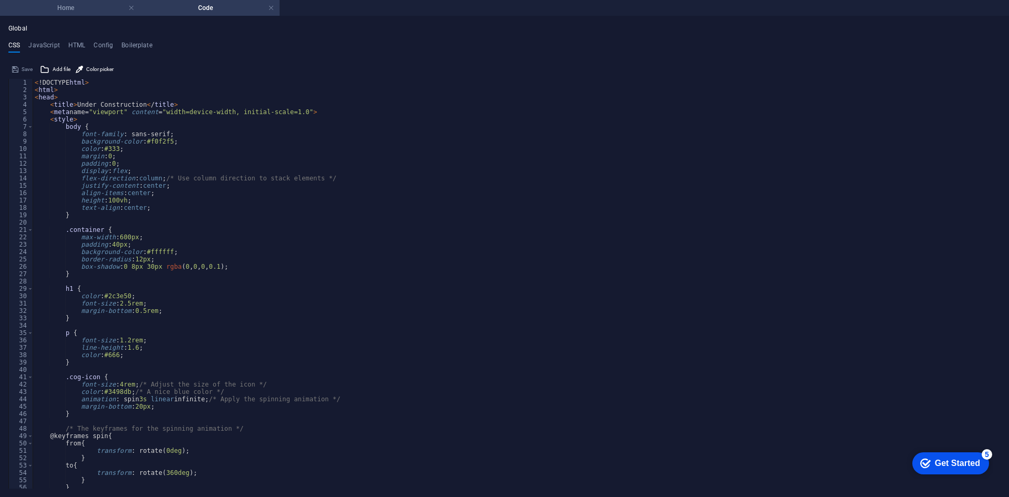
click at [68, 9] on h4 "Home" at bounding box center [70, 8] width 140 height 12
